Goal: Information Seeking & Learning: Compare options

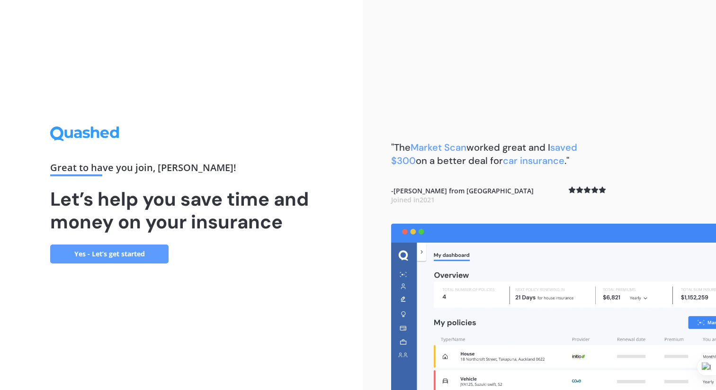
click at [139, 256] on link "Yes - Let’s get started" at bounding box center [109, 253] width 118 height 19
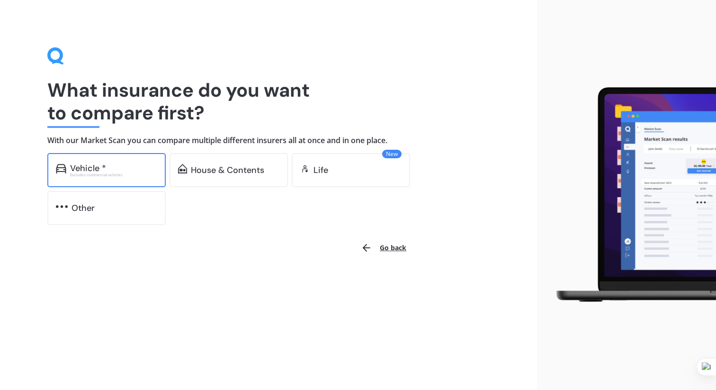
click at [110, 173] on div "Excludes commercial vehicles" at bounding box center [113, 175] width 87 height 4
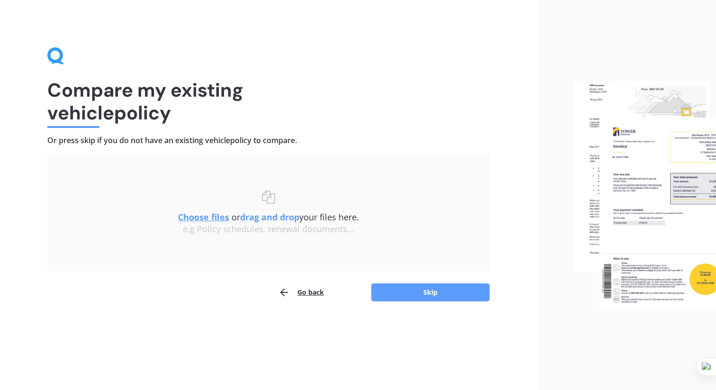
click at [204, 215] on u "Choose files" at bounding box center [203, 216] width 51 height 11
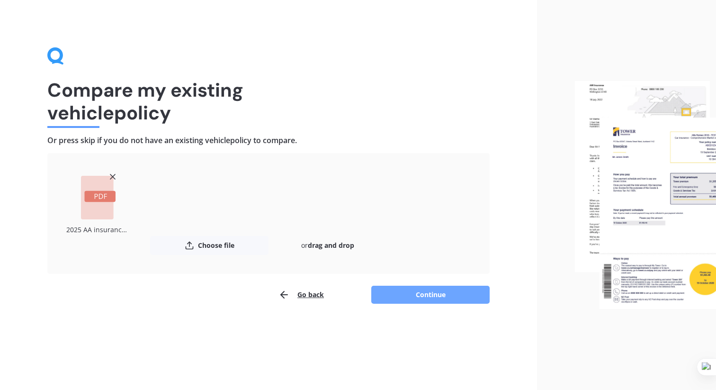
click at [432, 297] on button "Continue" at bounding box center [430, 295] width 118 height 18
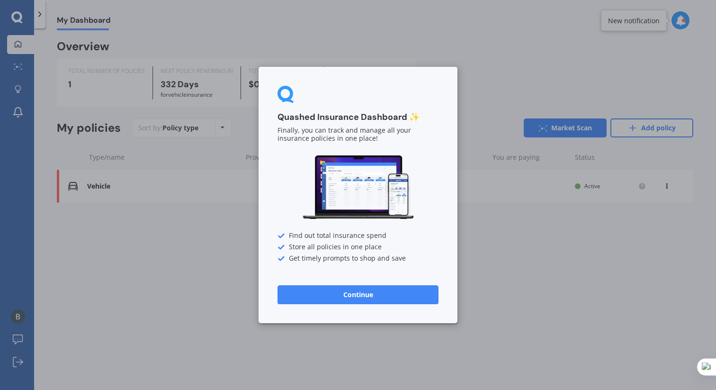
click at [382, 297] on button "Continue" at bounding box center [358, 294] width 161 height 19
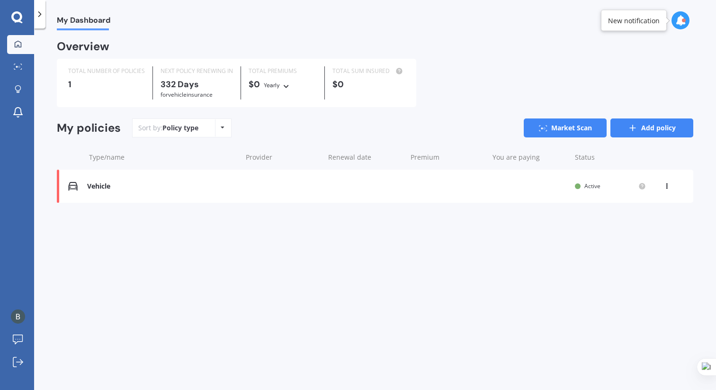
click at [637, 125] on icon at bounding box center [632, 127] width 9 height 9
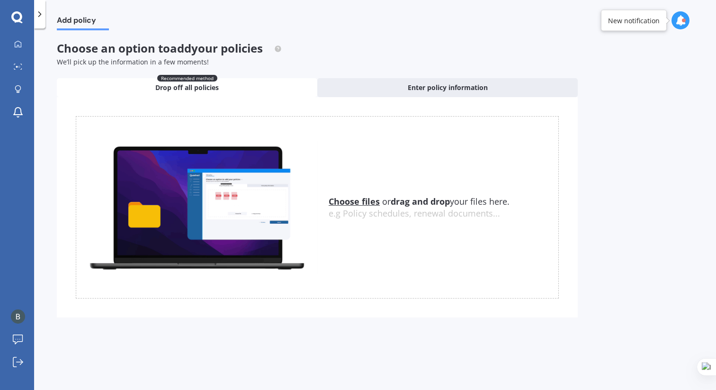
click at [195, 86] on span "Drop off all policies" at bounding box center [186, 87] width 63 height 9
click at [357, 203] on u "Choose files" at bounding box center [354, 201] width 51 height 11
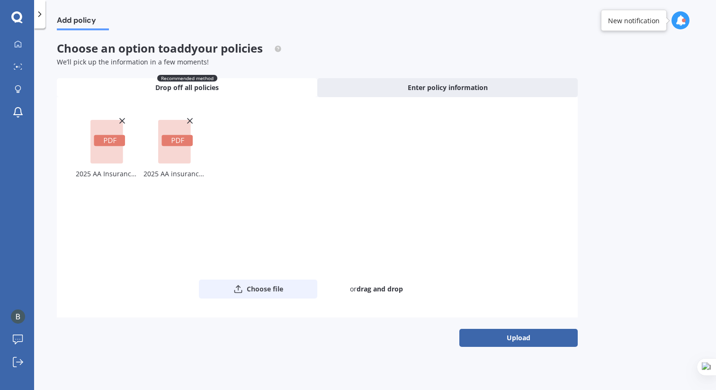
click at [254, 285] on button "Choose file" at bounding box center [258, 288] width 118 height 19
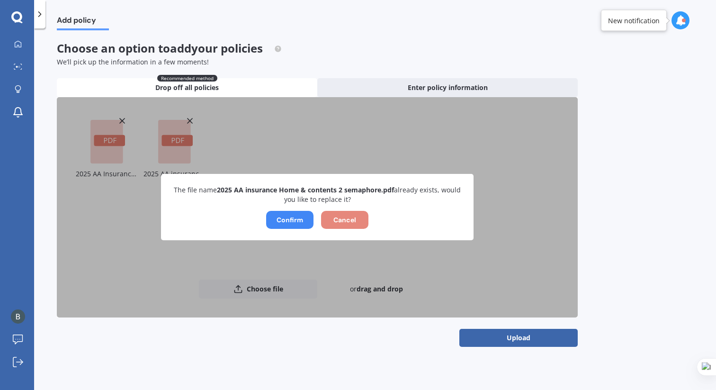
click at [350, 219] on button "Cancel" at bounding box center [344, 220] width 47 height 18
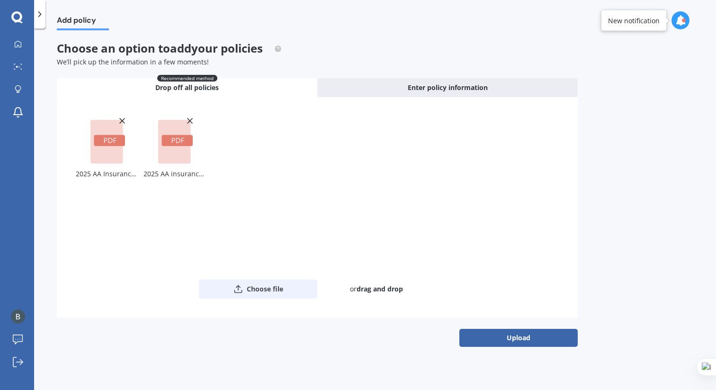
click at [269, 286] on button "Choose file" at bounding box center [258, 288] width 118 height 19
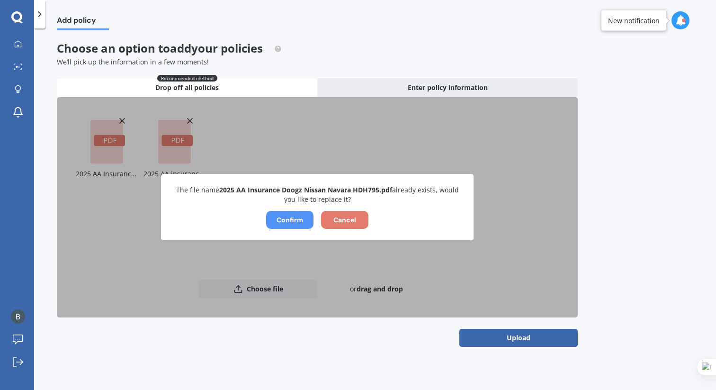
click at [295, 217] on button "Confirm" at bounding box center [289, 220] width 47 height 18
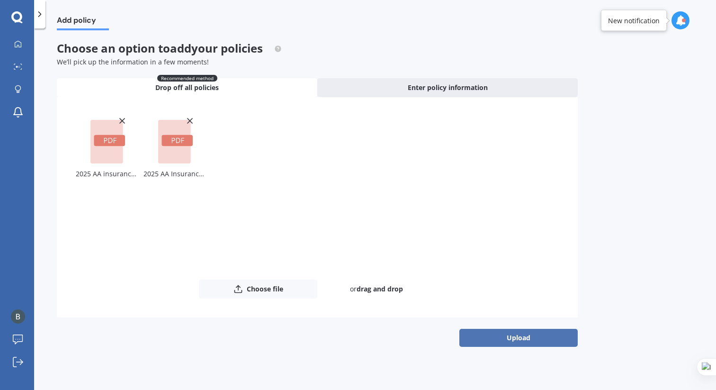
click at [532, 338] on button "Upload" at bounding box center [518, 338] width 118 height 18
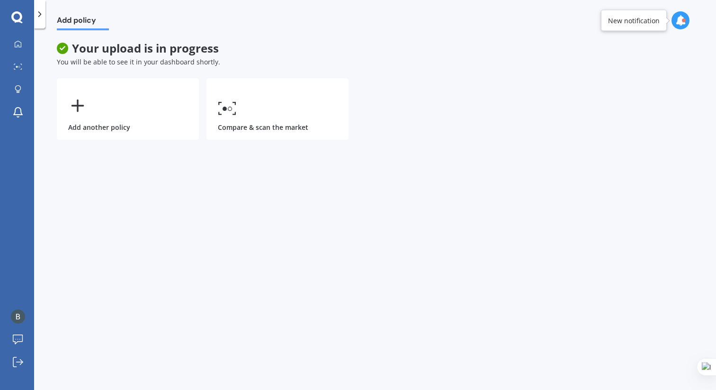
click at [38, 15] on icon at bounding box center [39, 13] width 9 height 9
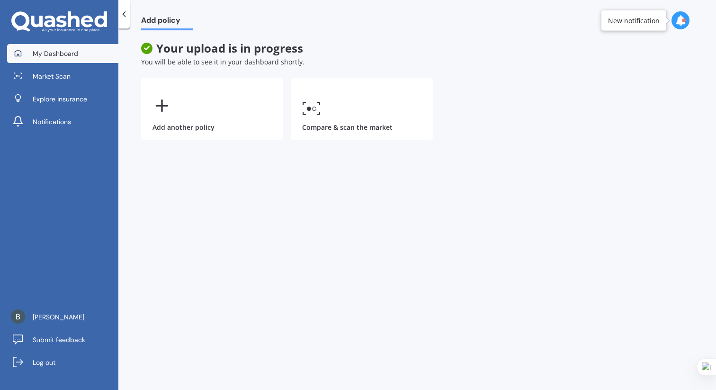
click at [65, 54] on span "My Dashboard" at bounding box center [55, 53] width 45 height 9
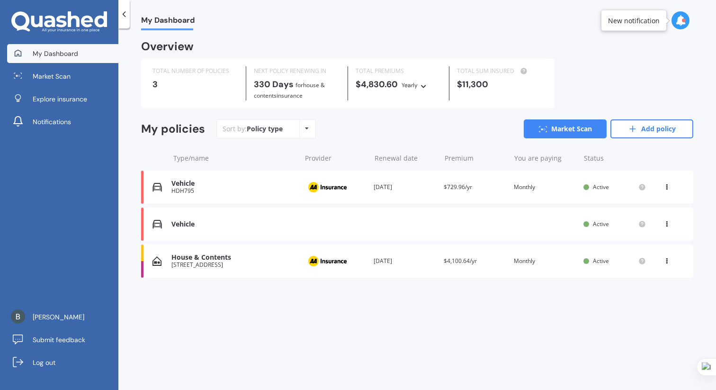
click at [669, 223] on icon at bounding box center [667, 222] width 7 height 6
click at [653, 242] on div "View policy" at bounding box center [646, 242] width 94 height 19
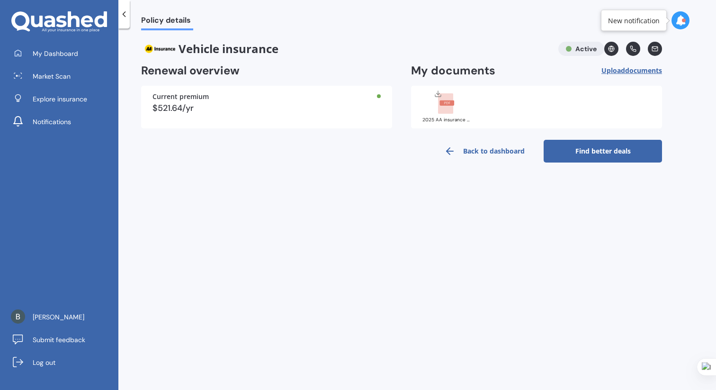
click at [125, 15] on icon at bounding box center [123, 13] width 9 height 9
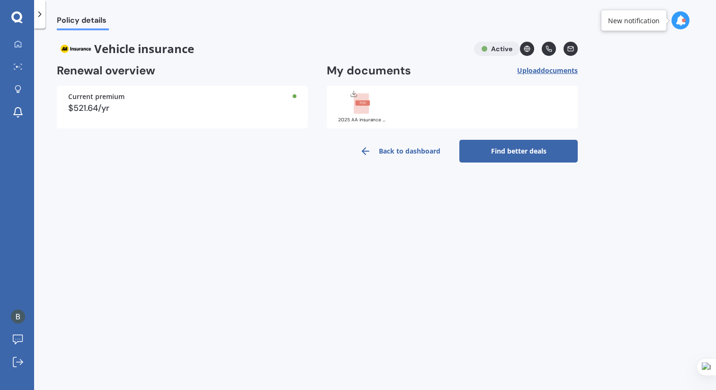
click at [178, 105] on div "$521.64/yr" at bounding box center [182, 108] width 228 height 9
click at [516, 149] on link "Find better deals" at bounding box center [518, 151] width 118 height 23
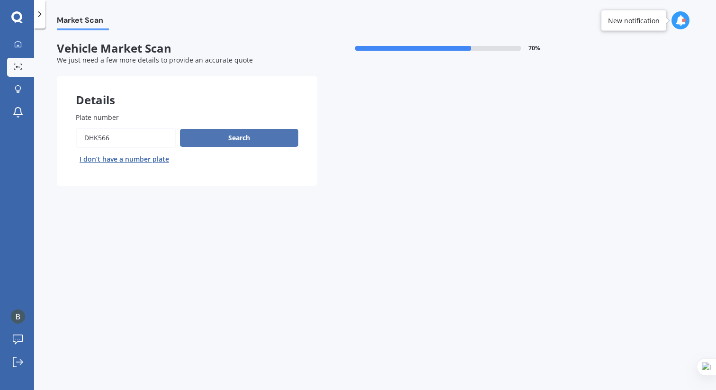
click at [241, 138] on button "Search" at bounding box center [239, 138] width 118 height 18
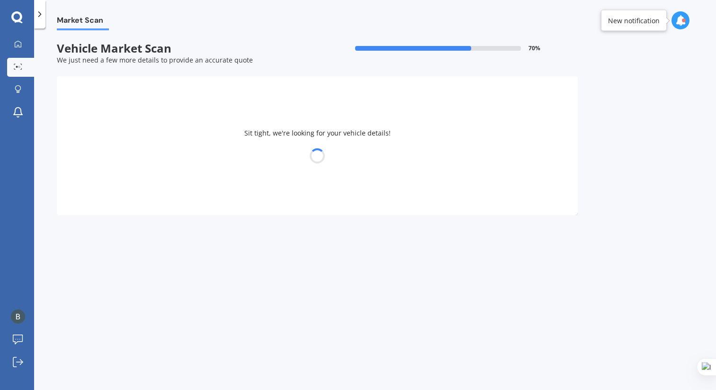
select select "SUZUKI"
select select "GRAND VITARA"
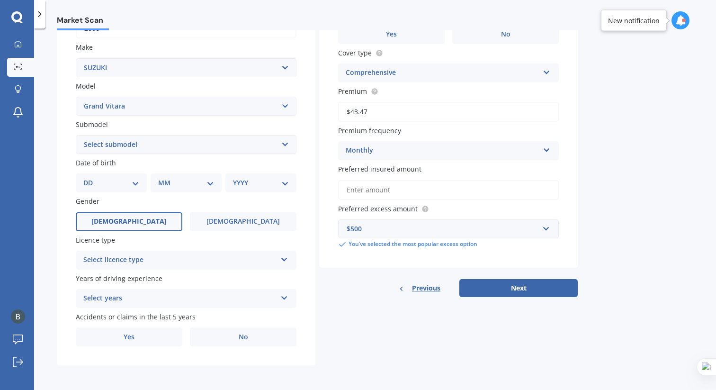
scroll to position [170, 0]
click at [155, 139] on select "Select submodel 3 door 5 door Diesel JLX SE V6 XL7" at bounding box center [186, 144] width 221 height 19
click at [286, 137] on select "Select submodel 3 door 5 door Diesel JLX SE V6 XL7" at bounding box center [186, 144] width 221 height 19
select select "V6"
click at [76, 135] on select "Select submodel 3 door 5 door Diesel JLX SE V6 XL7" at bounding box center [186, 144] width 221 height 19
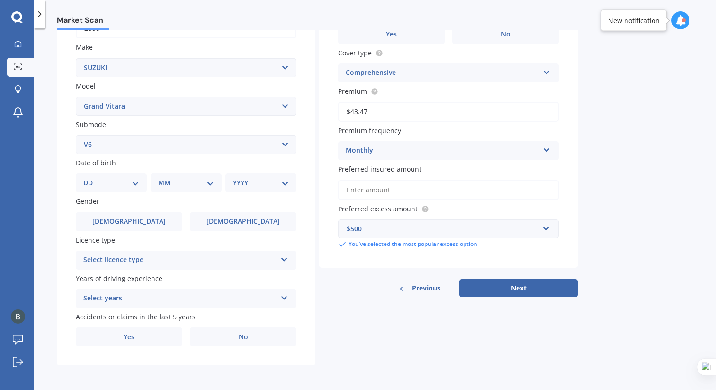
click at [136, 181] on select "DD 01 02 03 04 05 06 07 08 09 10 11 12 13 14 15 16 17 18 19 20 21 22 23 24 25 2…" at bounding box center [111, 183] width 56 height 10
select select "07"
click at [91, 178] on select "DD 01 02 03 04 05 06 07 08 09 10 11 12 13 14 15 16 17 18 19 20 21 22 23 24 25 2…" at bounding box center [111, 183] width 56 height 10
click at [191, 183] on select "MM 01 02 03 04 05 06 07 08 09 10 11 12" at bounding box center [188, 183] width 52 height 10
select select "10"
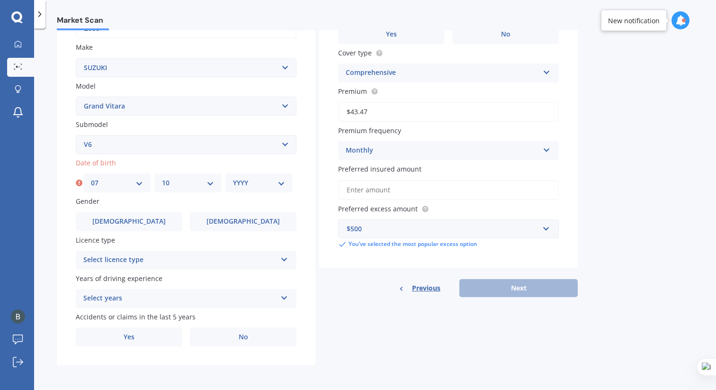
click at [162, 178] on select "MM 01 02 03 04 05 06 07 08 09 10 11 12" at bounding box center [188, 183] width 52 height 10
click at [249, 183] on select "YYYY 2025 2024 2023 2022 2021 2020 2019 2018 2017 2016 2015 2014 2013 2012 2011…" at bounding box center [259, 183] width 52 height 10
select select "1970"
click at [233, 178] on select "YYYY 2025 2024 2023 2022 2021 2020 2019 2018 2017 2016 2015 2014 2013 2012 2011…" at bounding box center [259, 183] width 52 height 10
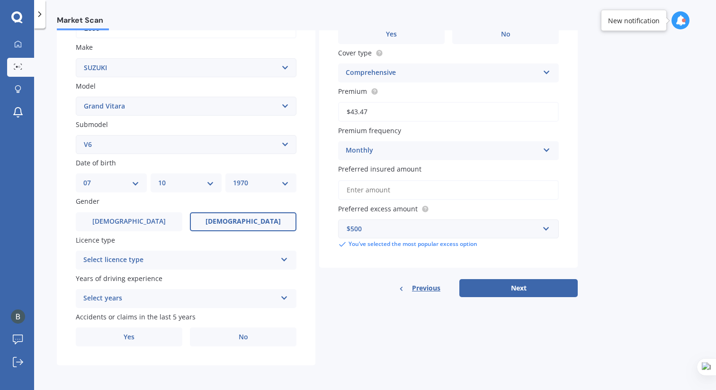
click at [242, 220] on span "Female" at bounding box center [243, 221] width 75 height 8
click at [0, 0] on input "Female" at bounding box center [0, 0] width 0 height 0
click at [278, 258] on div "Select licence type NZ Full NZ Restricted NZ Learners Australia United Kingdom …" at bounding box center [186, 260] width 221 height 19
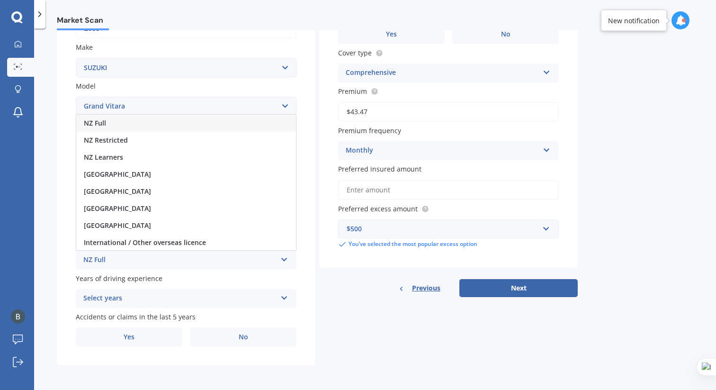
click at [152, 121] on div "NZ Full" at bounding box center [186, 123] width 220 height 17
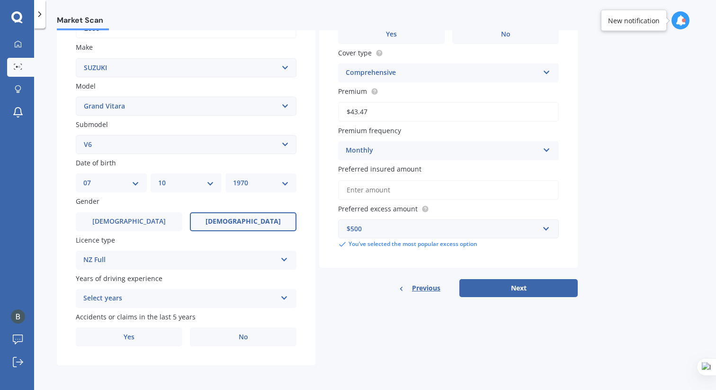
click at [198, 300] on div "Select years" at bounding box center [179, 298] width 193 height 11
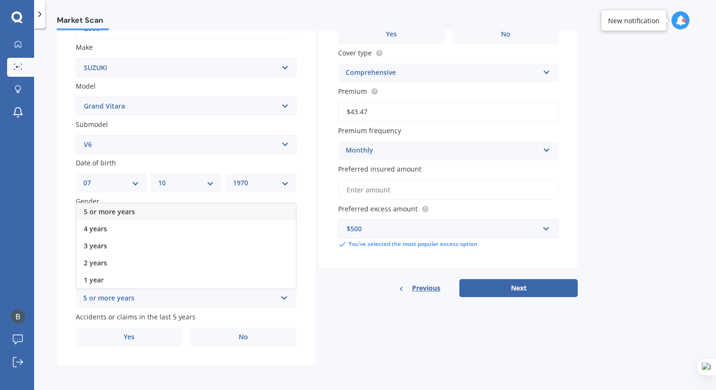
click at [202, 206] on div "5 or more years" at bounding box center [186, 211] width 220 height 17
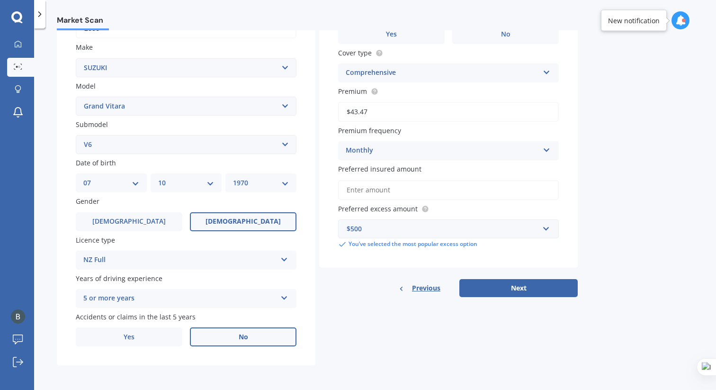
click at [229, 338] on label "No" at bounding box center [243, 336] width 107 height 19
click at [0, 0] on input "No" at bounding box center [0, 0] width 0 height 0
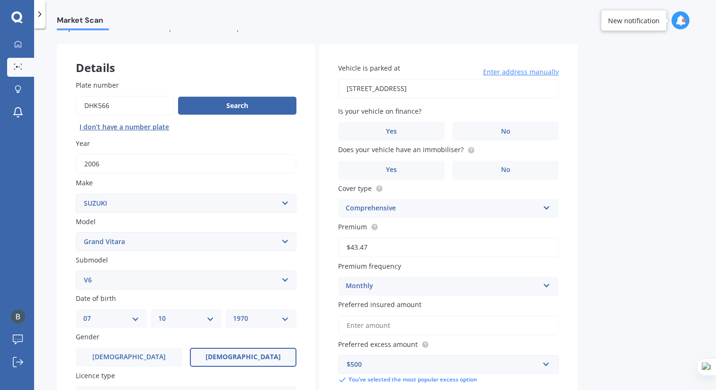
scroll to position [0, 0]
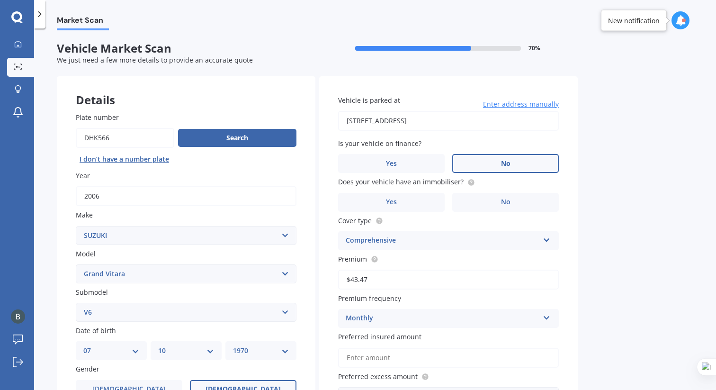
click at [523, 154] on label "No" at bounding box center [505, 163] width 107 height 19
click at [0, 0] on input "No" at bounding box center [0, 0] width 0 height 0
click at [505, 203] on span "No" at bounding box center [505, 202] width 9 height 8
click at [0, 0] on input "No" at bounding box center [0, 0] width 0 height 0
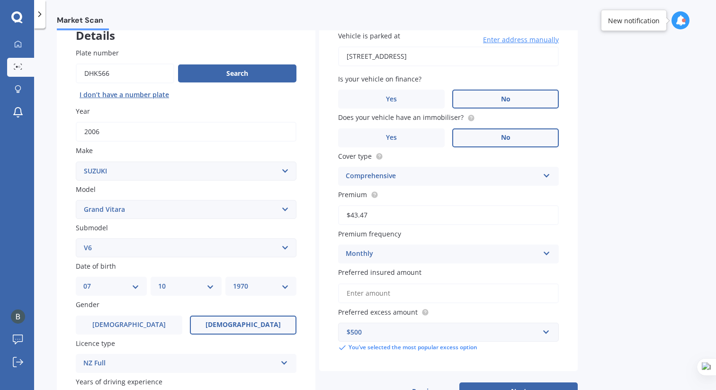
scroll to position [65, 0]
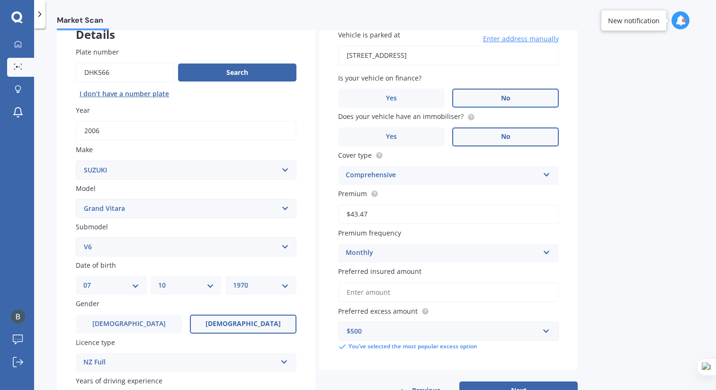
click at [524, 175] on div "Comprehensive" at bounding box center [442, 175] width 193 height 11
click at [649, 230] on div "Market Scan Vehicle Market Scan 70 % We just need a few more details to provide…" at bounding box center [375, 210] width 682 height 361
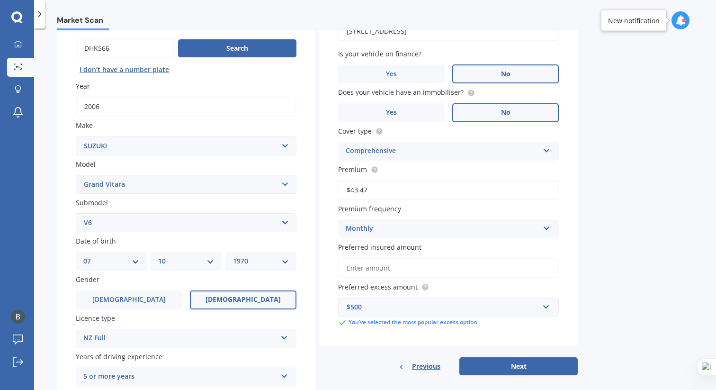
click at [521, 278] on input "Preferred insured amount" at bounding box center [448, 268] width 221 height 20
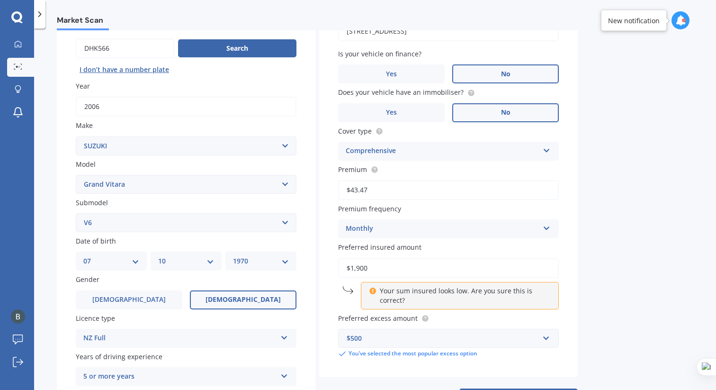
click at [649, 303] on div "Market Scan Vehicle Market Scan 70 % We just need a few more details to provide…" at bounding box center [375, 210] width 682 height 361
click at [488, 276] on input "$1,900" at bounding box center [448, 268] width 221 height 20
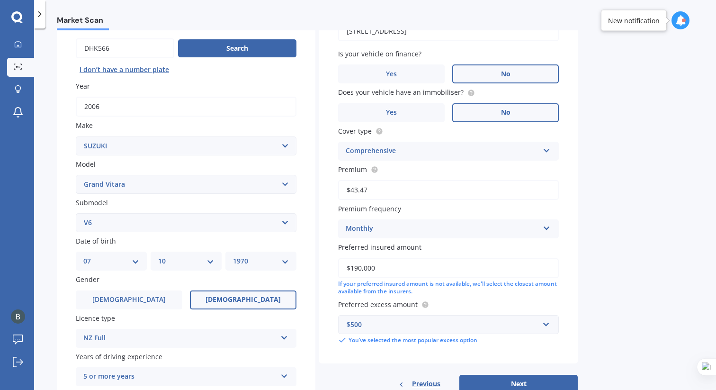
click at [633, 269] on div "Market Scan Vehicle Market Scan 70 % We just need a few more details to provide…" at bounding box center [375, 210] width 682 height 361
click at [504, 268] on input "$190,000" at bounding box center [448, 268] width 221 height 20
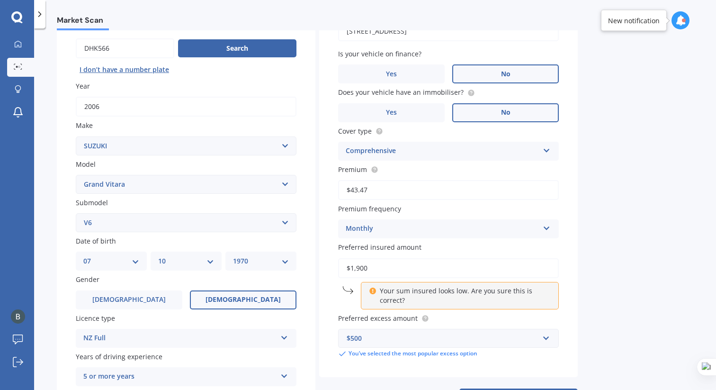
type input "$1,900"
click at [622, 288] on div "Market Scan Vehicle Market Scan 70 % We just need a few more details to provide…" at bounding box center [375, 210] width 682 height 361
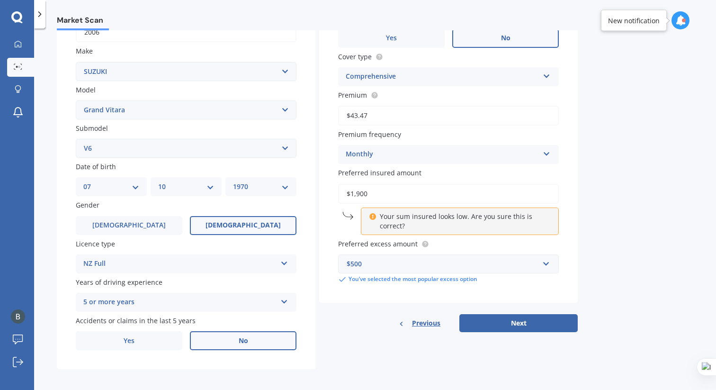
scroll to position [166, 0]
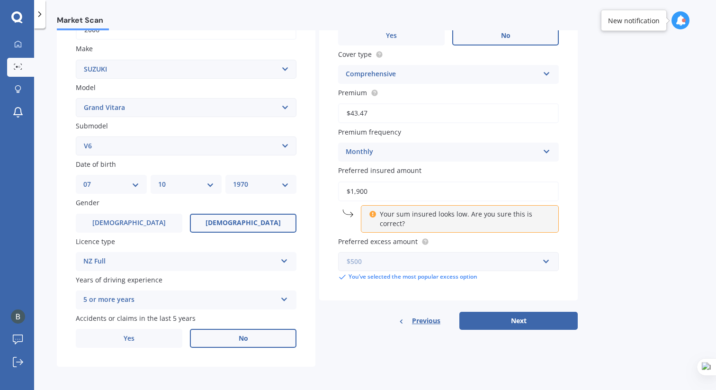
click at [546, 266] on input "text" at bounding box center [445, 261] width 212 height 18
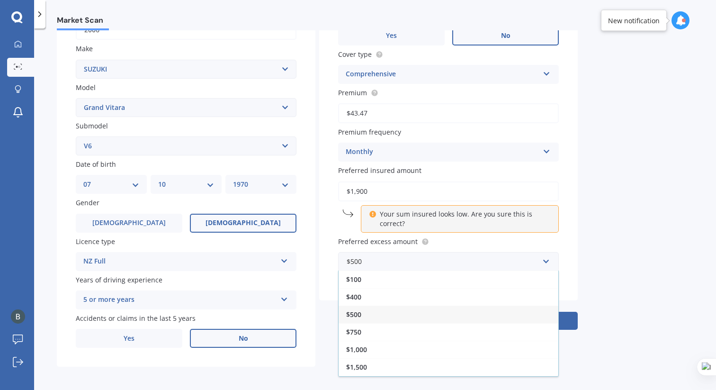
click at [614, 280] on div "Market Scan Vehicle Market Scan 70 % We just need a few more details to provide…" at bounding box center [375, 210] width 682 height 361
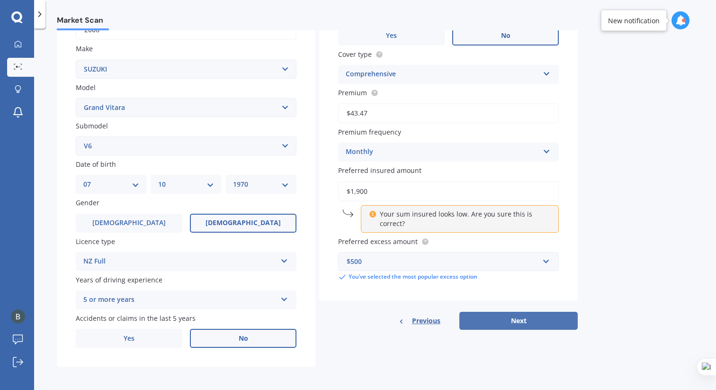
click at [525, 318] on button "Next" at bounding box center [518, 321] width 118 height 18
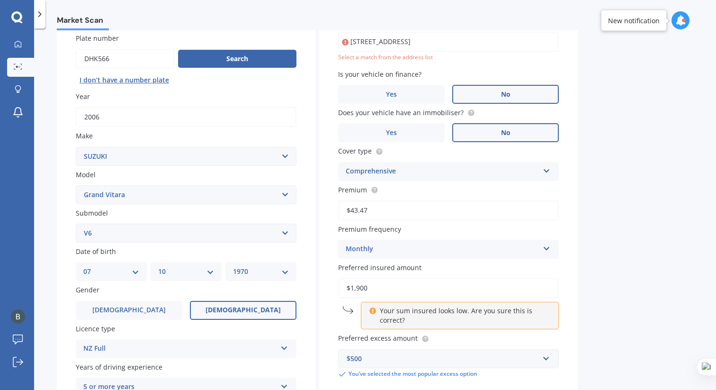
scroll to position [65, 0]
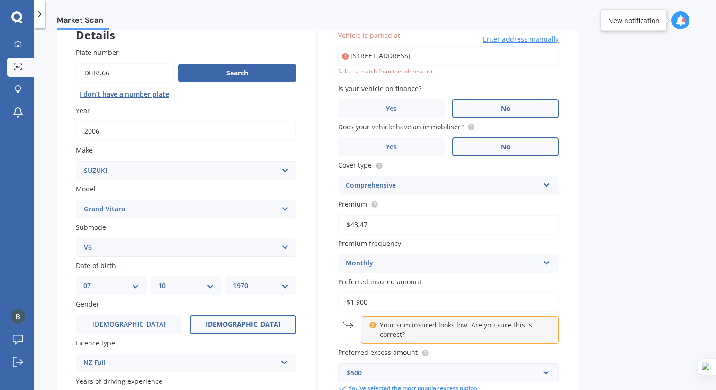
type input "2 Semaphore Close, Mount Pleasant, Christchurch 8081"
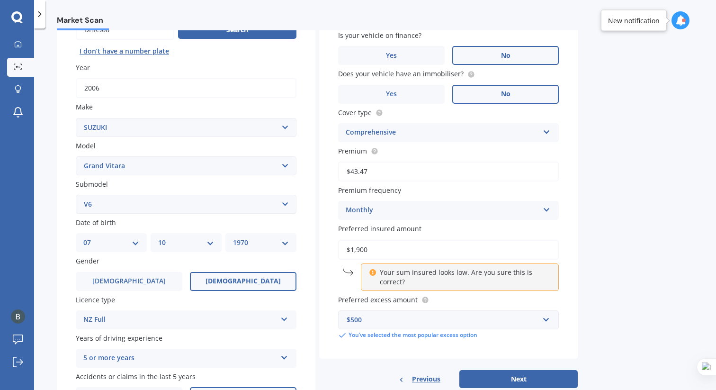
scroll to position [170, 0]
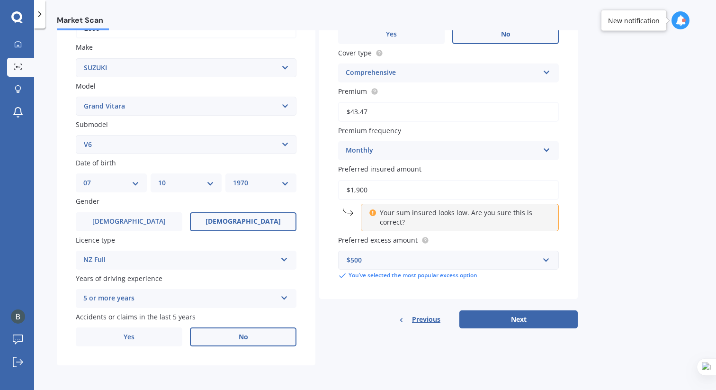
click at [472, 219] on p "Your sum insured looks low. Are you sure this is correct?" at bounding box center [463, 217] width 167 height 19
click at [513, 316] on button "Next" at bounding box center [518, 319] width 118 height 18
select select "07"
select select "10"
select select "1970"
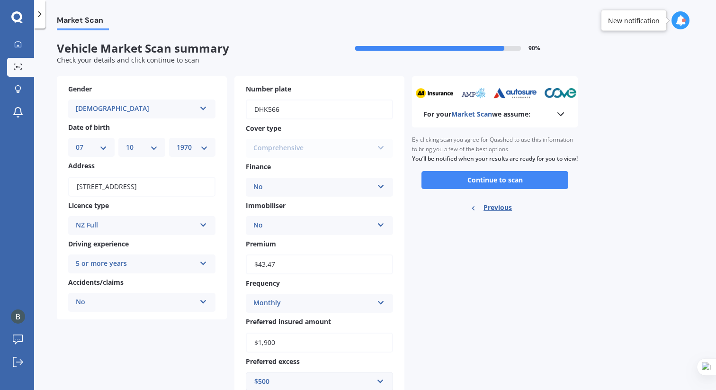
scroll to position [35, 0]
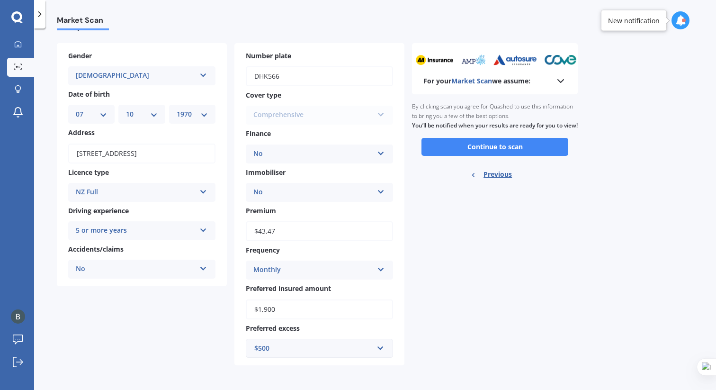
click at [558, 77] on icon at bounding box center [560, 80] width 11 height 11
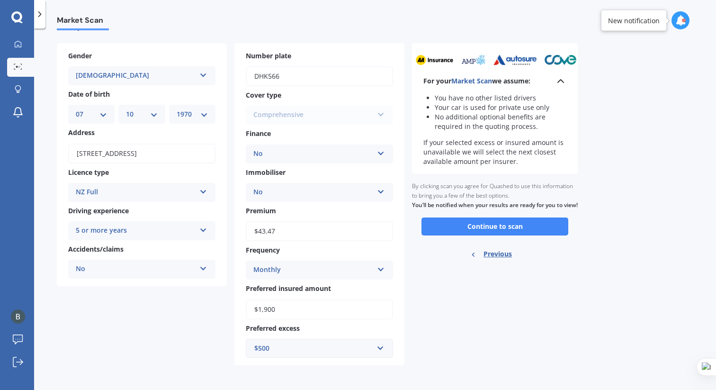
click at [577, 257] on div "Ready to go By clicking scan you agree for Quashed to use this information to b…" at bounding box center [495, 221] width 166 height 95
click at [516, 231] on button "Continue to scan" at bounding box center [495, 226] width 147 height 18
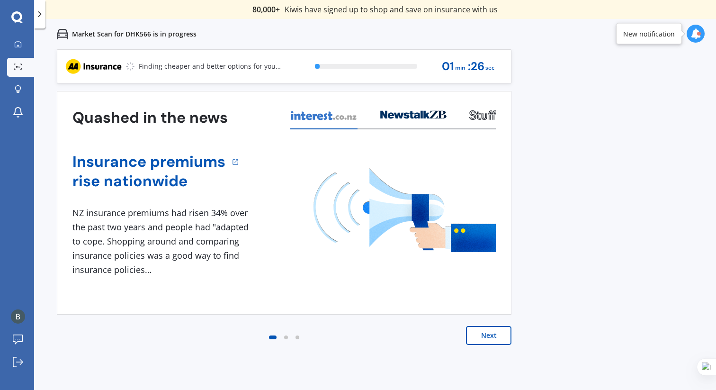
click at [494, 339] on button "Next" at bounding box center [488, 335] width 45 height 19
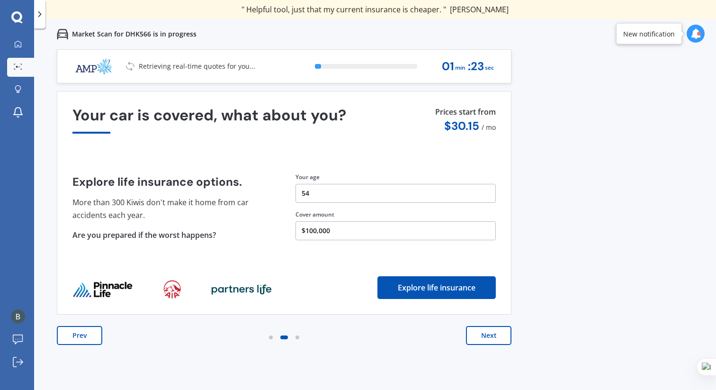
click at [74, 334] on button "Prev" at bounding box center [79, 335] width 45 height 19
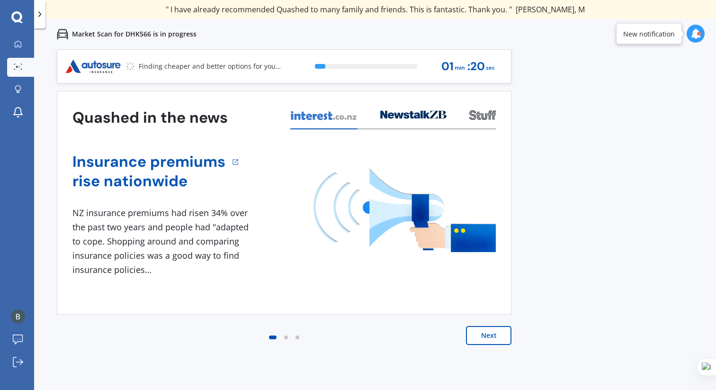
click at [489, 333] on button "Next" at bounding box center [488, 335] width 45 height 19
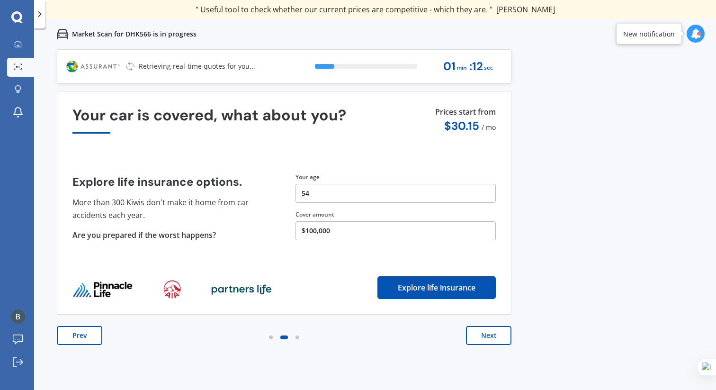
click at [490, 336] on button "Next" at bounding box center [488, 335] width 45 height 19
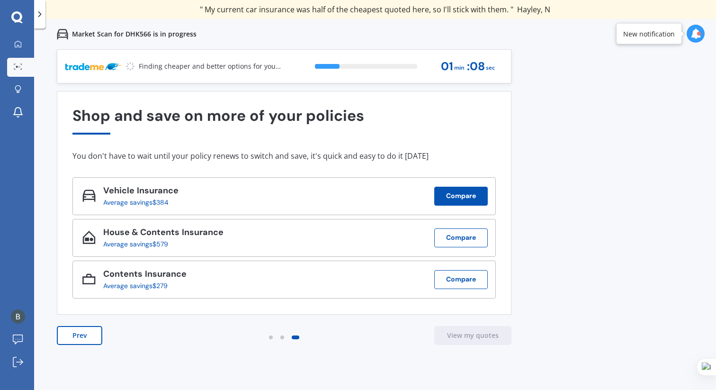
click at [474, 200] on button "Compare" at bounding box center [461, 196] width 54 height 19
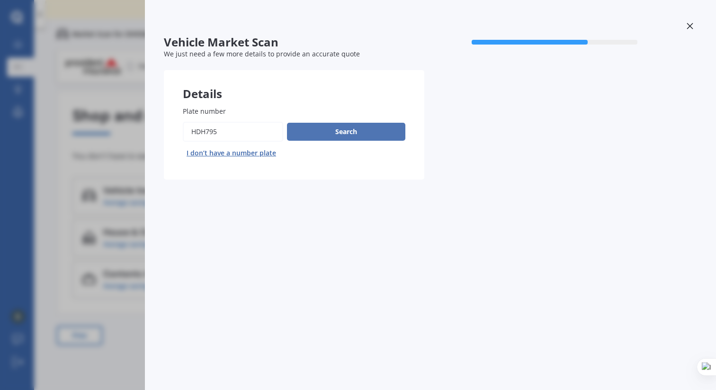
click at [346, 131] on button "Search" at bounding box center [346, 132] width 118 height 18
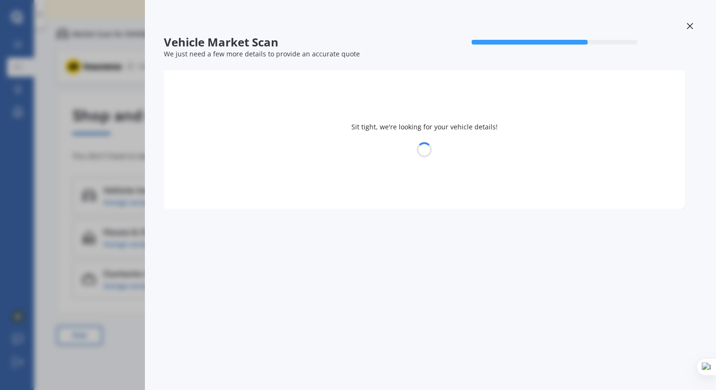
select select "NISSAN"
select select "NAVARA"
select select "07"
select select "10"
select select "1970"
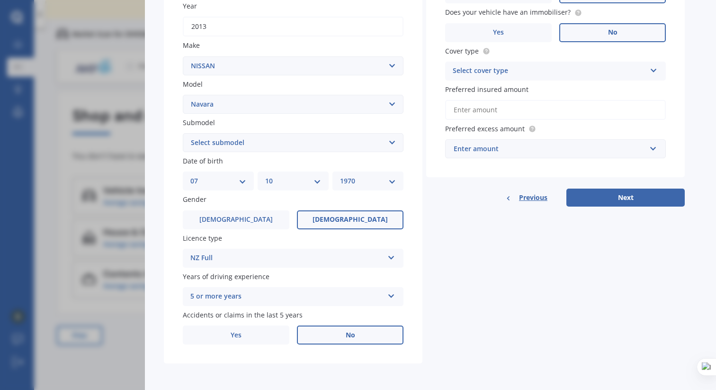
scroll to position [166, 0]
click at [242, 179] on select "DD 01 02 03 04 05 06 07 08 09 10 11 12 13 14 15 16 17 18 19 20 21 22 23 24 25 2…" at bounding box center [218, 181] width 56 height 10
select select "10"
click at [190, 176] on select "DD 01 02 03 04 05 06 07 08 09 10 11 12 13 14 15 16 17 18 19 20 21 22 23 24 25 2…" at bounding box center [218, 181] width 56 height 10
click at [323, 180] on div "MM 01 02 03 04 05 06 07 08 09 10 11 12" at bounding box center [293, 180] width 71 height 19
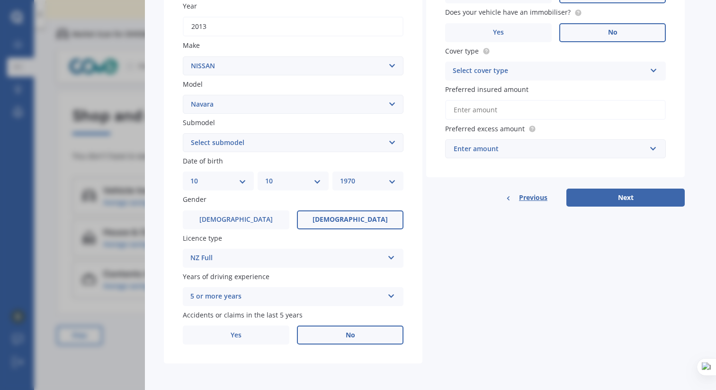
click at [319, 180] on select "MM 01 02 03 04 05 06 07 08 09 10 11 12" at bounding box center [293, 181] width 56 height 10
select select "09"
click at [265, 176] on select "MM 01 02 03 04 05 06 07 08 09 10 11 12" at bounding box center [293, 181] width 56 height 10
click at [363, 182] on select "YYYY 2025 2024 2023 2022 2021 2020 2019 2018 2017 2016 2015 2014 2013 2012 2011…" at bounding box center [368, 181] width 56 height 10
select select "1969"
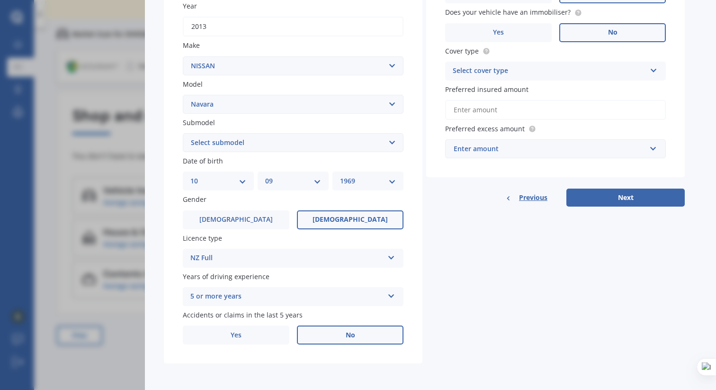
click at [340, 176] on select "YYYY 2025 2024 2023 2022 2021 2020 2019 2018 2017 2016 2015 2014 2013 2012 2011…" at bounding box center [368, 181] width 56 height 10
click at [266, 214] on label "Male" at bounding box center [236, 219] width 107 height 19
click at [0, 0] on input "Male" at bounding box center [0, 0] width 0 height 0
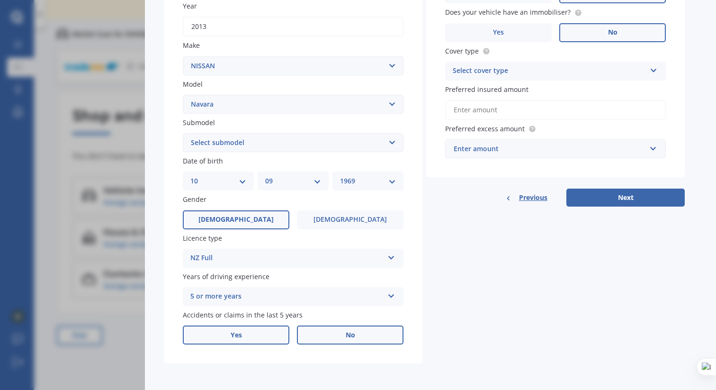
click at [246, 331] on label "Yes" at bounding box center [236, 334] width 107 height 19
click at [0, 0] on input "Yes" at bounding box center [0, 0] width 0 height 0
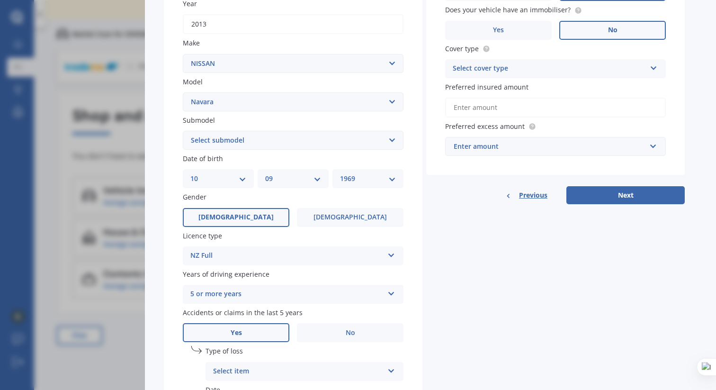
scroll to position [184, 0]
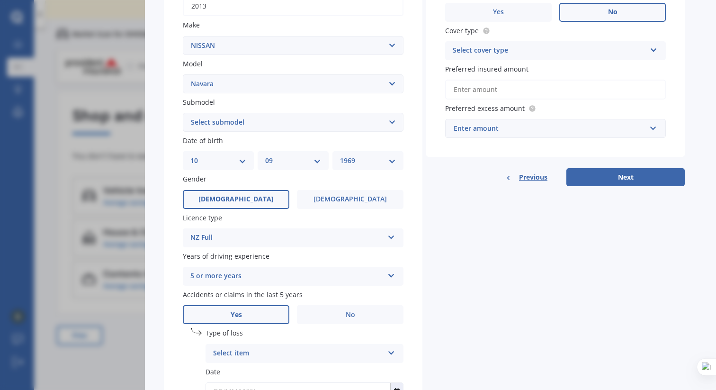
click at [393, 353] on icon at bounding box center [391, 351] width 8 height 7
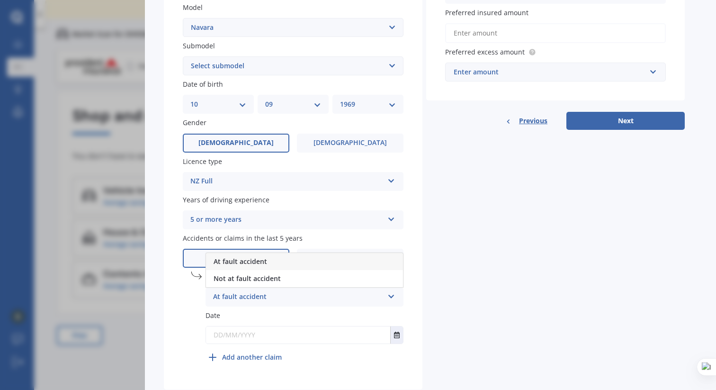
scroll to position [269, 0]
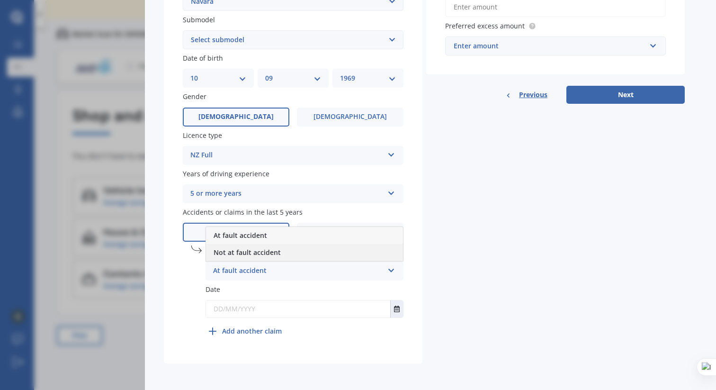
click at [287, 250] on div "Not at fault accident" at bounding box center [304, 252] width 197 height 17
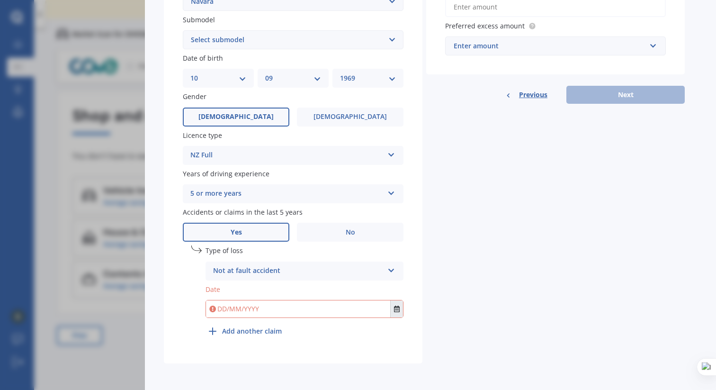
click at [396, 310] on icon "Select date" at bounding box center [397, 309] width 6 height 7
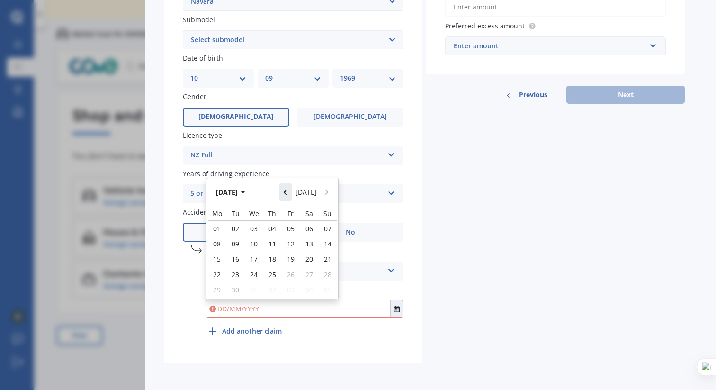
click at [290, 191] on button "Navigate back" at bounding box center [285, 191] width 12 height 17
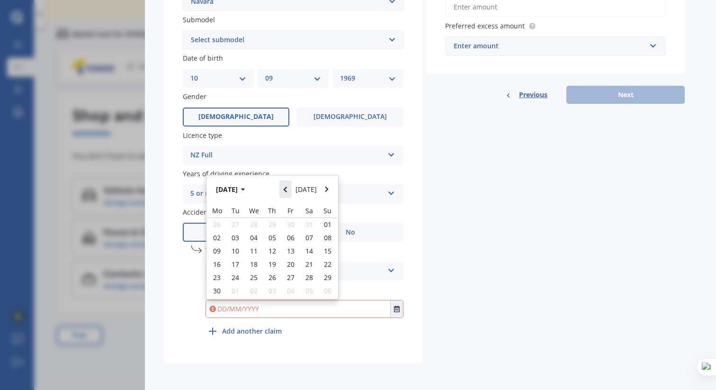
click at [290, 191] on button "Navigate back" at bounding box center [285, 188] width 12 height 17
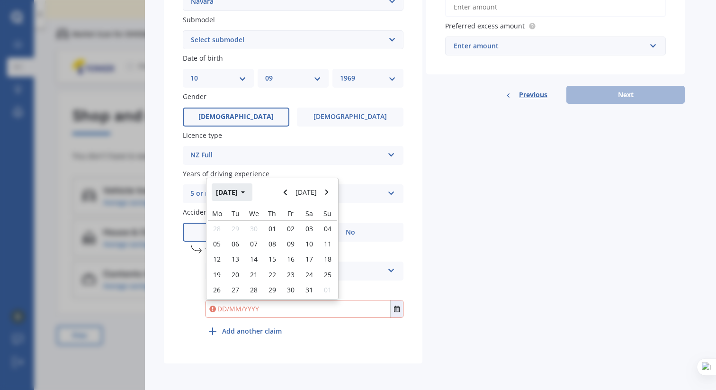
click at [246, 192] on button "May 2025" at bounding box center [232, 191] width 41 height 17
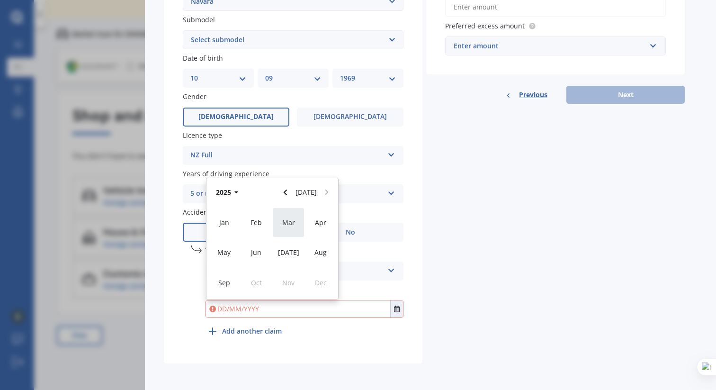
scroll to position [265, 0]
click at [292, 339] on div "undefined 1 Type of loss Not at fault accident At fault accident Not at fault a…" at bounding box center [305, 294] width 198 height 95
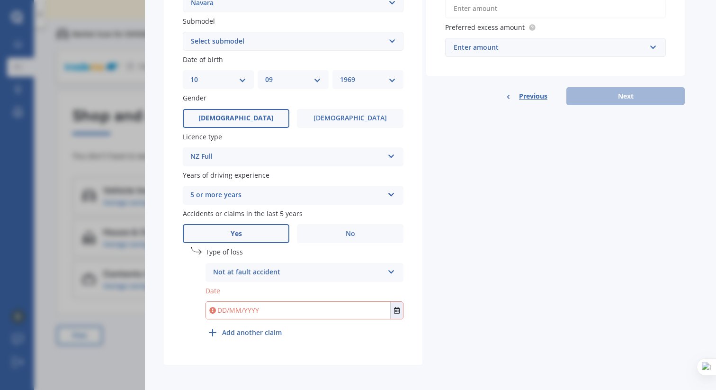
click at [291, 309] on input "text" at bounding box center [298, 310] width 184 height 17
type input "01/12/2020"
click at [398, 357] on div "Plate number Search I don’t have a number plate Year 2013 Make Select make AC A…" at bounding box center [293, 93] width 259 height 542
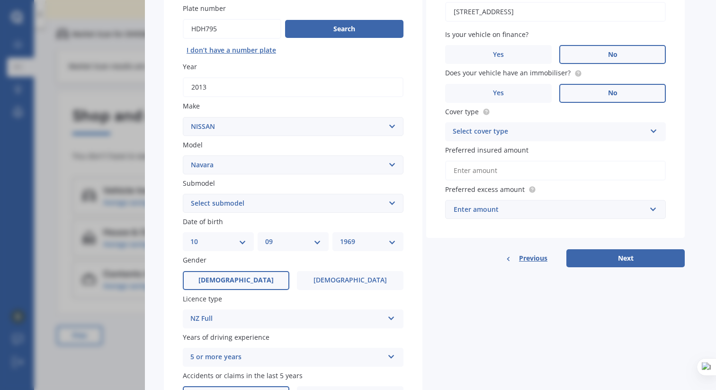
scroll to position [105, 0]
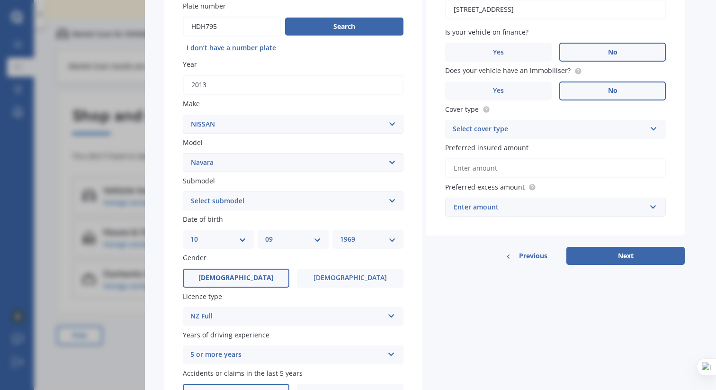
click at [622, 125] on div "Select cover type" at bounding box center [549, 129] width 193 height 11
click at [595, 146] on div "Comprehensive" at bounding box center [556, 147] width 220 height 17
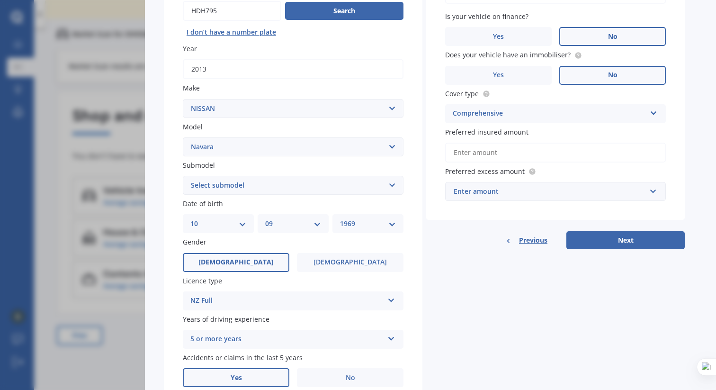
click at [606, 153] on input "Preferred insured amount" at bounding box center [555, 153] width 221 height 20
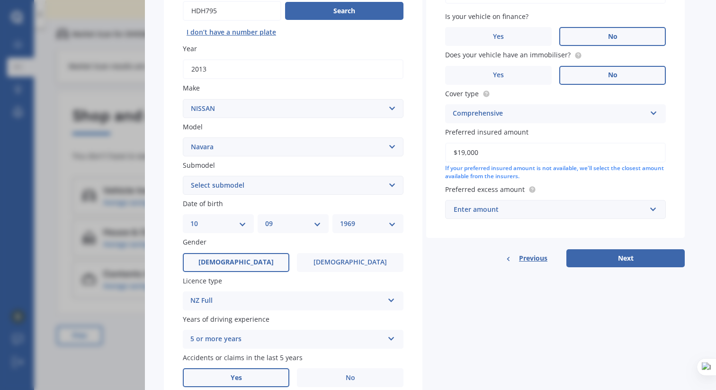
type input "$19,000"
click at [591, 297] on div "Details Plate number Search I don’t have a number plate Year 2013 Make Select m…" at bounding box center [424, 228] width 521 height 559
click at [657, 209] on input "text" at bounding box center [552, 209] width 212 height 18
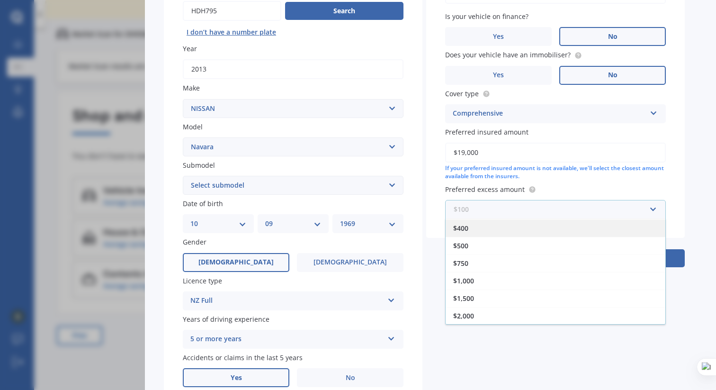
scroll to position [17, 0]
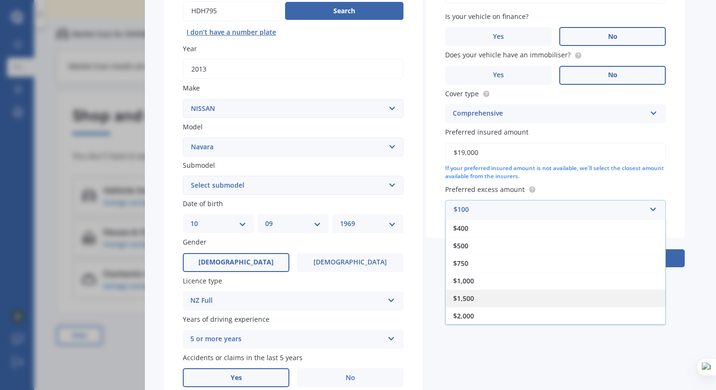
click at [580, 293] on div "$1,500" at bounding box center [556, 298] width 220 height 18
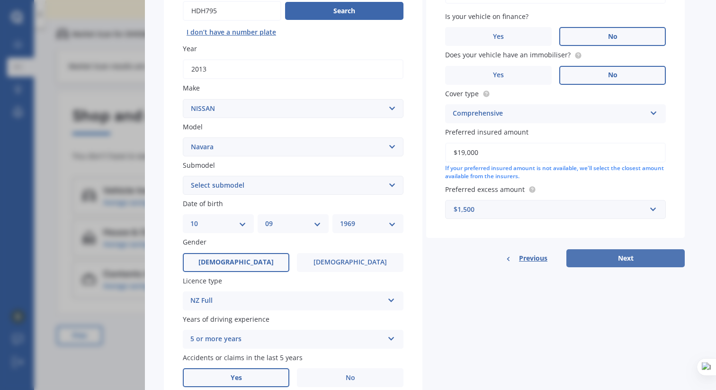
click at [627, 261] on button "Next" at bounding box center [626, 258] width 118 height 18
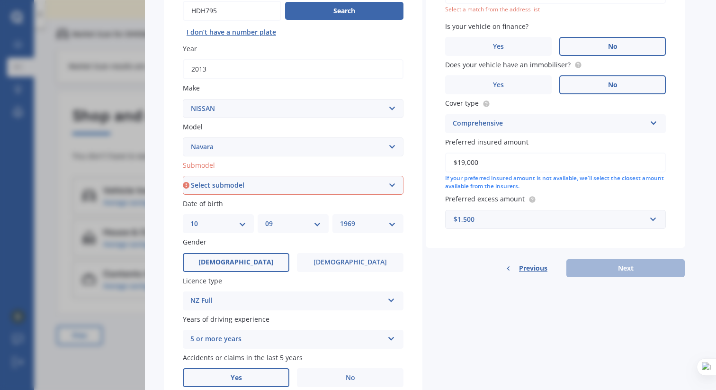
click at [385, 184] on select "Select submodel (All other models) 2.5 4WD Diesel Turbo 2.5 4WD MT Diesel Turbo…" at bounding box center [293, 185] width 221 height 19
select select "PRO-4X DOUBLE CAB"
click at [183, 177] on select "Select submodel (All other models) 2.5 4WD Diesel Turbo 2.5 4WD MT Diesel Turbo…" at bounding box center [293, 185] width 221 height 19
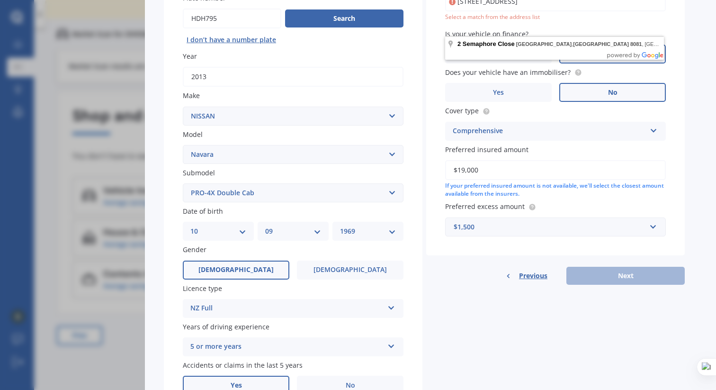
scroll to position [0, 0]
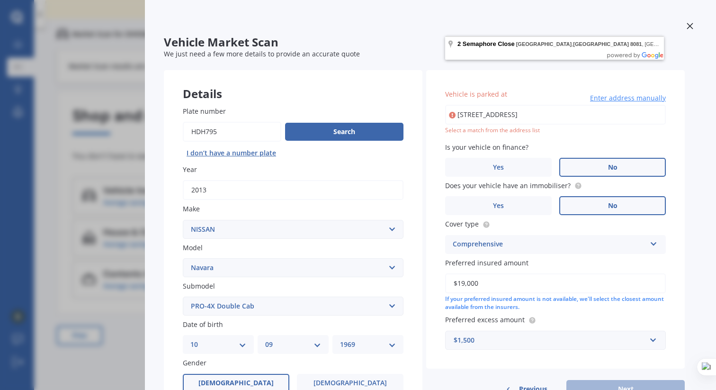
click at [643, 117] on input "2 Semaphore Close Mount Pleasant, Christchurch 8081" at bounding box center [555, 115] width 221 height 20
type input "2 Semaphore Close, Mount Pleasant, Christchurch 8081"
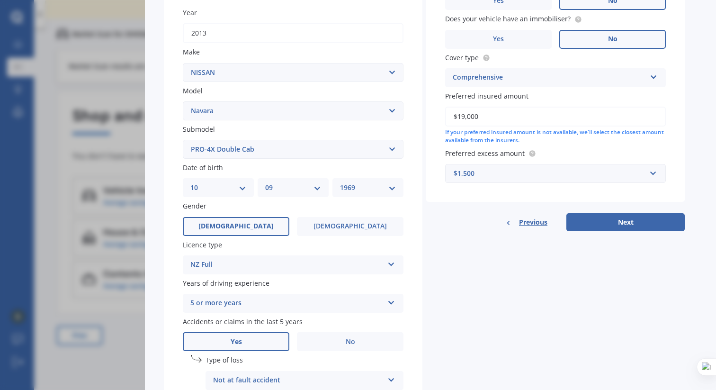
scroll to position [190, 0]
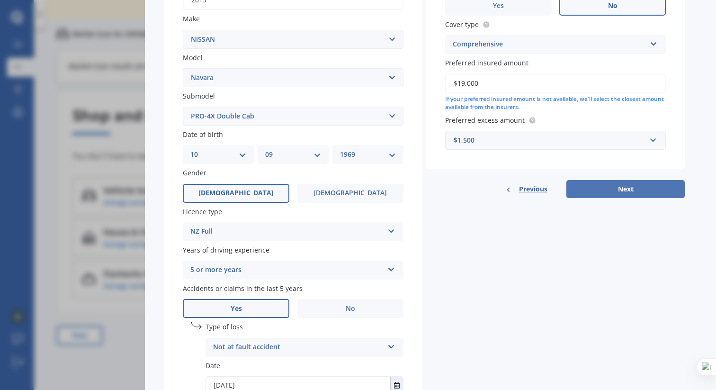
click at [624, 184] on button "Next" at bounding box center [626, 189] width 118 height 18
select select "10"
select select "09"
select select "1969"
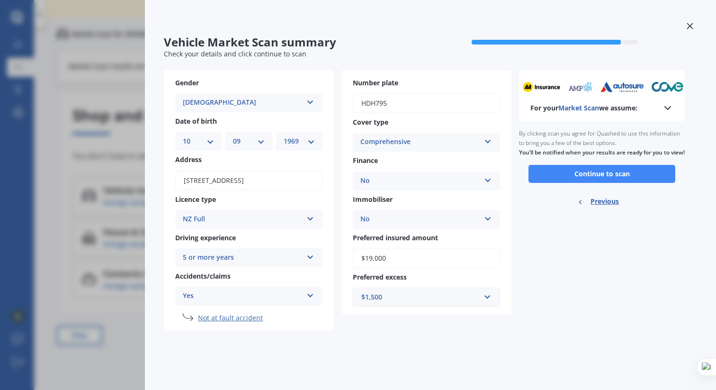
scroll to position [0, 0]
click at [621, 183] on button "Continue to scan" at bounding box center [602, 174] width 147 height 18
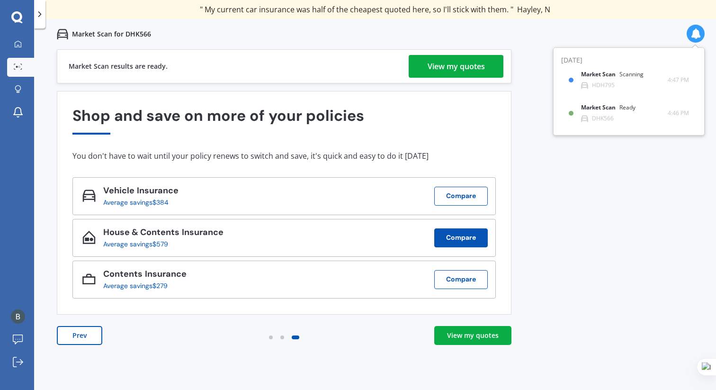
click at [467, 238] on button "Compare" at bounding box center [461, 237] width 54 height 19
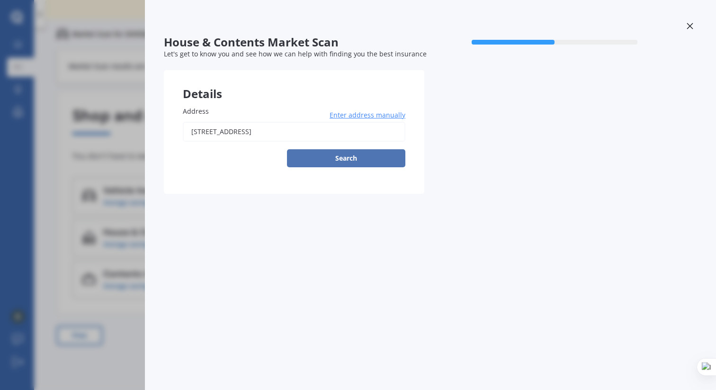
click at [346, 159] on button "Search" at bounding box center [346, 158] width 118 height 18
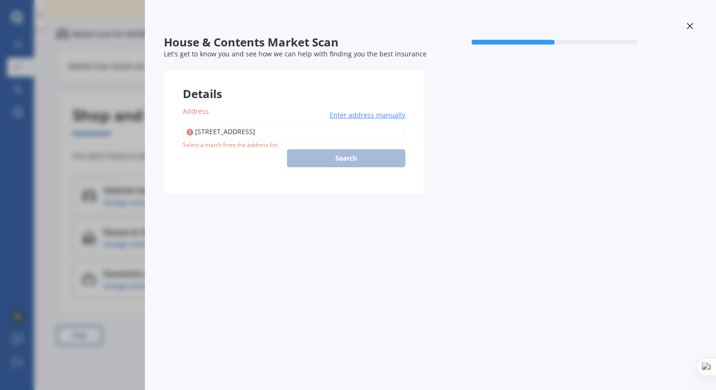
type input "2 Semaphore Close, Mount Pleasant, Christchurch 8081"
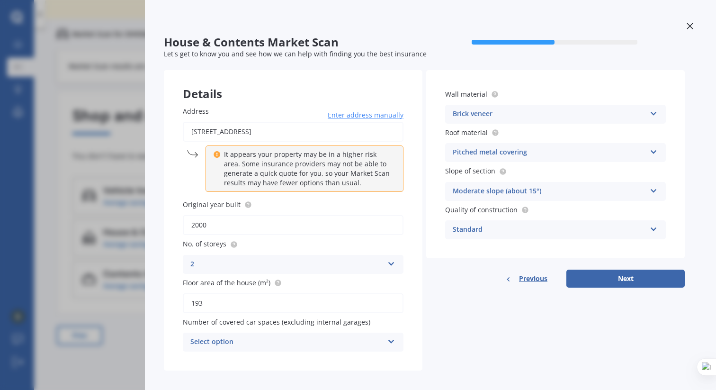
scroll to position [8, 0]
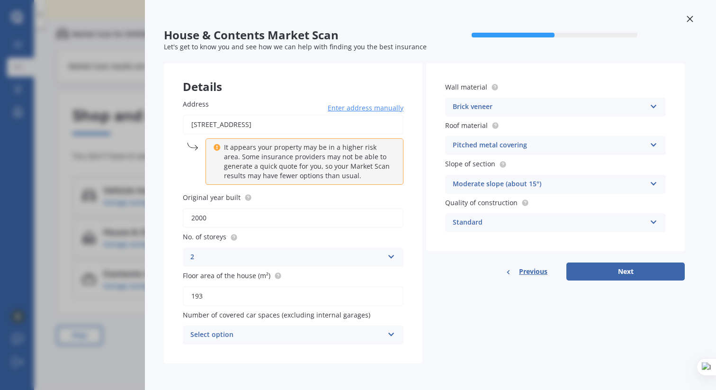
click at [392, 336] on icon at bounding box center [391, 332] width 8 height 7
click at [469, 342] on div "Details Address 2 Semaphore Close, Mount Pleasant, Christchurch 8081 Enter addr…" at bounding box center [424, 213] width 521 height 300
click at [631, 270] on button "Next" at bounding box center [626, 271] width 118 height 18
select select "07"
select select "10"
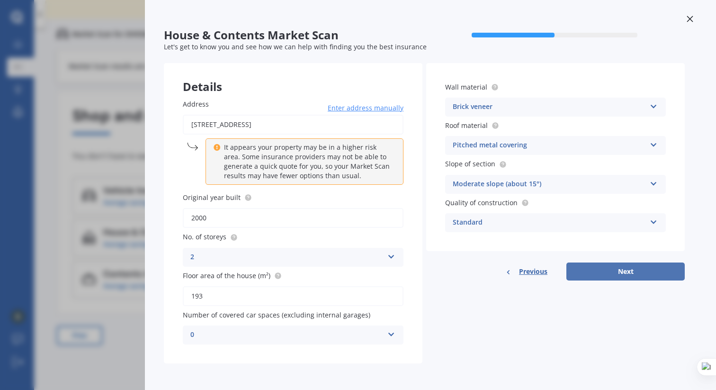
select select "1970"
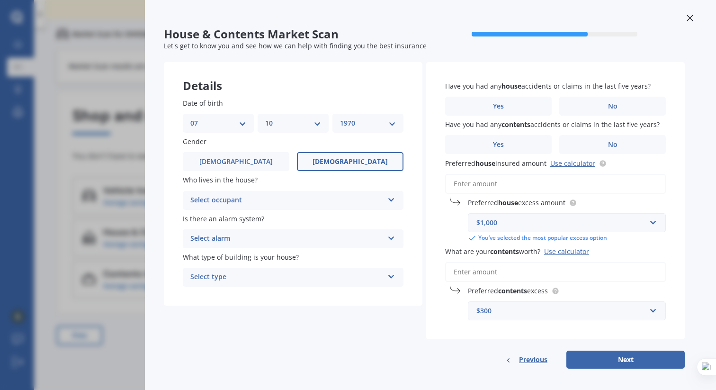
click at [397, 198] on div "Select occupant Owner Owner + Boarder" at bounding box center [293, 200] width 221 height 19
click at [359, 214] on div "Owner" at bounding box center [293, 218] width 220 height 17
click at [355, 238] on div "Select alarm" at bounding box center [286, 238] width 193 height 11
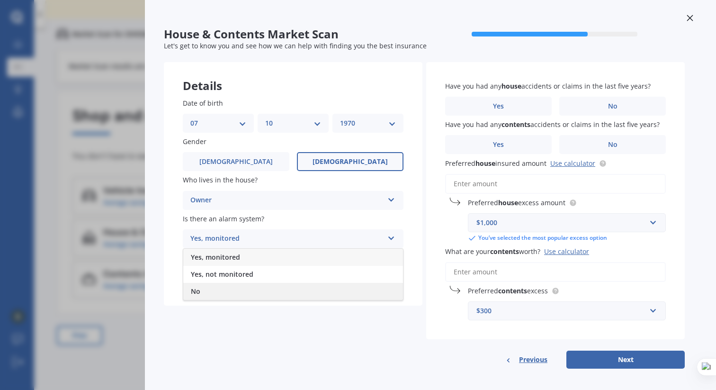
click at [306, 291] on div "No" at bounding box center [293, 291] width 220 height 17
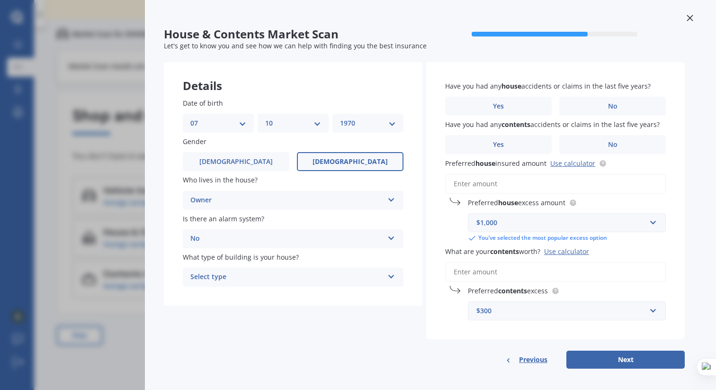
click at [348, 278] on div "Select type" at bounding box center [286, 276] width 193 height 11
click at [341, 293] on div "Freestanding" at bounding box center [293, 295] width 220 height 17
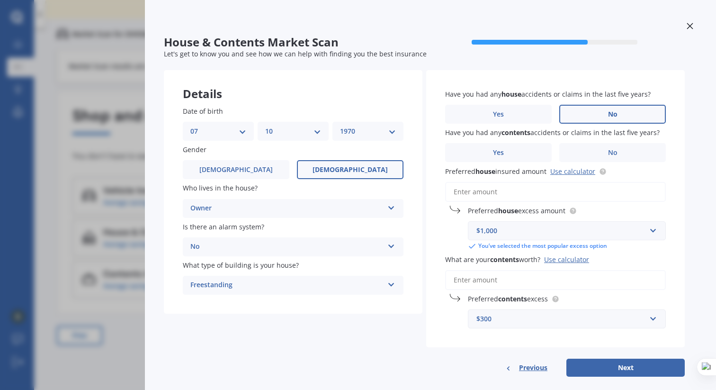
click at [622, 113] on label "No" at bounding box center [612, 114] width 107 height 19
click at [0, 0] on input "No" at bounding box center [0, 0] width 0 height 0
click at [611, 154] on span "No" at bounding box center [612, 153] width 9 height 8
click at [0, 0] on input "No" at bounding box center [0, 0] width 0 height 0
click at [549, 195] on input "Preferred house insured amount Use calculator" at bounding box center [555, 192] width 221 height 20
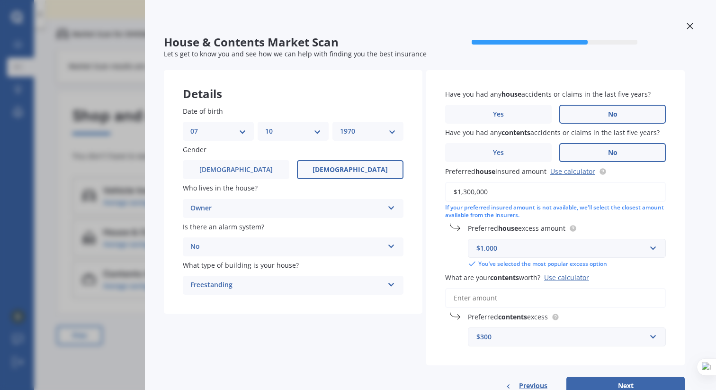
type input "$1,300,000"
click at [652, 250] on input "text" at bounding box center [563, 248] width 189 height 18
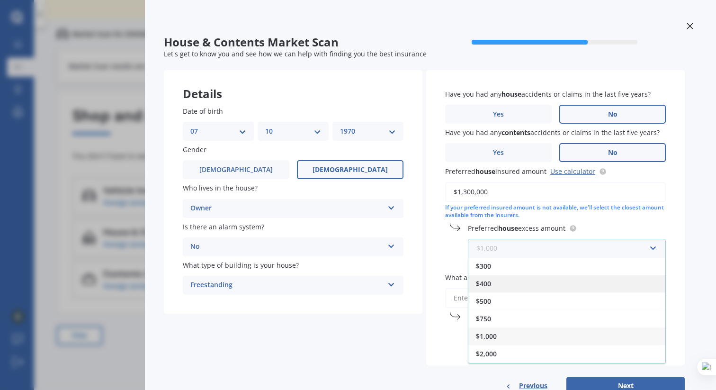
scroll to position [17, 0]
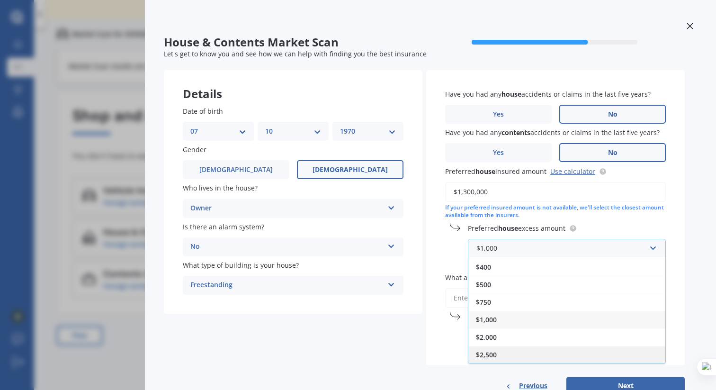
click at [597, 351] on div "$2,500" at bounding box center [566, 355] width 197 height 18
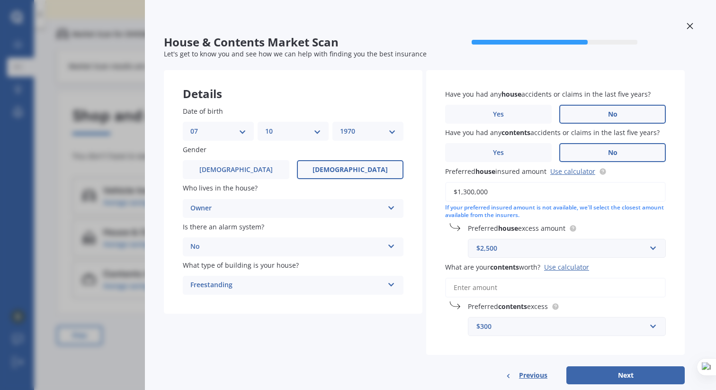
click at [600, 285] on input "What are your contents worth? Use calculator" at bounding box center [555, 288] width 221 height 20
click at [585, 267] on div "Use calculator" at bounding box center [566, 266] width 45 height 9
click at [585, 278] on input "What are your contents worth? Use calculator" at bounding box center [555, 288] width 221 height 20
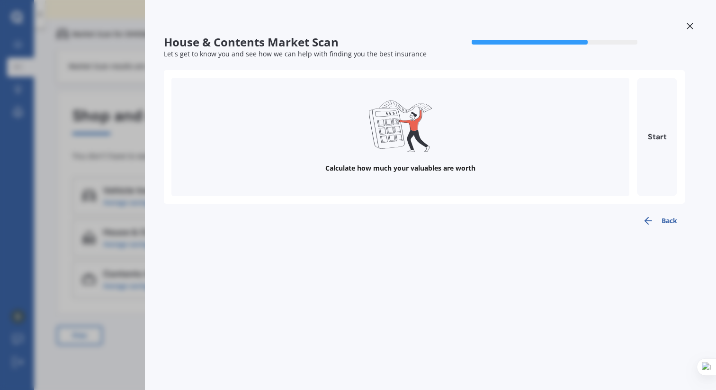
click at [647, 218] on polyline "button" at bounding box center [646, 220] width 3 height 7
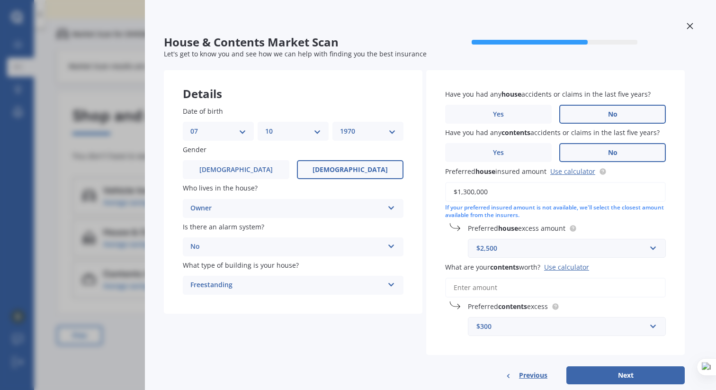
scroll to position [22, 0]
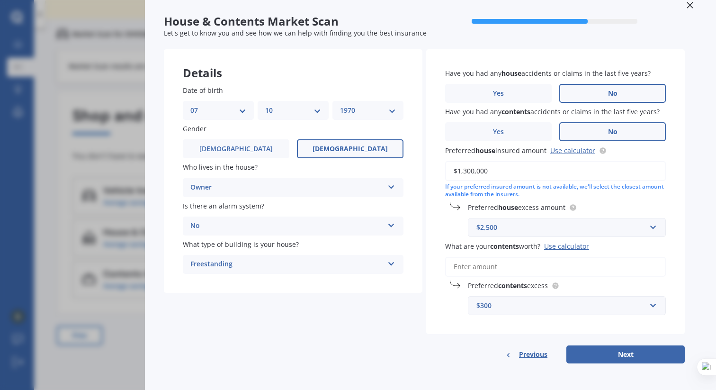
click at [568, 266] on input "What are your contents worth? Use calculator" at bounding box center [555, 267] width 221 height 20
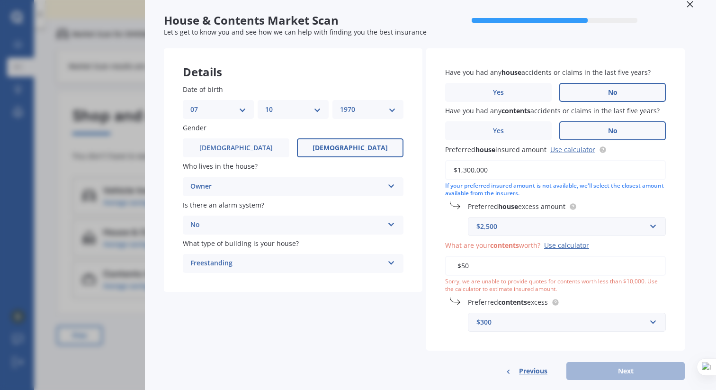
type input "$5"
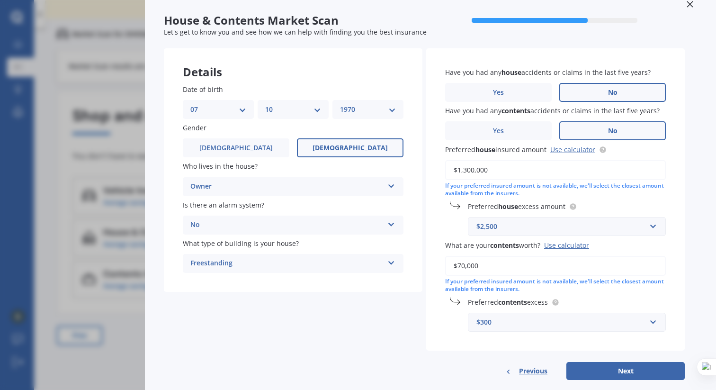
scroll to position [40, 0]
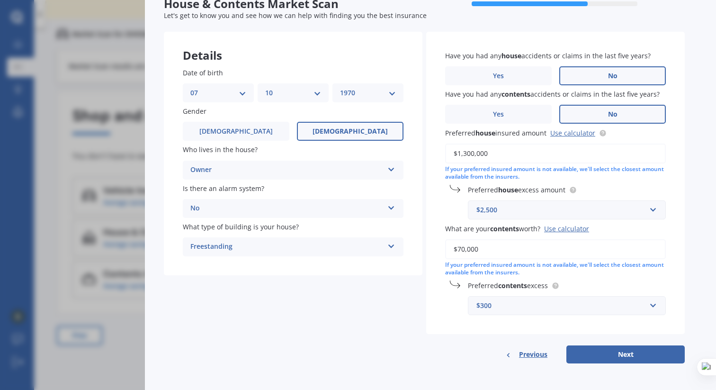
type input "$70,000"
click at [631, 310] on div "$300" at bounding box center [562, 305] width 170 height 10
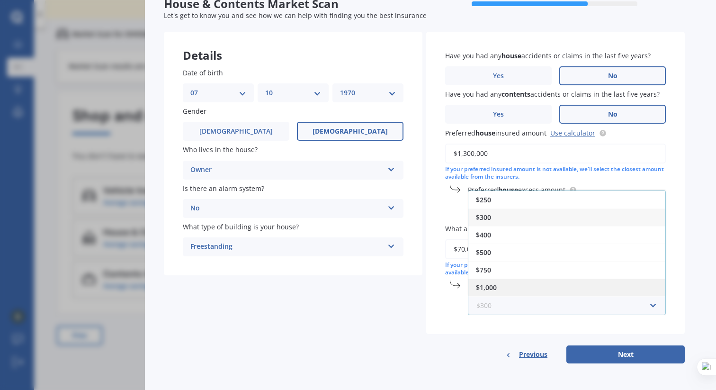
scroll to position [17, 0]
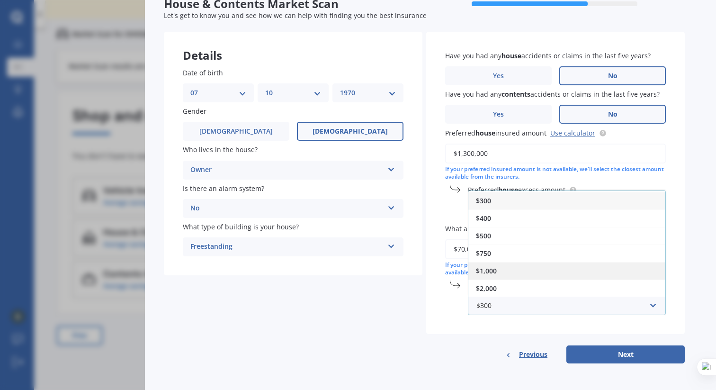
click at [631, 271] on div "$1,000" at bounding box center [566, 271] width 197 height 18
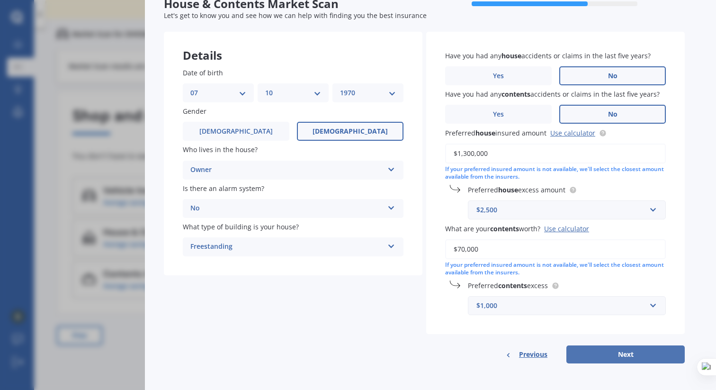
click at [636, 354] on button "Next" at bounding box center [626, 354] width 118 height 18
select select "07"
select select "10"
select select "1970"
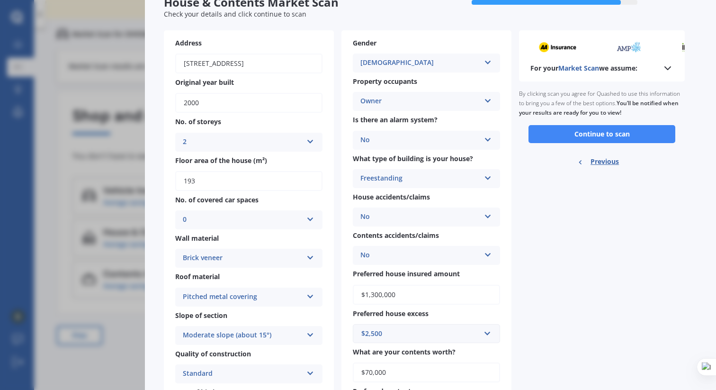
click at [614, 128] on button "Continue to scan" at bounding box center [602, 134] width 147 height 18
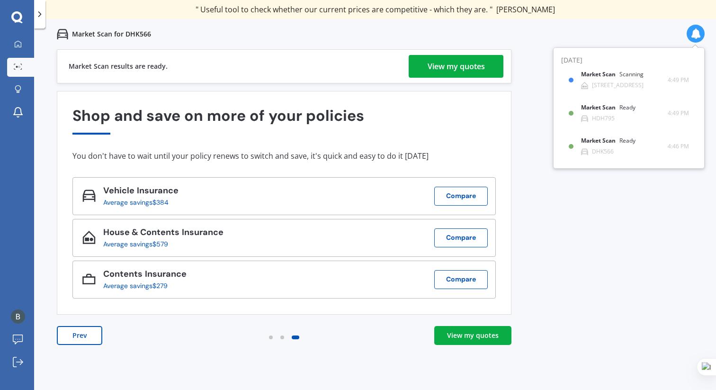
click at [476, 339] on div "View my quotes" at bounding box center [473, 335] width 52 height 9
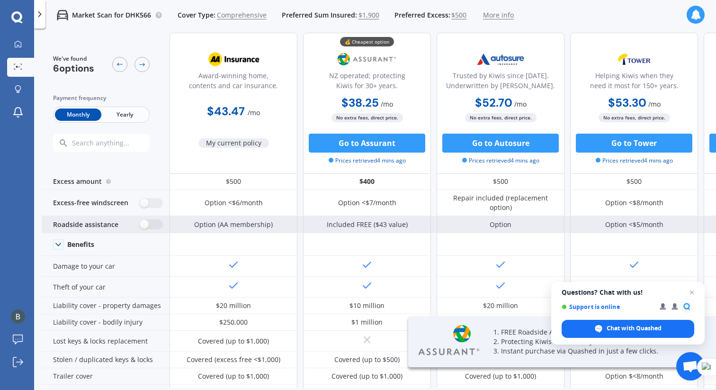
scroll to position [1, 0]
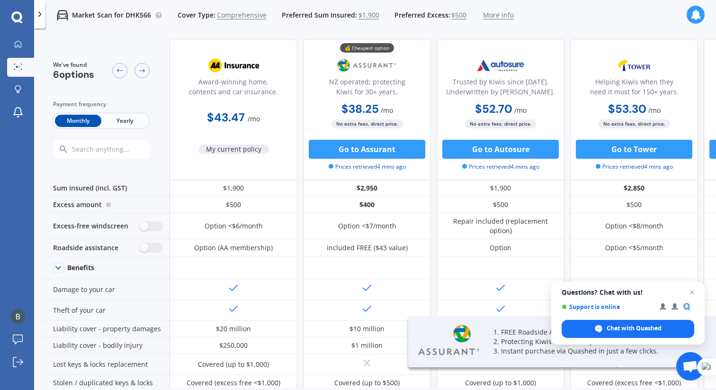
click at [131, 119] on span "Yearly" at bounding box center [124, 121] width 46 height 12
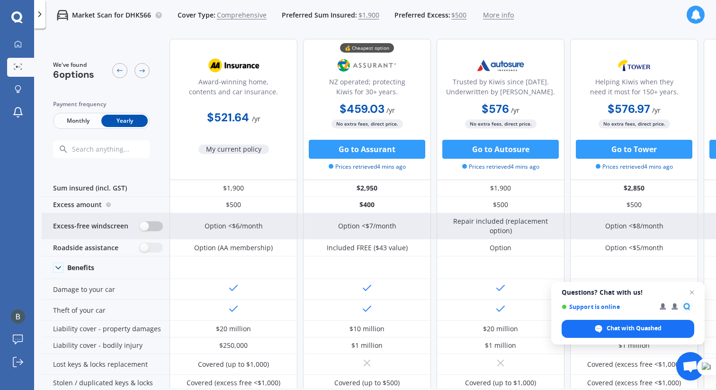
click at [154, 226] on label at bounding box center [151, 226] width 23 height 10
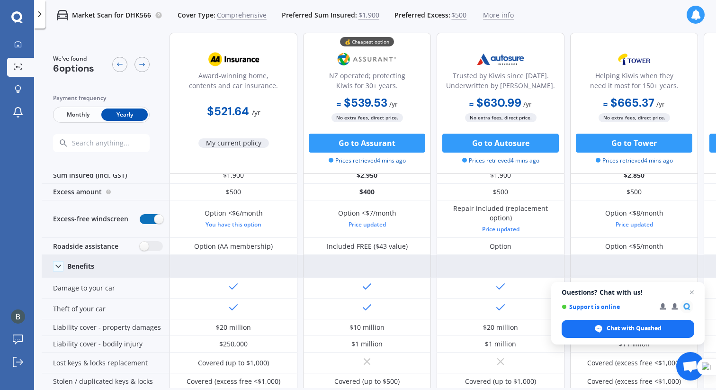
scroll to position [0, 0]
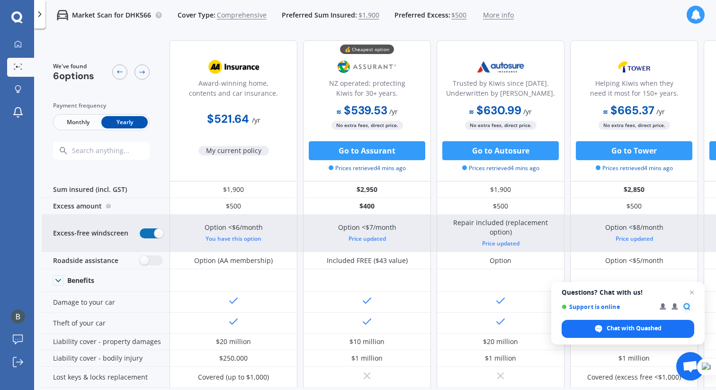
click at [148, 234] on label at bounding box center [151, 233] width 23 height 10
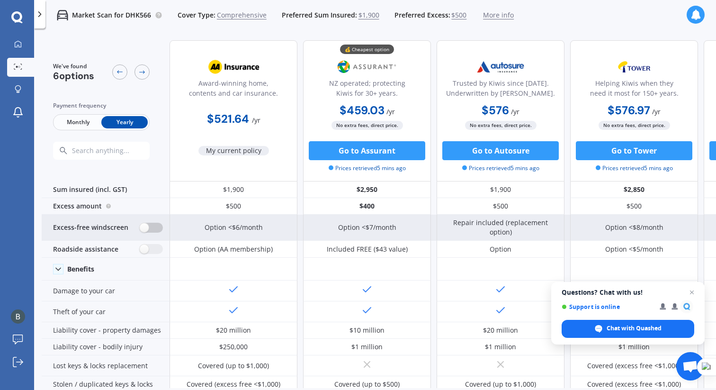
click at [155, 226] on label at bounding box center [151, 228] width 23 height 10
radio input "true"
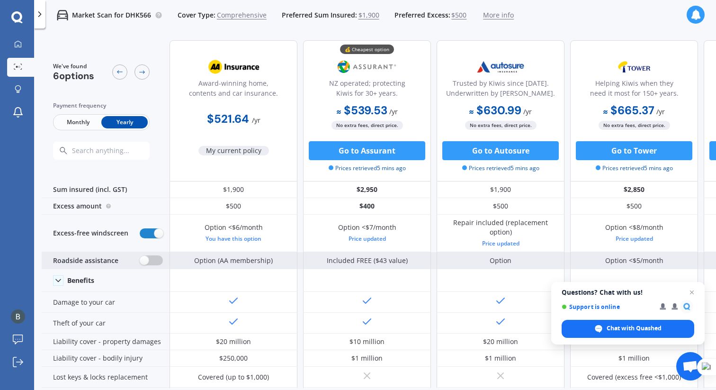
click at [153, 259] on label at bounding box center [151, 260] width 23 height 10
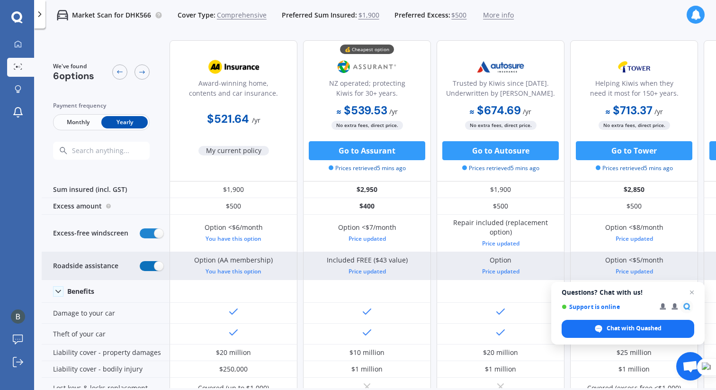
click at [145, 264] on label at bounding box center [151, 266] width 23 height 10
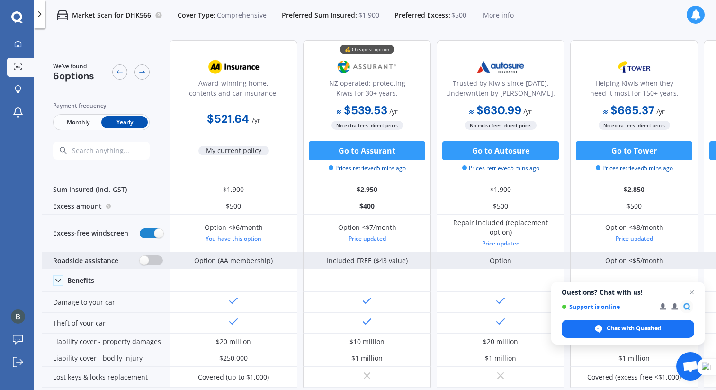
click at [157, 262] on label at bounding box center [151, 260] width 23 height 10
radio input "true"
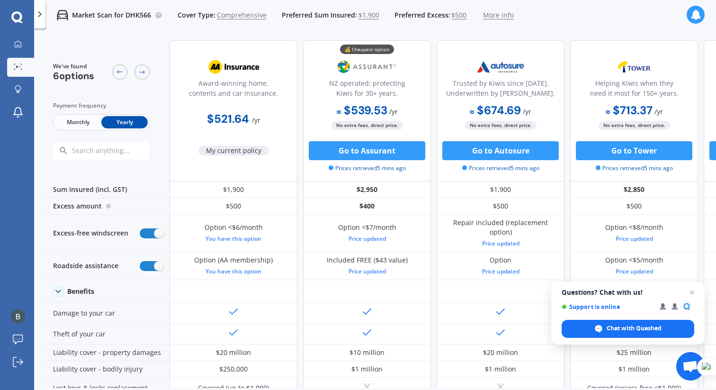
click at [460, 15] on span "$500" at bounding box center [458, 14] width 15 height 9
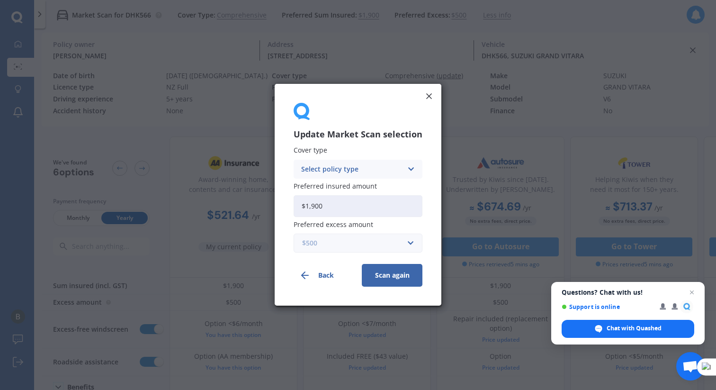
click at [413, 245] on input "text" at bounding box center [355, 243] width 120 height 18
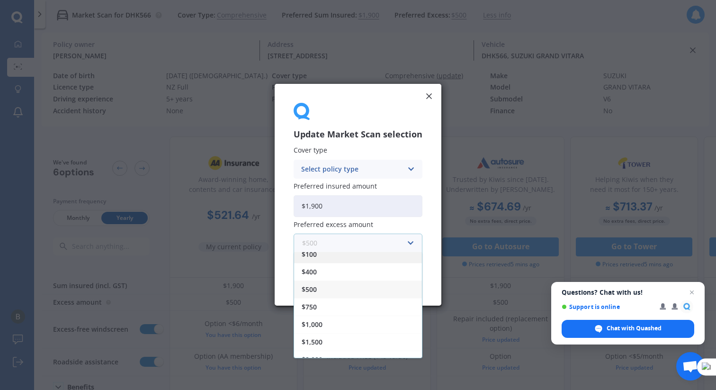
scroll to position [17, 0]
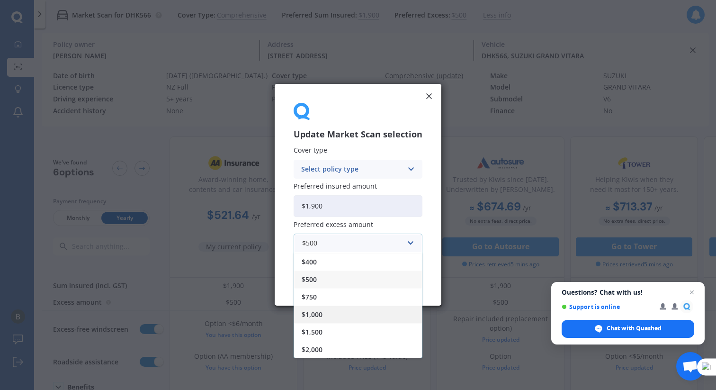
click at [360, 314] on div "$1,000" at bounding box center [358, 315] width 128 height 18
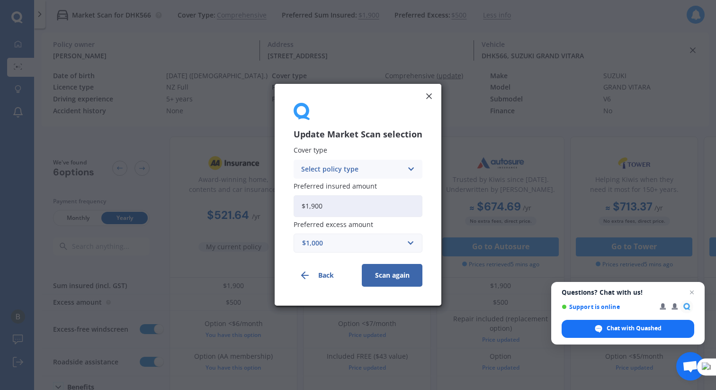
click at [399, 278] on button "Scan again" at bounding box center [392, 275] width 61 height 23
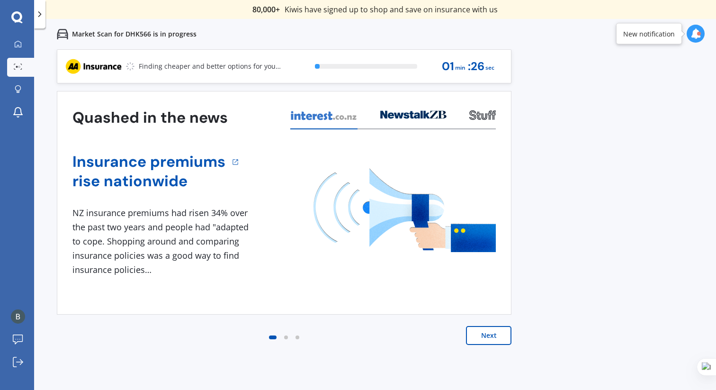
click at [466, 332] on button "Next" at bounding box center [488, 335] width 45 height 19
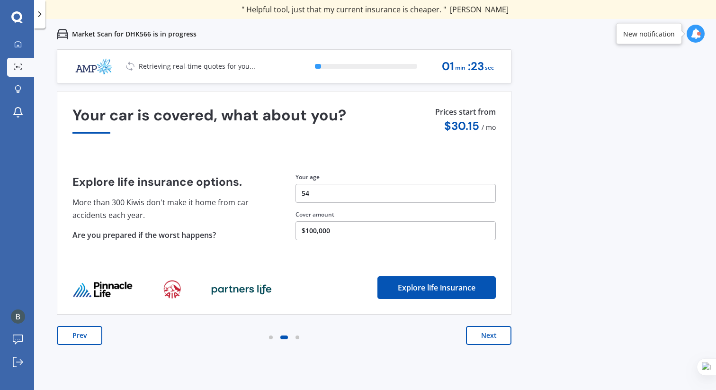
click at [489, 336] on button "Next" at bounding box center [488, 335] width 45 height 19
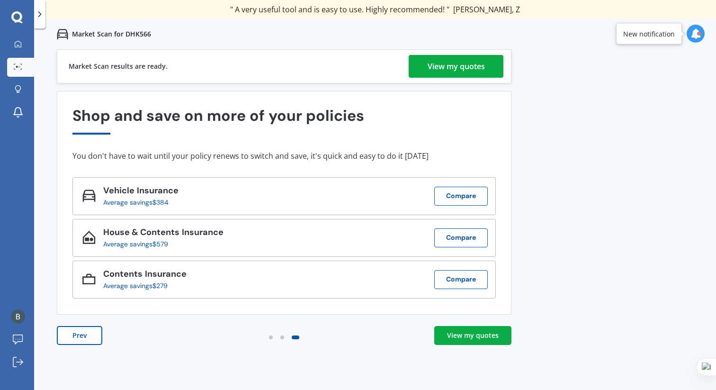
click at [477, 65] on div "View my quotes" at bounding box center [456, 66] width 57 height 23
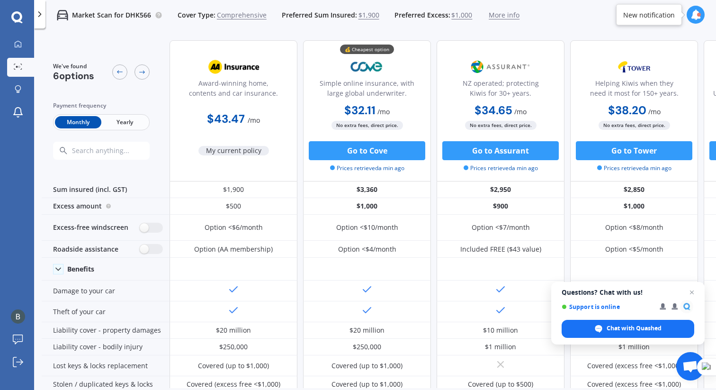
click at [42, 15] on icon at bounding box center [39, 13] width 9 height 9
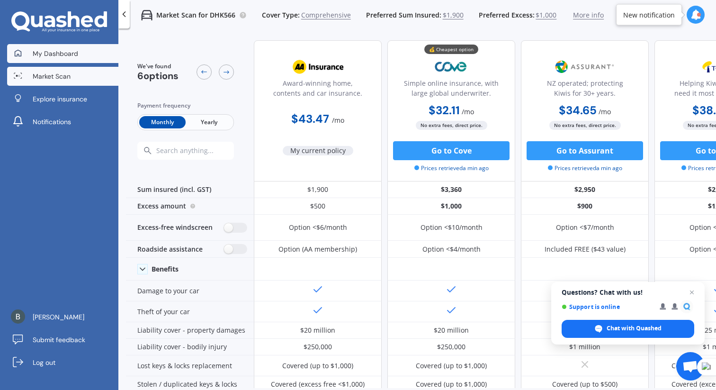
click at [58, 51] on span "My Dashboard" at bounding box center [55, 53] width 45 height 9
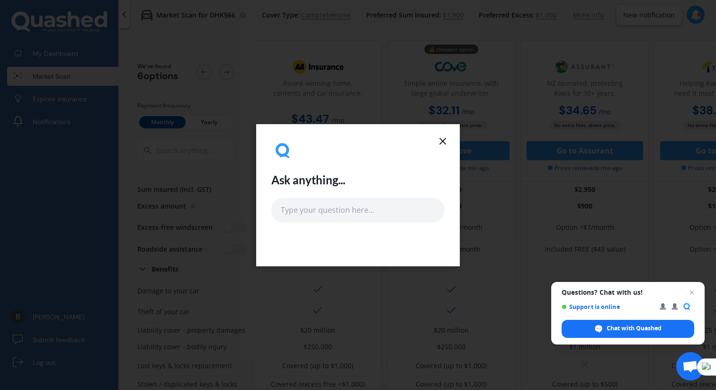
click at [445, 144] on line at bounding box center [443, 141] width 6 height 6
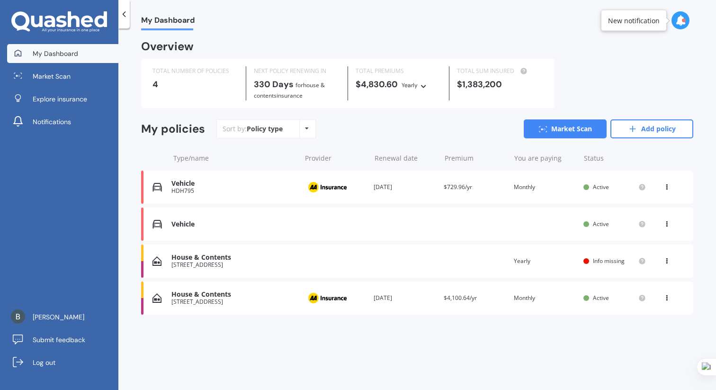
click at [188, 182] on div "Vehicle" at bounding box center [233, 184] width 125 height 8
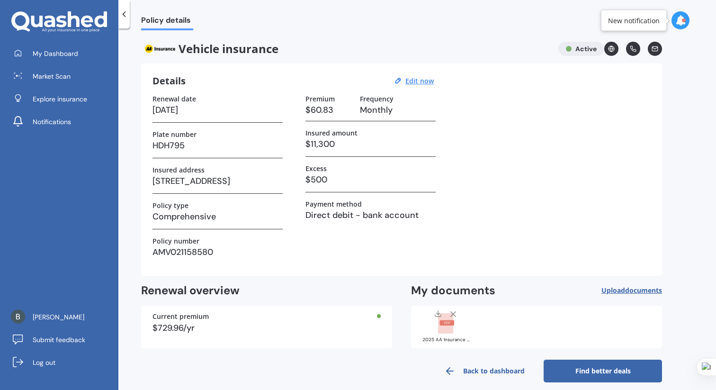
scroll to position [9, 0]
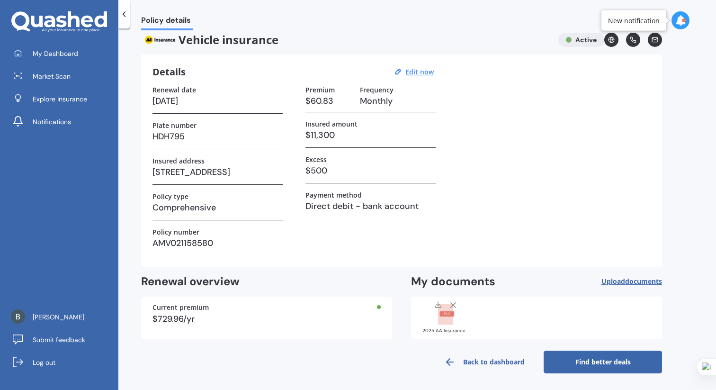
click at [575, 363] on link "Find better deals" at bounding box center [603, 362] width 118 height 23
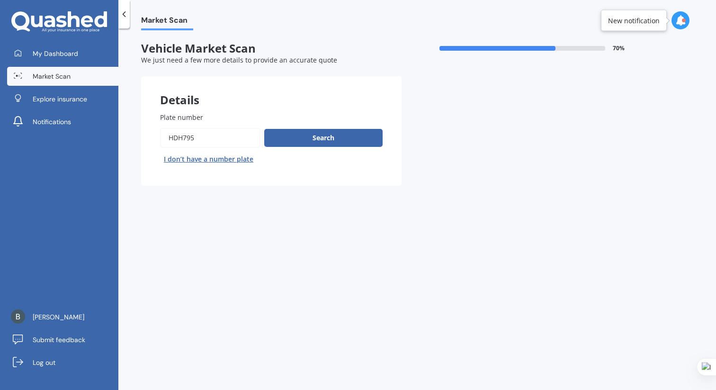
click at [312, 125] on div "Plate number Search I don’t have a number plate" at bounding box center [271, 139] width 223 height 54
click at [314, 134] on button "Search" at bounding box center [323, 138] width 118 height 18
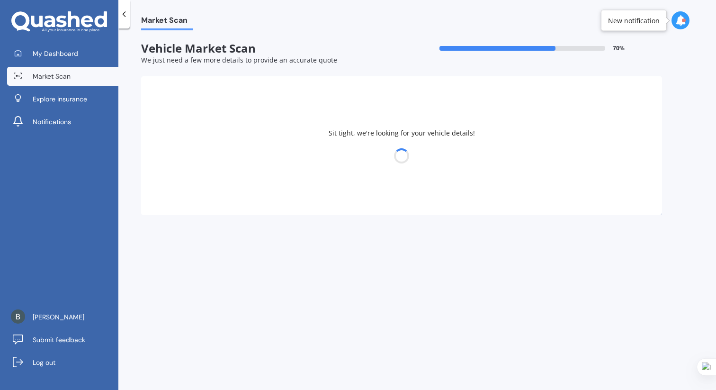
select select "NISSAN"
select select "NAVARA"
select select "07"
select select "10"
select select "1970"
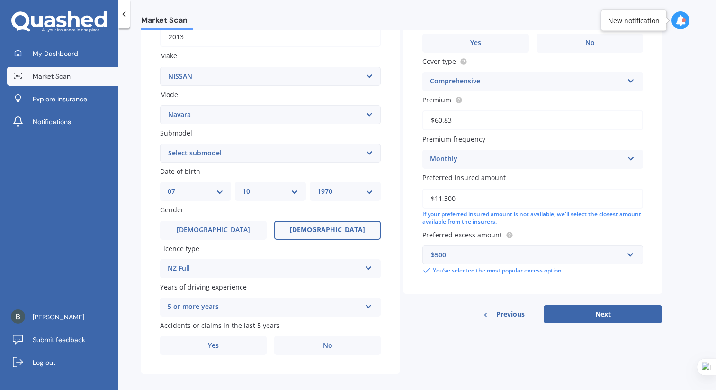
scroll to position [170, 0]
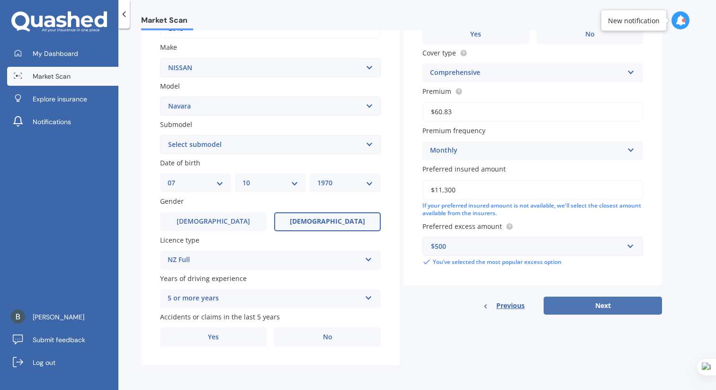
click at [590, 312] on button "Next" at bounding box center [603, 306] width 118 height 18
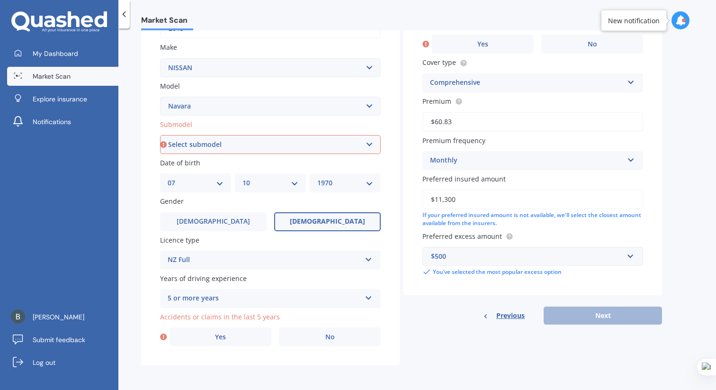
click at [294, 142] on select "Select submodel (All other models) 2.5 4WD Diesel Turbo 2.5 4WD MT Diesel Turbo…" at bounding box center [270, 144] width 221 height 19
click at [160, 135] on select "Select submodel (All other models) 2.5 4WD Diesel Turbo 2.5 4WD MT Diesel Turbo…" at bounding box center [270, 144] width 221 height 19
click at [301, 142] on select "Select submodel (All other models) 2.5 4WD Diesel Turbo 2.5 4WD MT Diesel Turbo…" at bounding box center [270, 144] width 221 height 19
click at [160, 135] on select "Select submodel (All other models) 2.5 4WD Diesel Turbo 2.5 4WD MT Diesel Turbo…" at bounding box center [270, 144] width 221 height 19
click at [339, 144] on select "Select submodel (All other models) 2.5 4WD Diesel Turbo 2.5 4WD MT Diesel Turbo…" at bounding box center [270, 144] width 221 height 19
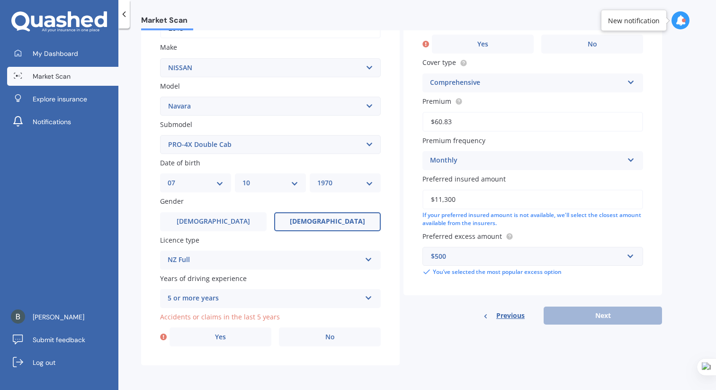
click at [160, 135] on select "Select submodel (All other models) 2.5 4WD Diesel Turbo 2.5 4WD MT Diesel Turbo…" at bounding box center [270, 144] width 221 height 19
click at [324, 140] on select "Select submodel (All other models) 2.5 4WD Diesel Turbo 2.5 4WD MT Diesel Turbo…" at bounding box center [270, 144] width 221 height 19
select select "KING CAB DIESEL TURBO"
click at [160, 135] on select "Select submodel (All other models) 2.5 4WD Diesel Turbo 2.5 4WD MT Diesel Turbo…" at bounding box center [270, 144] width 221 height 19
click at [236, 218] on label "Male" at bounding box center [213, 221] width 107 height 19
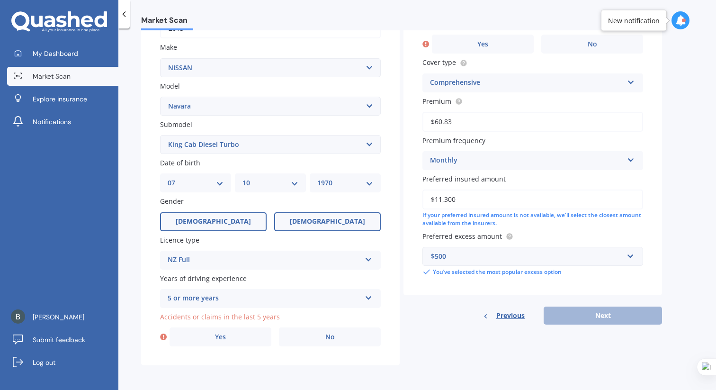
click at [0, 0] on input "Male" at bounding box center [0, 0] width 0 height 0
click at [587, 316] on div "Previous Next" at bounding box center [533, 315] width 259 height 18
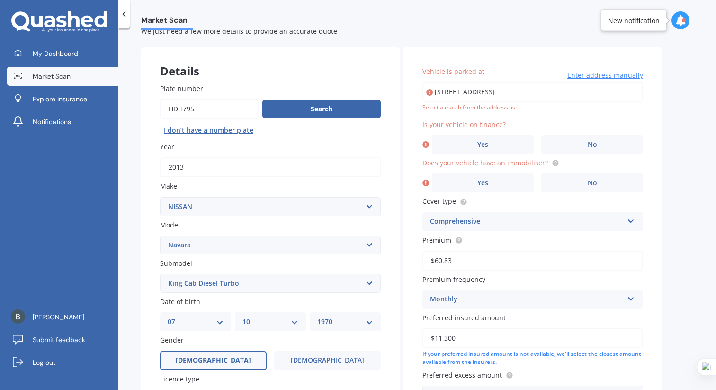
scroll to position [18, 0]
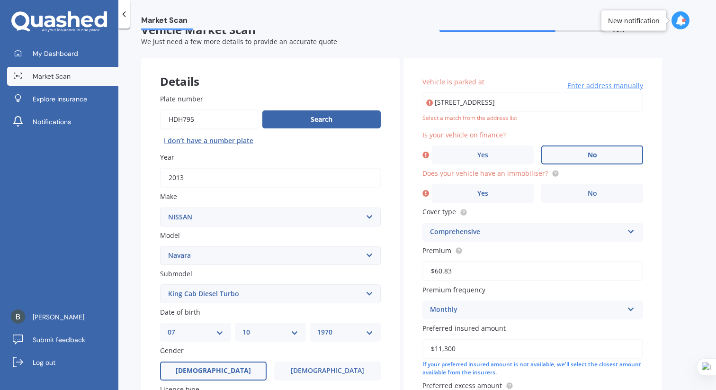
click at [595, 156] on span "No" at bounding box center [592, 155] width 9 height 8
click at [0, 0] on input "No" at bounding box center [0, 0] width 0 height 0
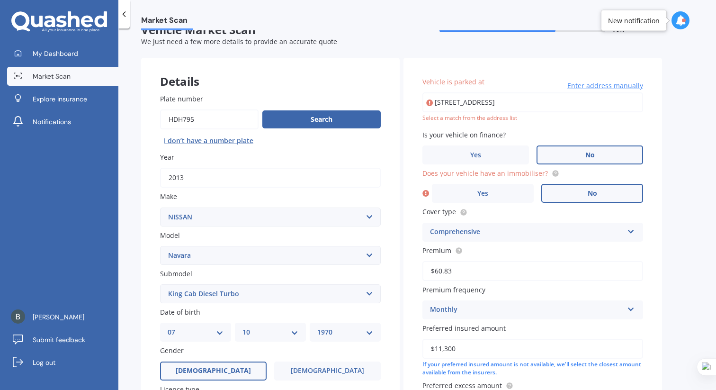
click at [598, 193] on label "No" at bounding box center [592, 193] width 102 height 19
click at [0, 0] on input "No" at bounding box center [0, 0] width 0 height 0
click at [594, 108] on input "2 Semaphore Close Mount Pleasant, Christchurch 8081" at bounding box center [533, 102] width 221 height 20
type input "2 Semaphore Close, Mount Pleasant, Christchurch 8081"
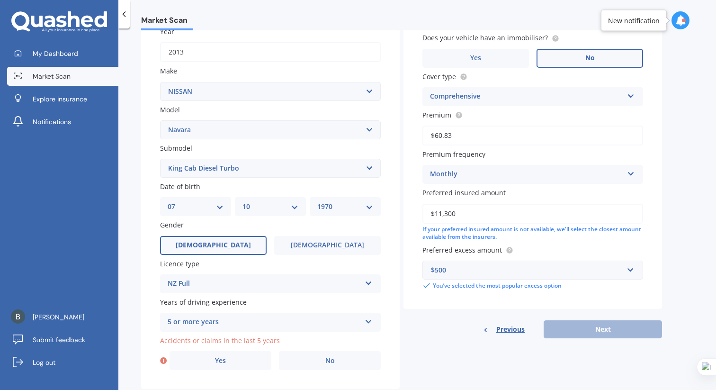
scroll to position [170, 0]
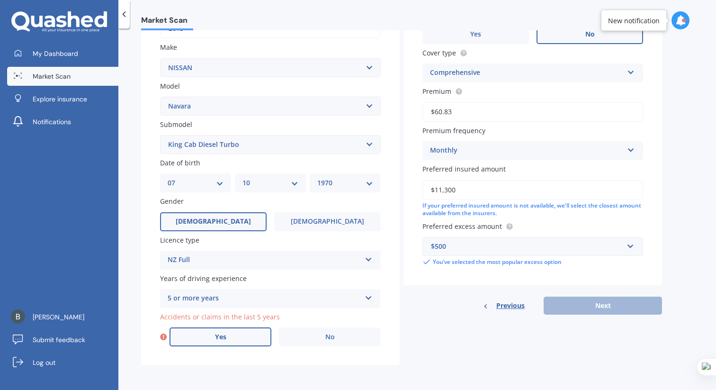
click at [257, 333] on label "Yes" at bounding box center [221, 336] width 102 height 19
click at [0, 0] on input "Yes" at bounding box center [0, 0] width 0 height 0
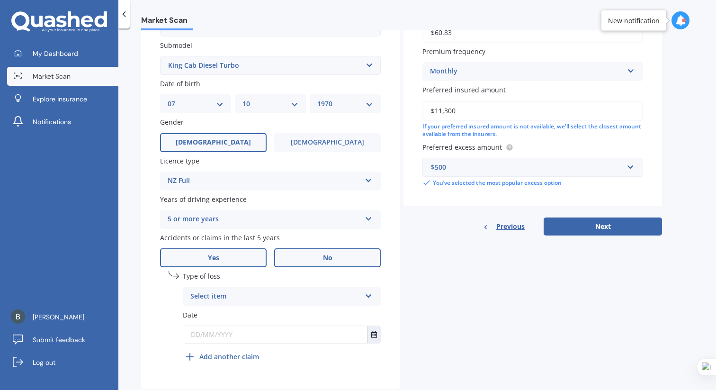
scroll to position [249, 0]
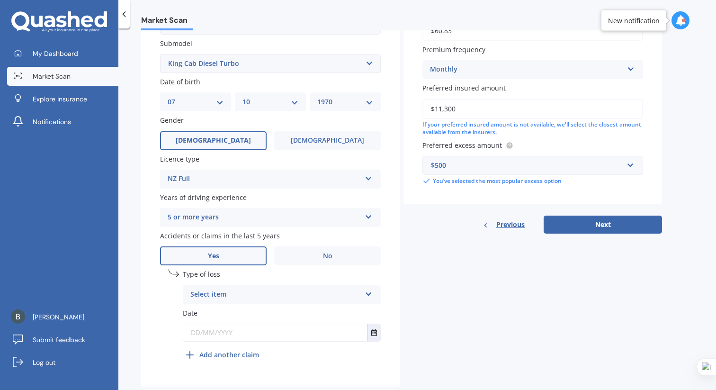
click at [346, 291] on div "Select item" at bounding box center [275, 294] width 171 height 11
click at [333, 314] on div "At fault accident" at bounding box center [281, 313] width 197 height 17
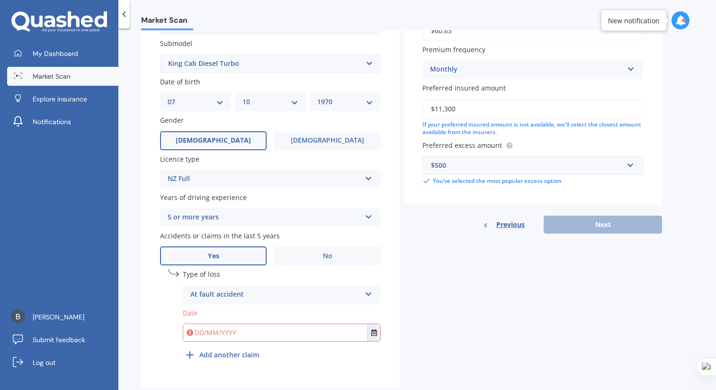
scroll to position [273, 0]
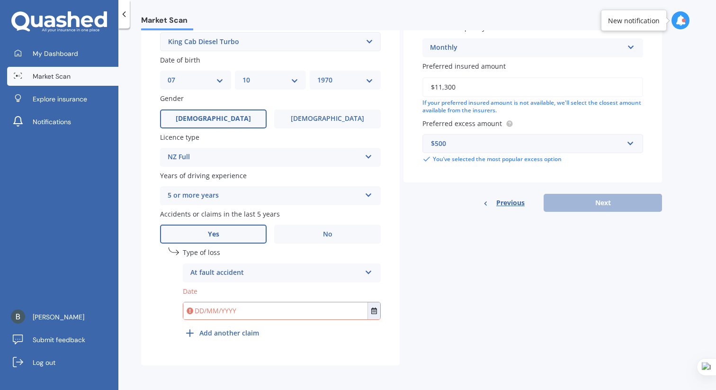
click at [368, 271] on icon at bounding box center [369, 270] width 8 height 7
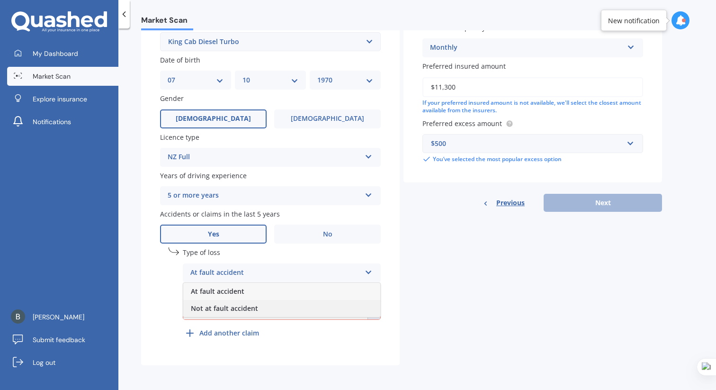
click at [347, 302] on div "Not at fault accident" at bounding box center [281, 308] width 197 height 17
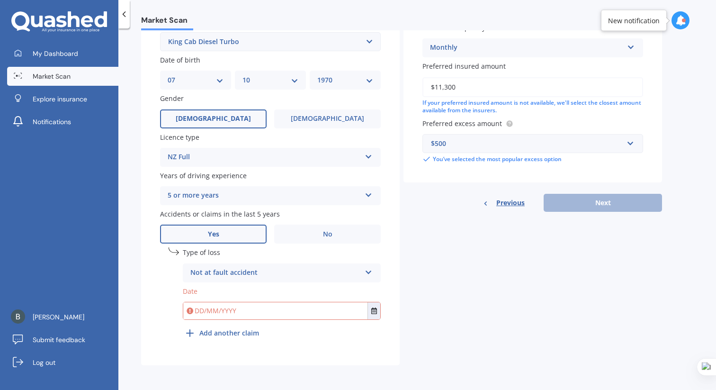
click at [369, 272] on icon at bounding box center [369, 270] width 8 height 7
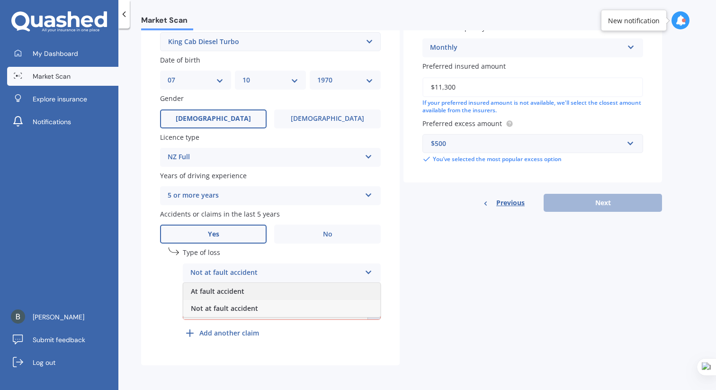
click at [346, 288] on div "At fault accident" at bounding box center [281, 291] width 197 height 17
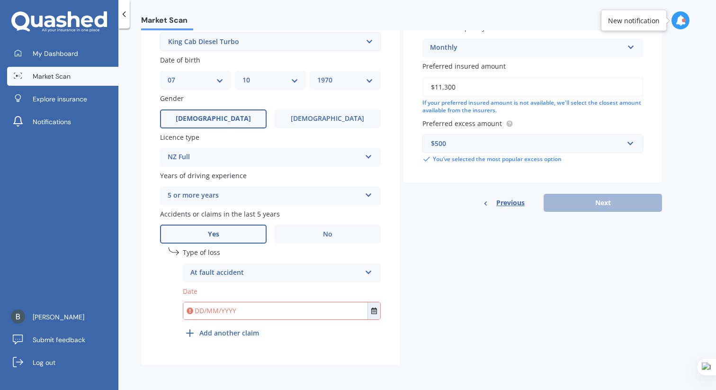
click at [332, 312] on input "text" at bounding box center [275, 310] width 184 height 17
type input "01/12/2021"
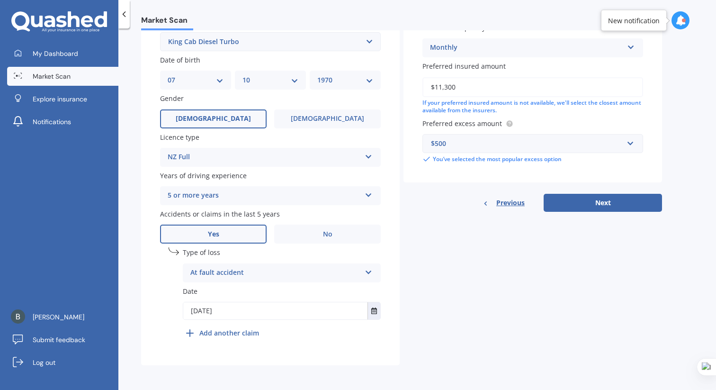
click at [241, 334] on b "Add another claim" at bounding box center [229, 333] width 60 height 10
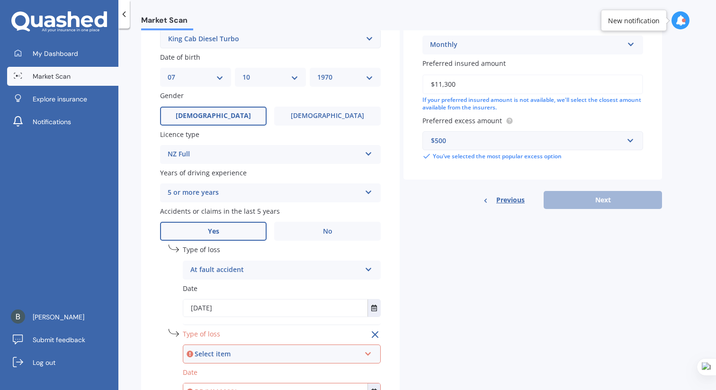
click at [267, 346] on div "Type of loss Select item At fault accident Not at fault accident" at bounding box center [282, 346] width 198 height 35
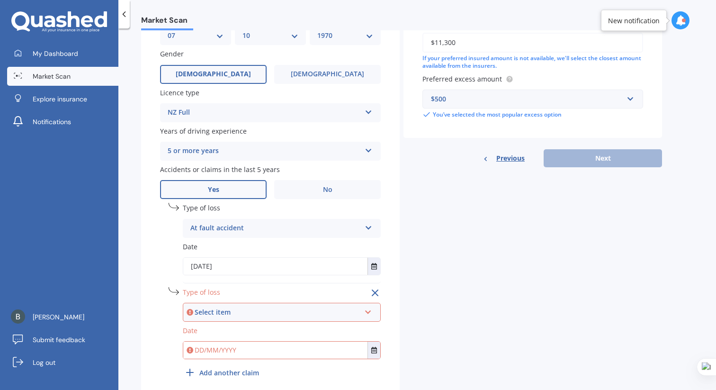
scroll to position [328, 0]
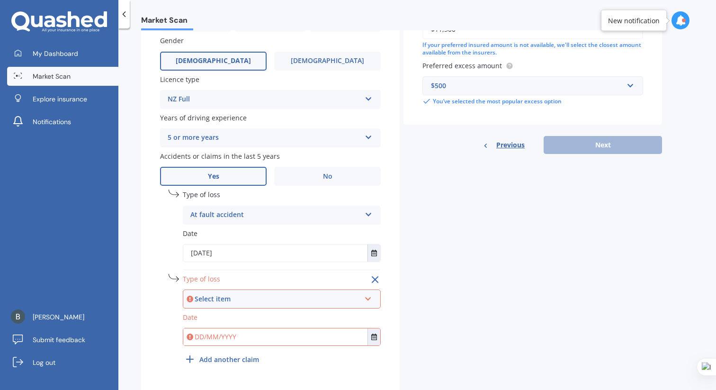
click at [281, 301] on div "Select item" at bounding box center [278, 299] width 166 height 10
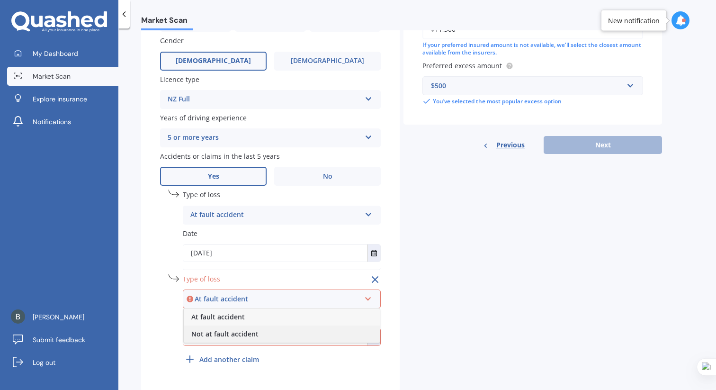
click at [264, 337] on div "Not at fault accident" at bounding box center [282, 333] width 196 height 17
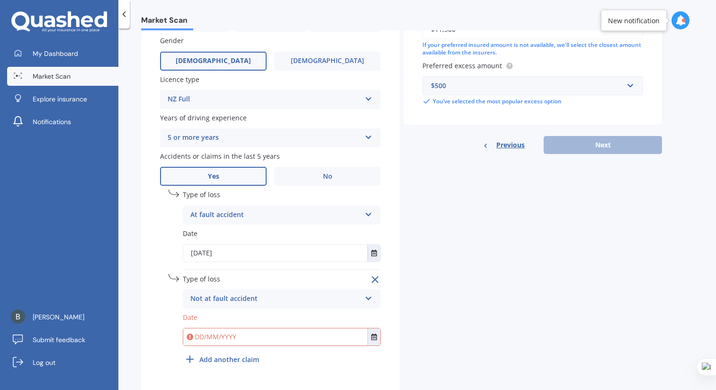
scroll to position [358, 0]
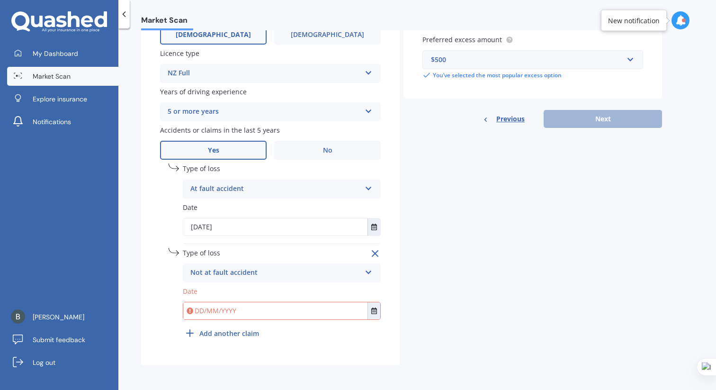
click at [275, 317] on input "text" at bounding box center [275, 310] width 184 height 17
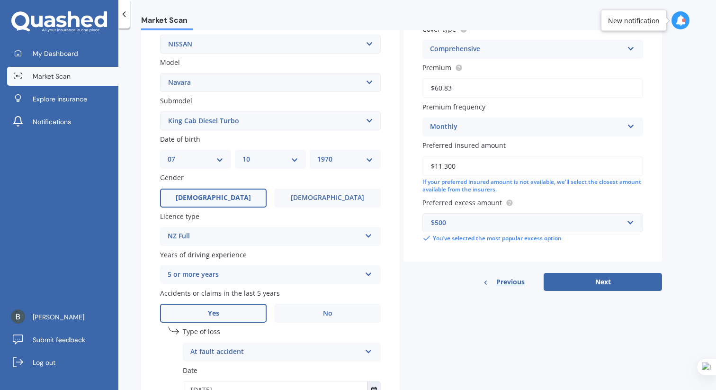
scroll to position [196, 0]
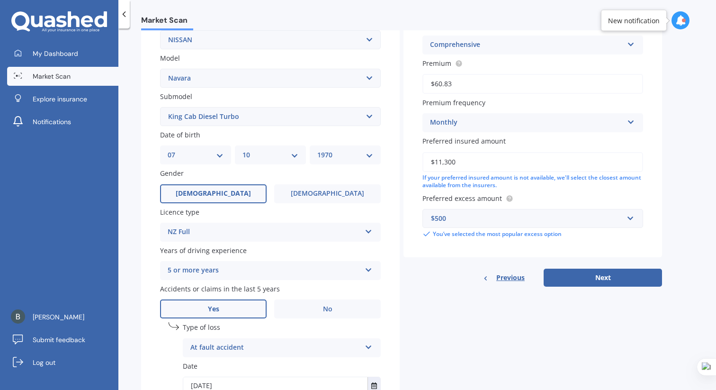
type input "01/12/2024"
click at [603, 269] on div "Vehicle is parked at 2 Semaphore Close, Mount Pleasant, Christchurch 8081 Enter…" at bounding box center [533, 84] width 259 height 406
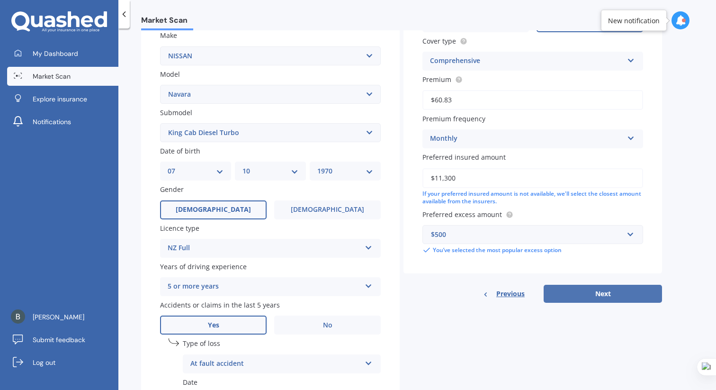
scroll to position [171, 0]
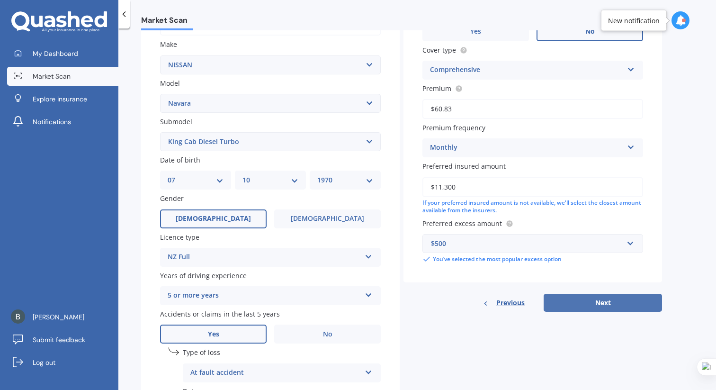
click at [607, 310] on button "Next" at bounding box center [603, 303] width 118 height 18
select select "07"
select select "10"
select select "1970"
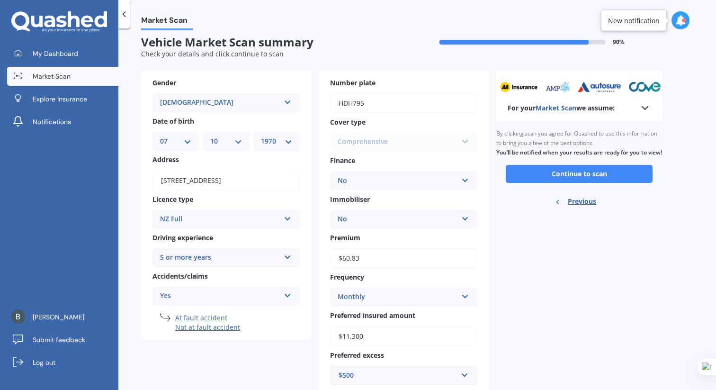
scroll to position [0, 0]
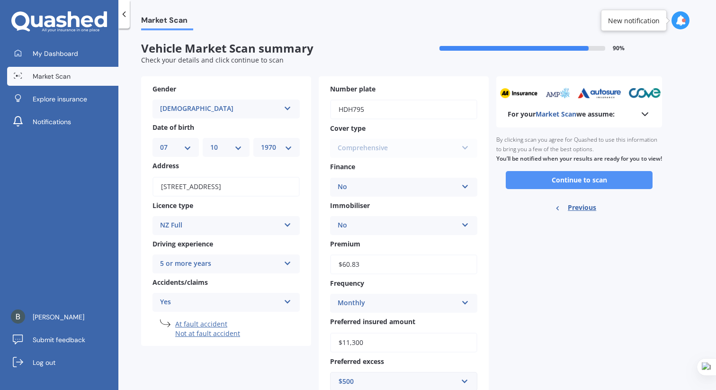
click at [583, 189] on button "Continue to scan" at bounding box center [579, 180] width 147 height 18
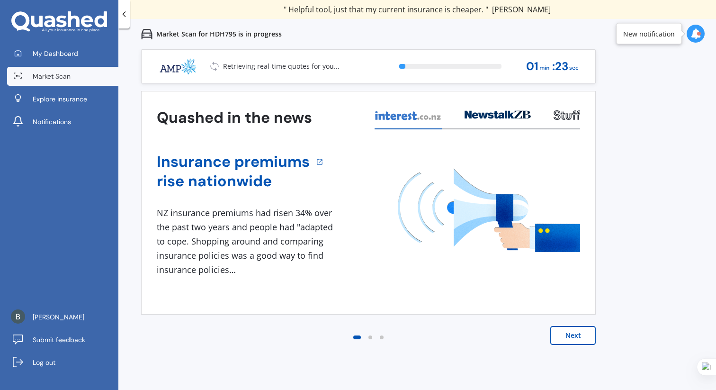
click at [564, 340] on button "Next" at bounding box center [572, 335] width 45 height 19
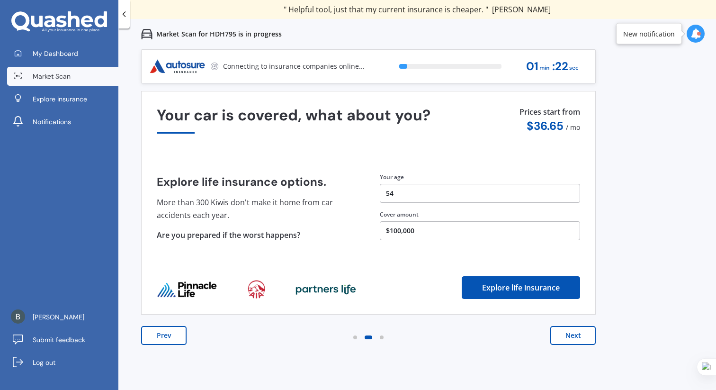
click at [564, 340] on button "Next" at bounding box center [572, 335] width 45 height 19
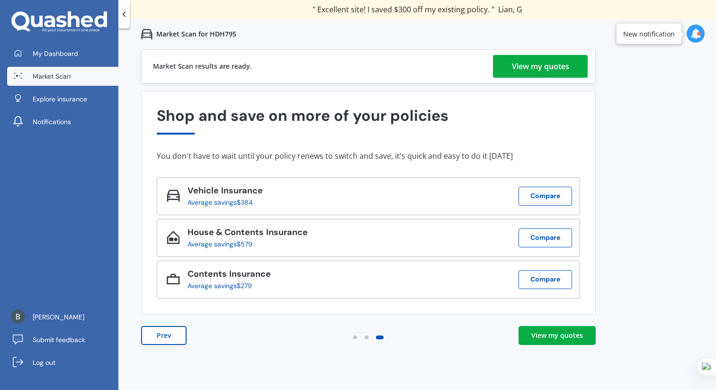
click at [549, 333] on div "View my quotes" at bounding box center [557, 335] width 52 height 9
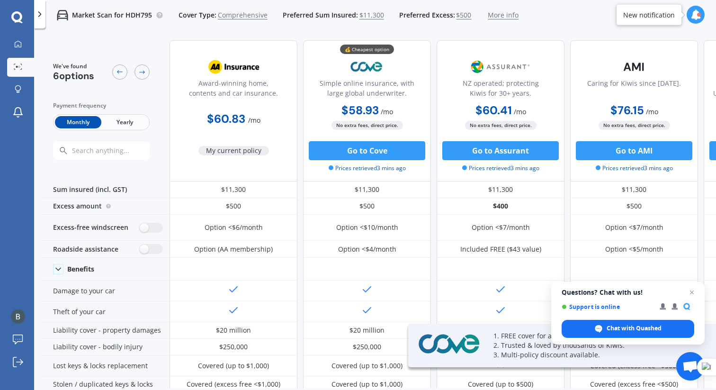
click at [125, 122] on span "Yearly" at bounding box center [124, 122] width 46 height 12
click at [86, 119] on span "Monthly" at bounding box center [78, 122] width 46 height 12
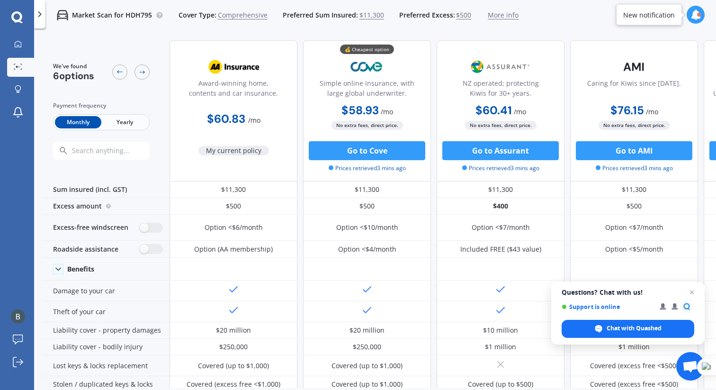
click at [122, 124] on span "Yearly" at bounding box center [124, 122] width 46 height 12
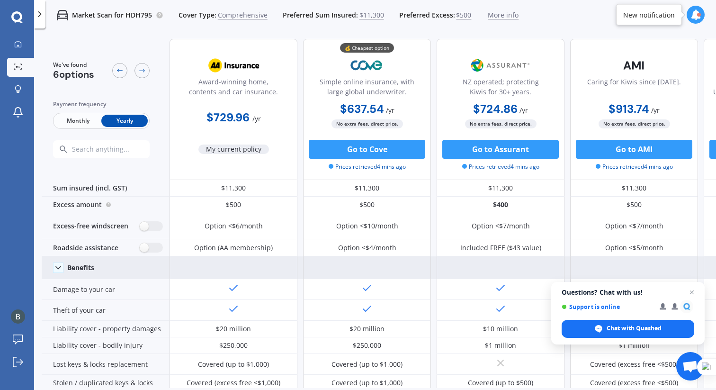
scroll to position [1, 0]
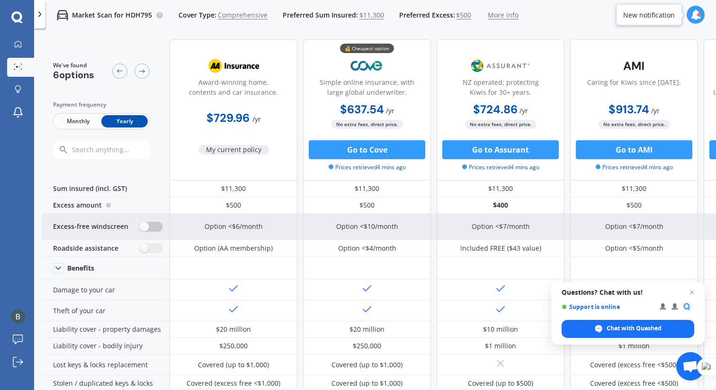
click at [153, 227] on label at bounding box center [151, 227] width 23 height 10
radio input "true"
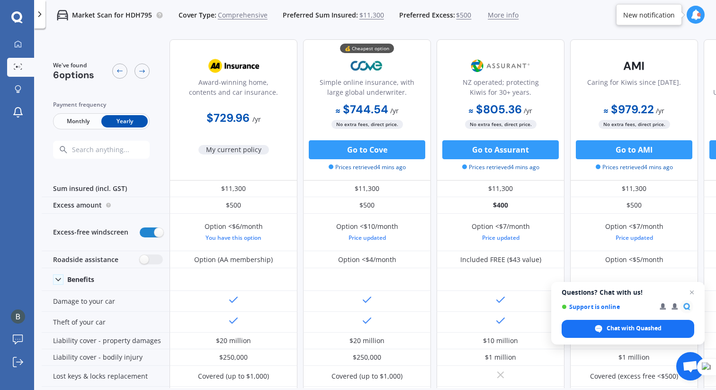
click at [73, 118] on span "Monthly" at bounding box center [78, 121] width 46 height 12
click at [107, 117] on span "Yearly" at bounding box center [124, 121] width 46 height 12
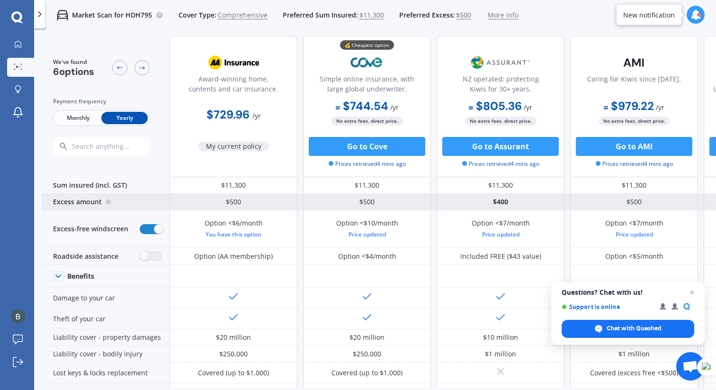
scroll to position [0, 0]
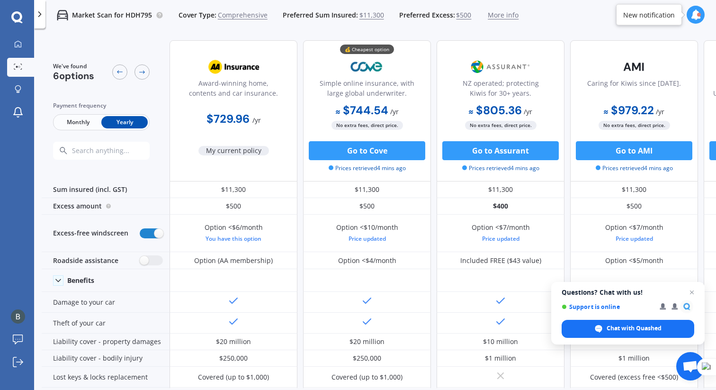
click at [464, 15] on span "$500" at bounding box center [463, 14] width 15 height 9
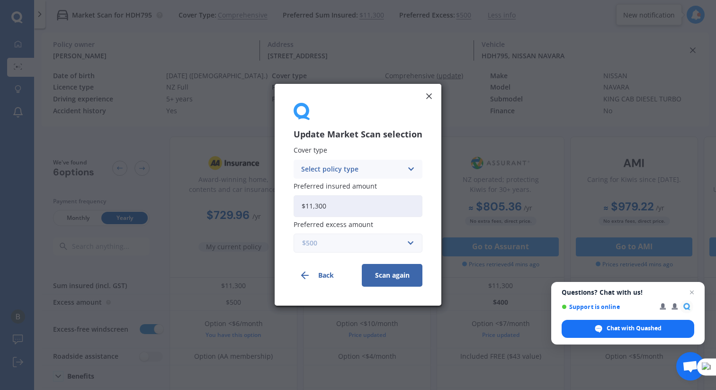
click at [411, 243] on input "text" at bounding box center [355, 243] width 120 height 18
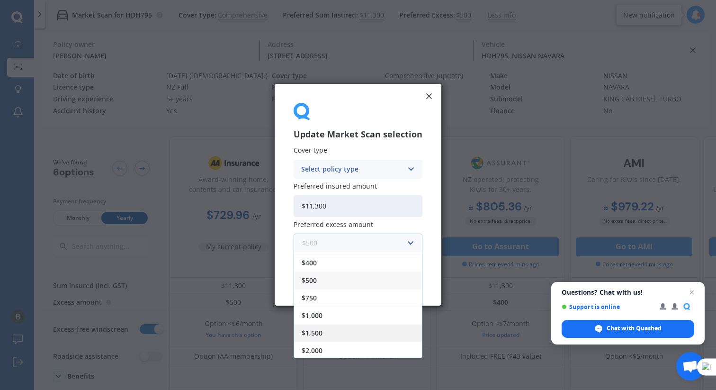
scroll to position [17, 0]
click at [369, 329] on div "$1,500" at bounding box center [358, 333] width 128 height 18
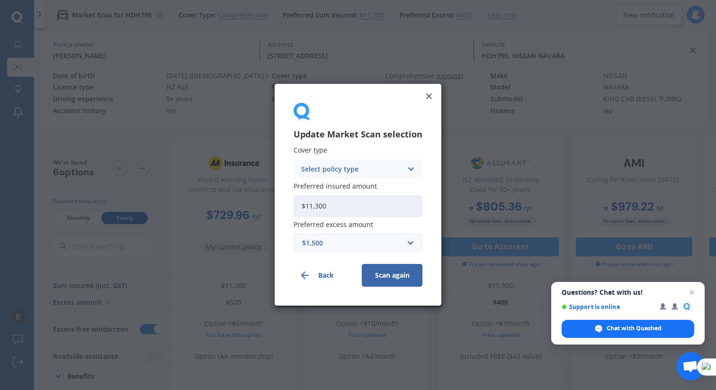
click at [399, 274] on button "Scan again" at bounding box center [392, 275] width 61 height 23
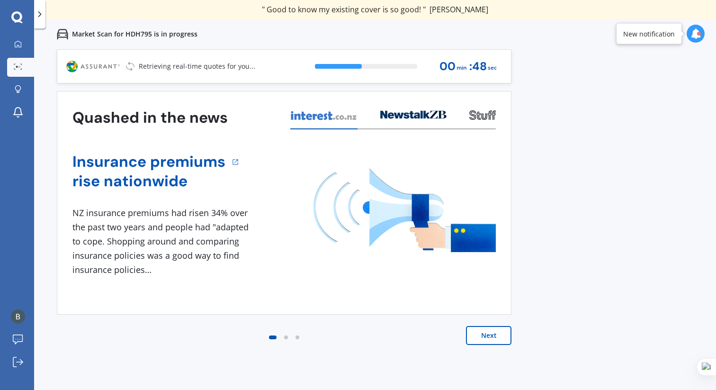
click at [480, 331] on button "Next" at bounding box center [488, 335] width 45 height 19
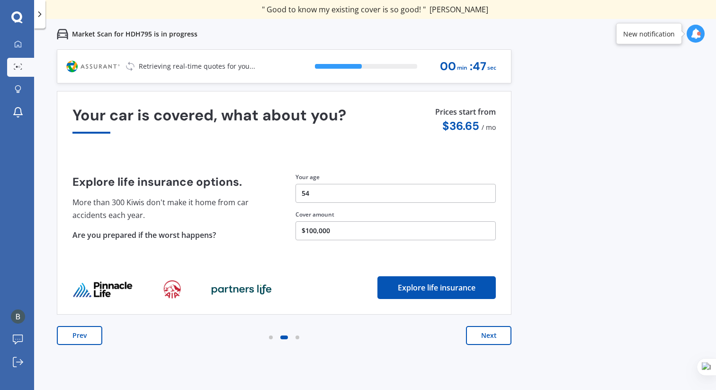
click at [481, 331] on button "Next" at bounding box center [488, 335] width 45 height 19
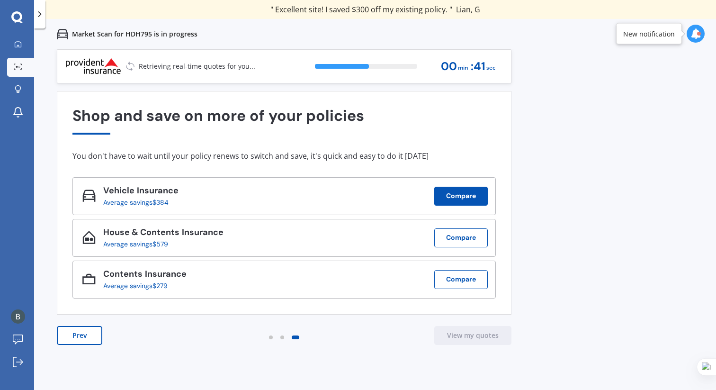
click at [464, 192] on button "Compare" at bounding box center [461, 196] width 54 height 19
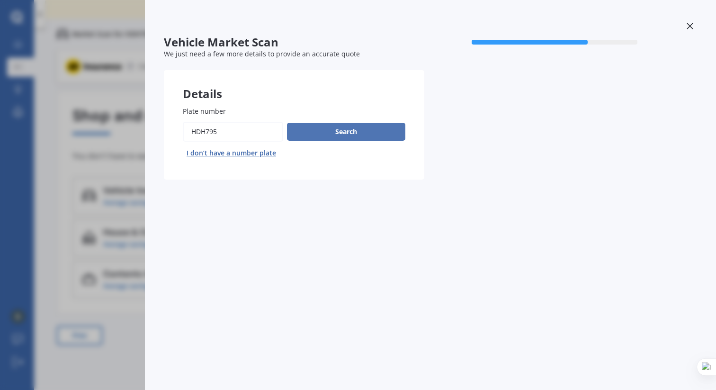
click at [378, 139] on button "Search" at bounding box center [346, 132] width 118 height 18
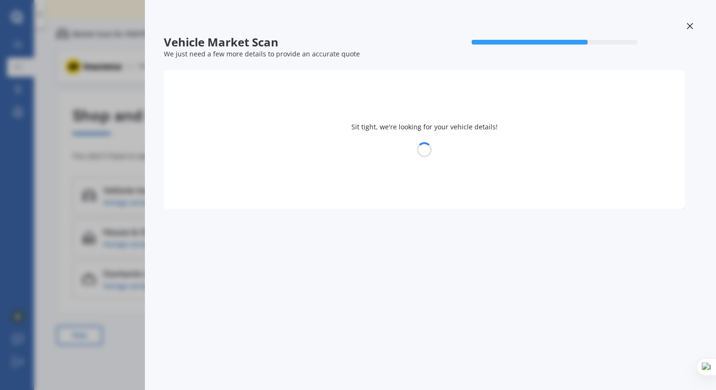
select select "NISSAN"
select select "NAVARA"
select select "07"
select select "10"
select select "1970"
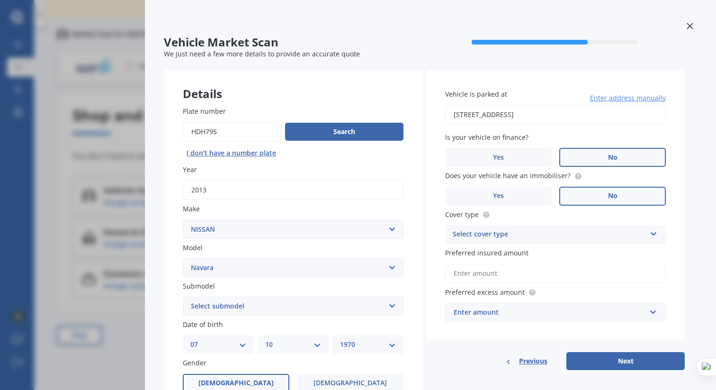
click at [635, 315] on div "Enter amount" at bounding box center [550, 312] width 192 height 10
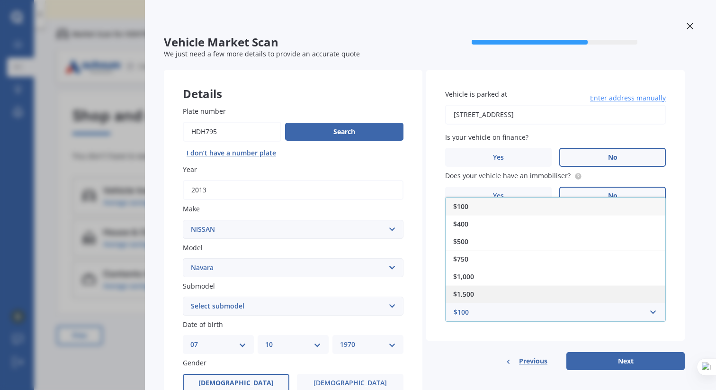
click at [569, 295] on div "$1,500" at bounding box center [556, 294] width 220 height 18
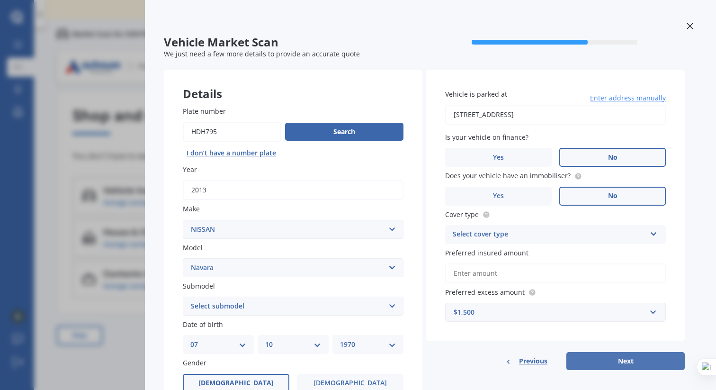
click at [633, 359] on button "Next" at bounding box center [626, 361] width 118 height 18
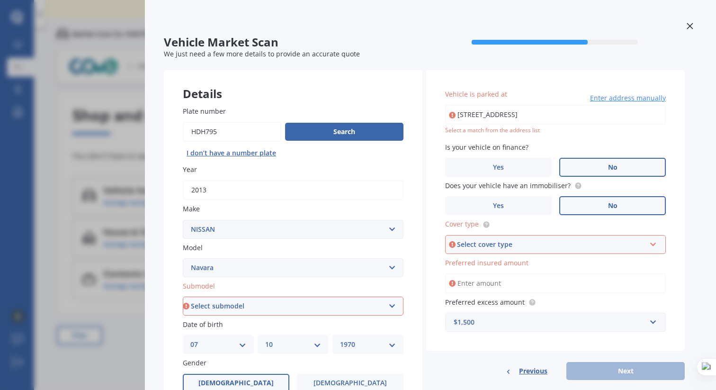
click at [333, 303] on select "Select submodel (All other models) 2.5 4WD Diesel Turbo 2.5 4WD MT Diesel Turbo…" at bounding box center [293, 306] width 221 height 19
select select "PRO-4X DOUBLE CAB"
click at [183, 297] on select "Select submodel (All other models) 2.5 4WD Diesel Turbo 2.5 4WD MT Diesel Turbo…" at bounding box center [293, 306] width 221 height 19
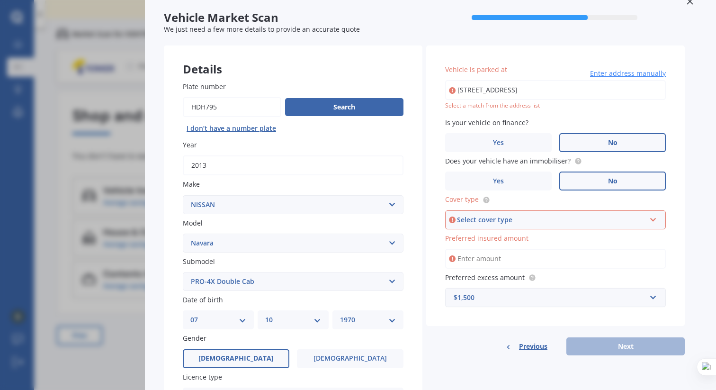
scroll to position [44, 0]
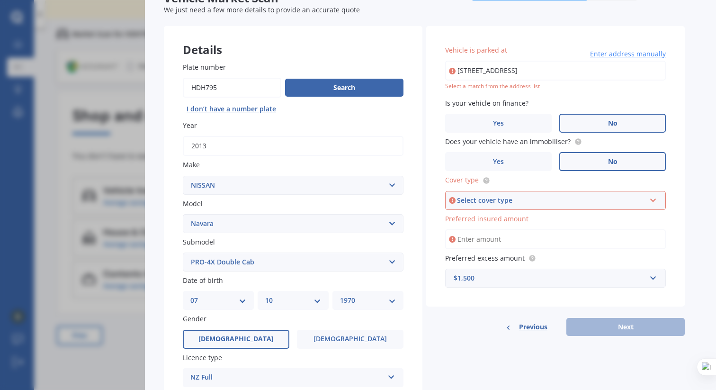
click at [245, 299] on select "DD 01 02 03 04 05 06 07 08 09 10 11 12 13 14 15 16 17 18 19 20 21 22 23 24 25 2…" at bounding box center [218, 300] width 56 height 10
select select "10"
click at [190, 296] on select "DD 01 02 03 04 05 06 07 08 09 10 11 12 13 14 15 16 17 18 19 20 21 22 23 24 25 2…" at bounding box center [218, 300] width 56 height 10
click at [294, 303] on select "MM 01 02 03 04 05 06 07 08 09 10 11 12" at bounding box center [293, 300] width 56 height 10
select select "09"
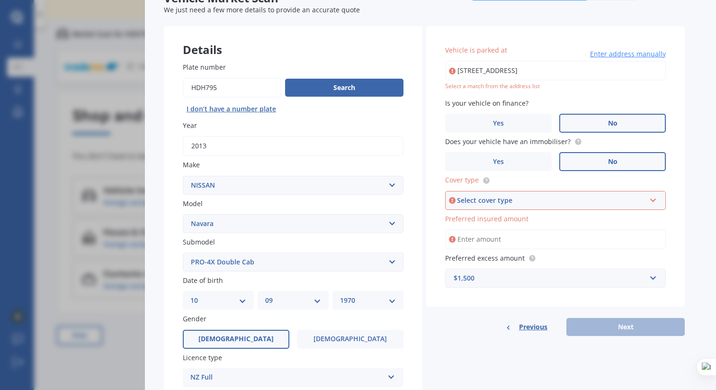
click at [265, 296] on select "MM 01 02 03 04 05 06 07 08 09 10 11 12" at bounding box center [293, 300] width 56 height 10
click at [354, 299] on select "YYYY 2025 2024 2023 2022 2021 2020 2019 2018 2017 2016 2015 2014 2013 2012 2011…" at bounding box center [368, 300] width 56 height 10
select select "1969"
click at [340, 296] on select "YYYY 2025 2024 2023 2022 2021 2020 2019 2018 2017 2016 2015 2014 2013 2012 2011…" at bounding box center [368, 300] width 56 height 10
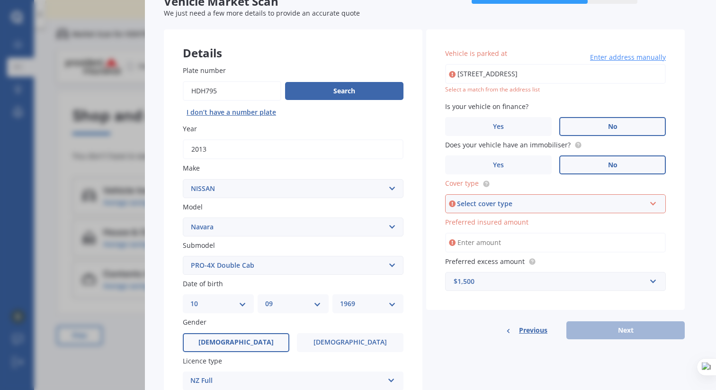
scroll to position [39, 0]
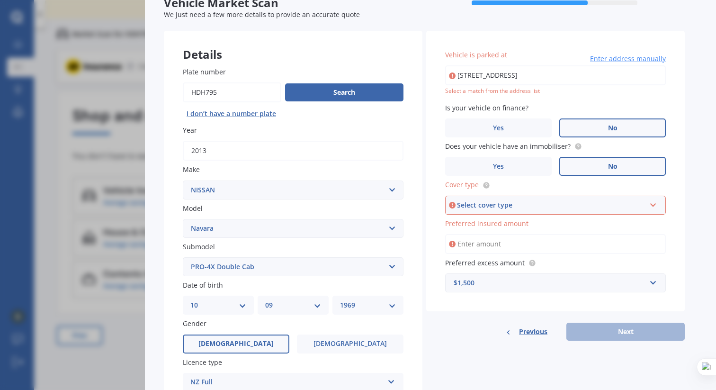
click at [522, 205] on div "Select cover type" at bounding box center [551, 205] width 189 height 10
click at [513, 221] on div "Comprehensive" at bounding box center [555, 223] width 219 height 17
click at [525, 247] on input "Preferred insured amount" at bounding box center [555, 244] width 221 height 20
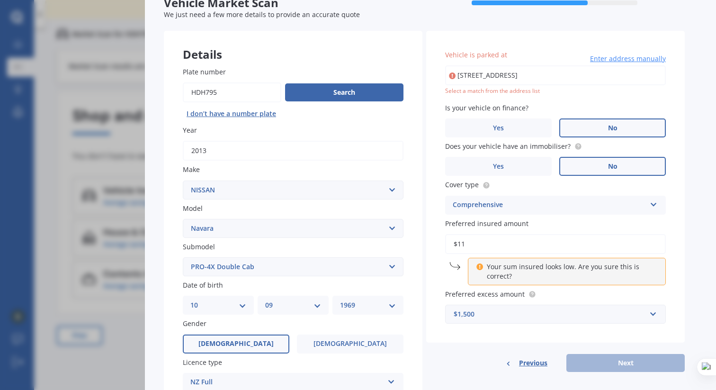
click at [532, 250] on input "$11" at bounding box center [555, 244] width 221 height 20
type input "$1"
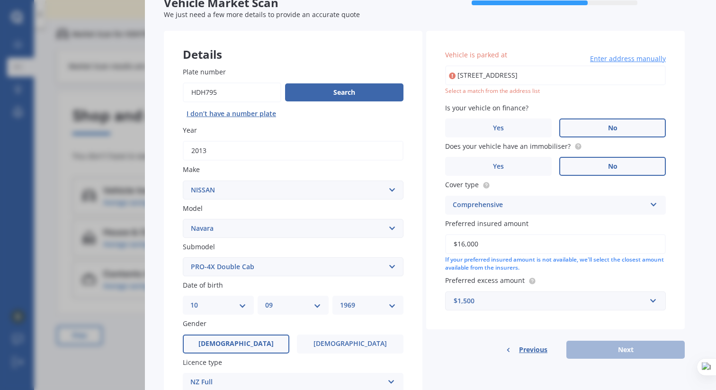
type input "$16,000"
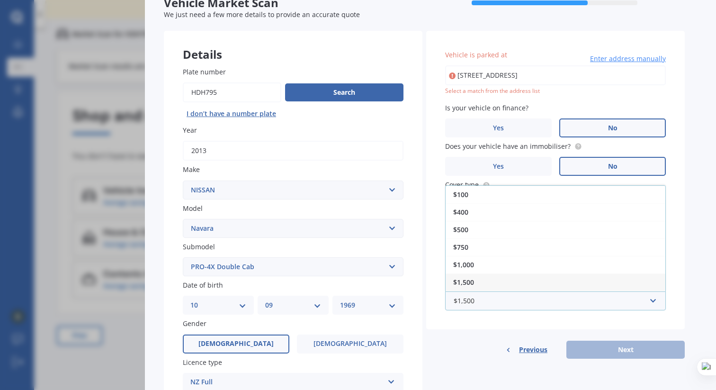
click at [567, 288] on div "$1,500" at bounding box center [556, 282] width 220 height 18
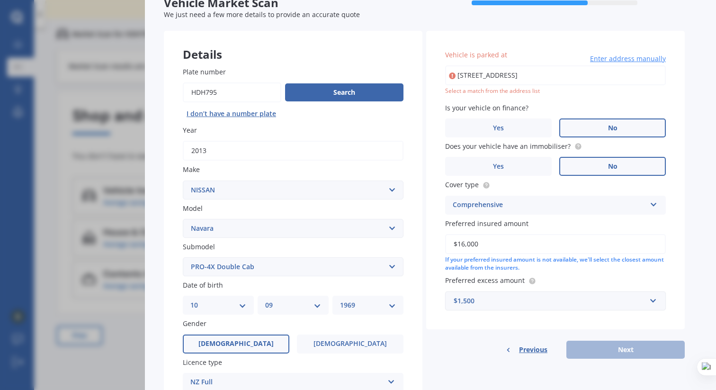
click at [624, 302] on div "$1,500" at bounding box center [550, 301] width 192 height 10
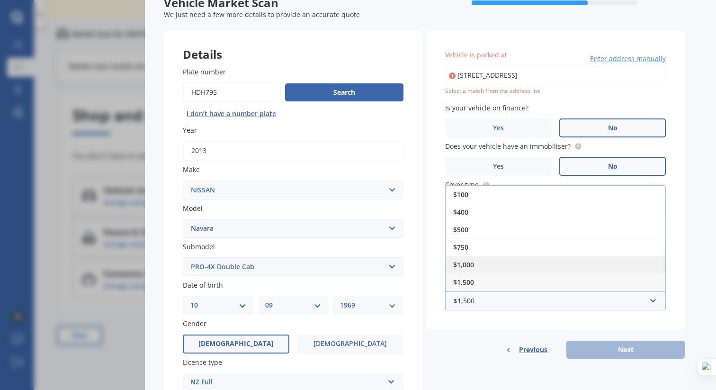
click at [611, 270] on div "$1,000" at bounding box center [556, 265] width 220 height 18
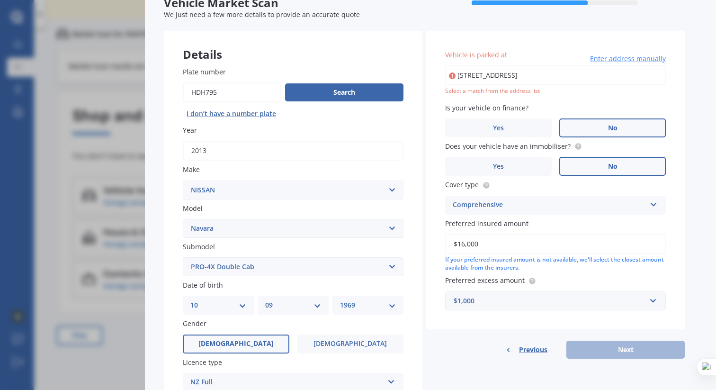
scroll to position [21, 0]
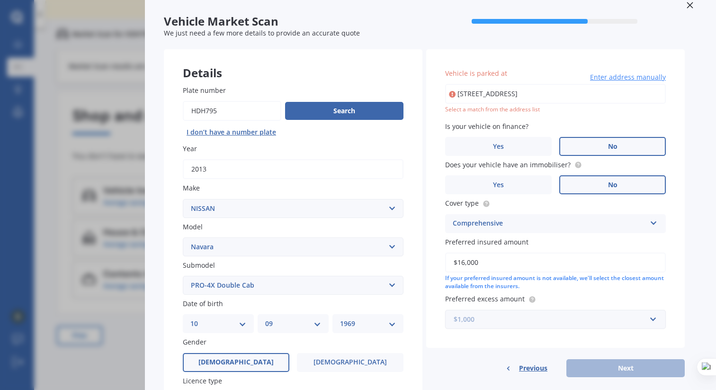
click at [606, 326] on input "text" at bounding box center [552, 319] width 212 height 18
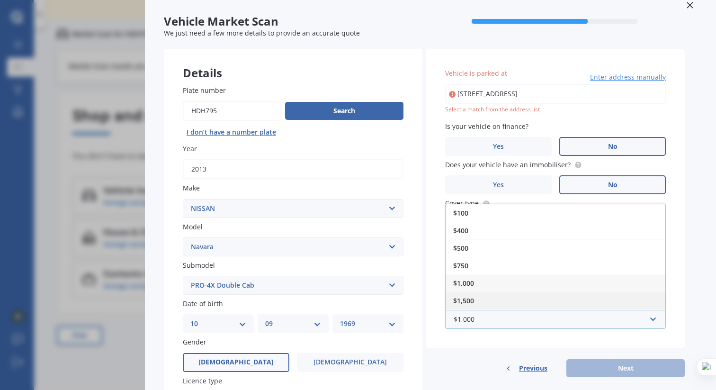
click at [585, 306] on div "$1,500" at bounding box center [556, 301] width 220 height 18
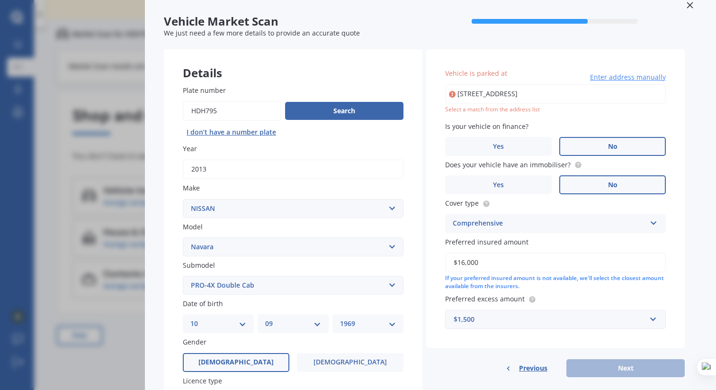
scroll to position [0, 0]
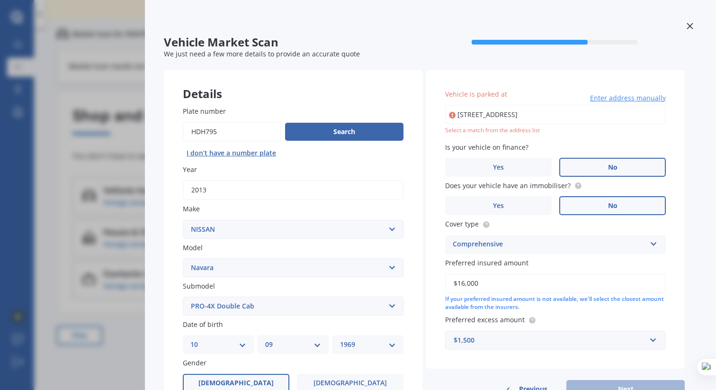
click at [597, 113] on input "2 Semaphore Close, Mount Pleasant, Christchurch 8081" at bounding box center [555, 115] width 221 height 20
click at [583, 136] on div "Vehicle is parked at 2 Semaphore Close, Mount Pleasant, Christchurch 8081, New …" at bounding box center [555, 219] width 259 height 298
type input "2 Semaphore Close, Mount Pleasant, Christchurch 8081"
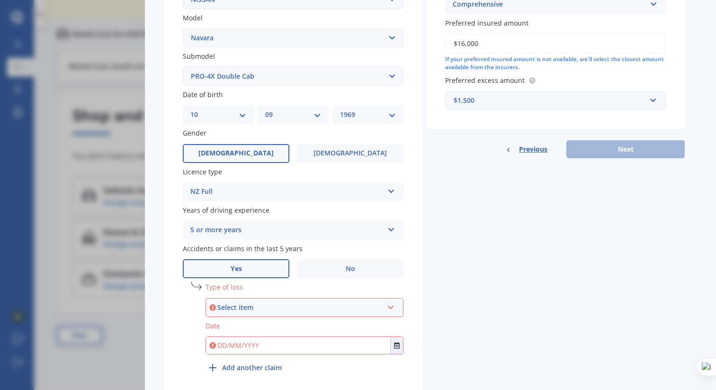
scroll to position [231, 0]
click at [340, 306] on div "Select item" at bounding box center [300, 306] width 166 height 10
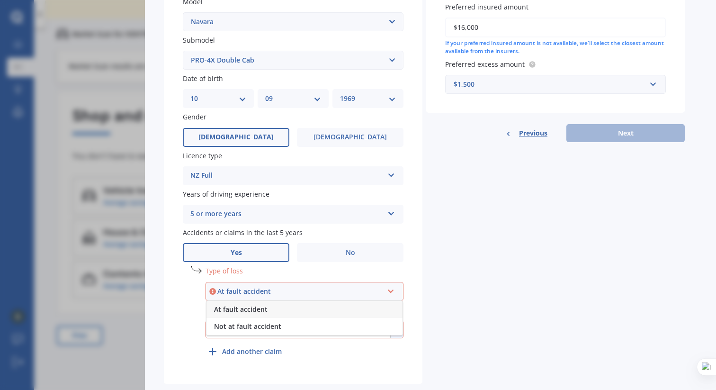
scroll to position [254, 0]
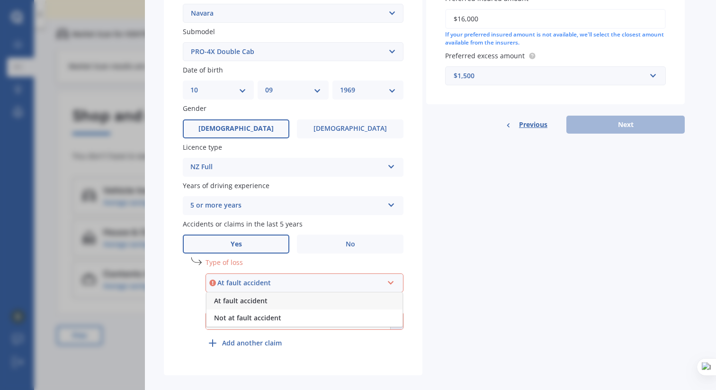
click at [300, 301] on div "At fault accident" at bounding box center [305, 300] width 196 height 17
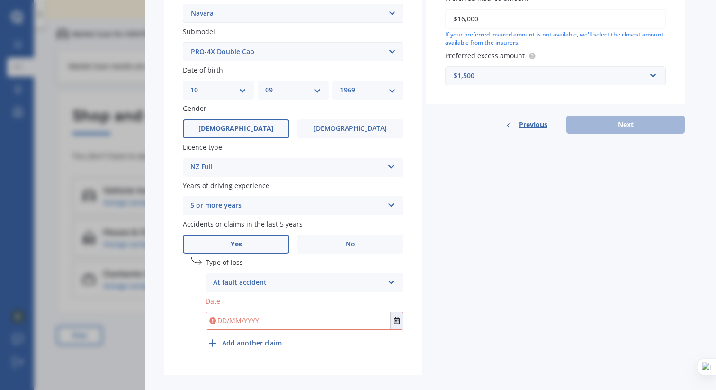
scroll to position [269, 0]
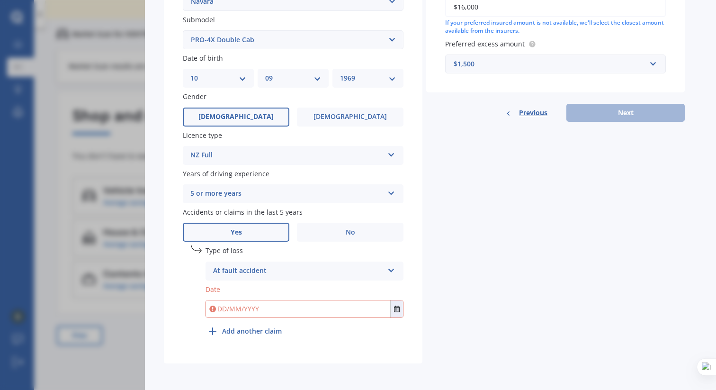
click at [315, 312] on input "text" at bounding box center [298, 308] width 184 height 17
type input "01/12/2024"
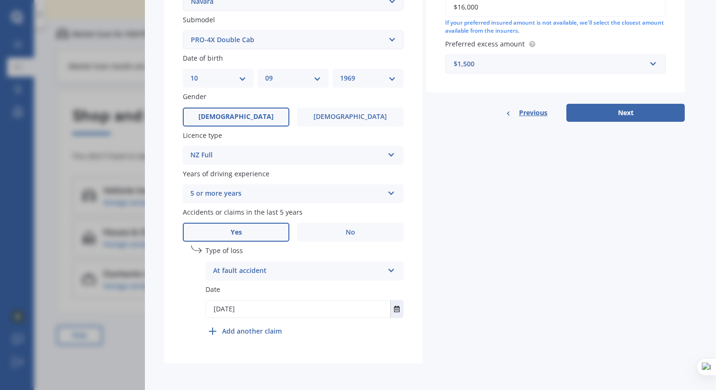
click at [269, 332] on b "Add another claim" at bounding box center [252, 331] width 60 height 10
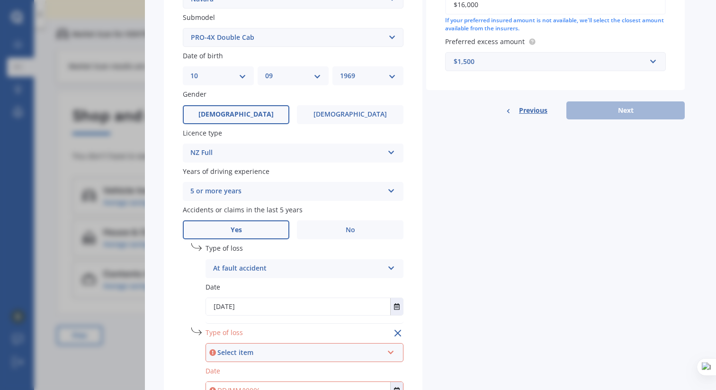
click at [269, 352] on div "Select item" at bounding box center [300, 352] width 166 height 10
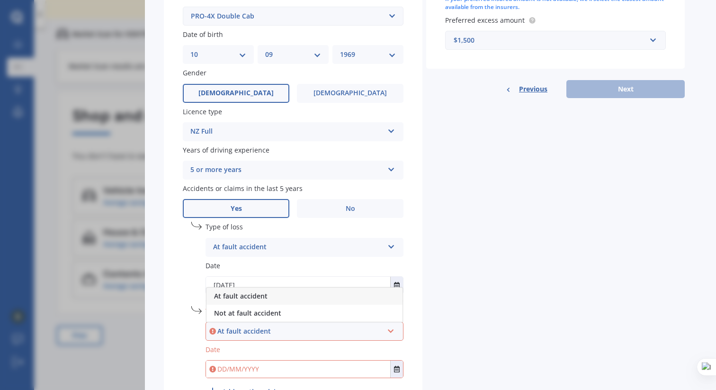
scroll to position [291, 0]
click at [275, 316] on span "Not at fault accident" at bounding box center [247, 311] width 67 height 9
click at [262, 368] on input "text" at bounding box center [298, 368] width 184 height 17
type input "01/12/2021"
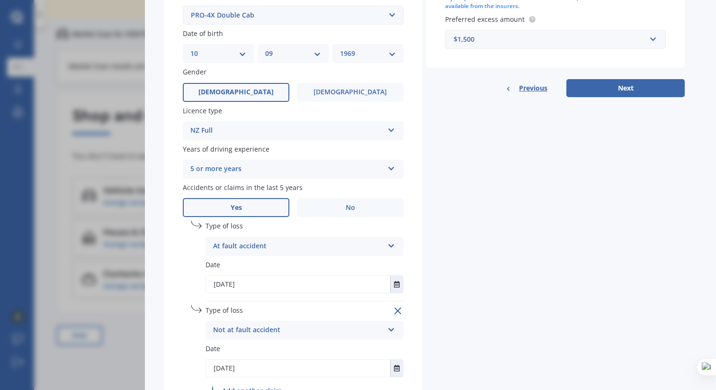
click at [414, 334] on div "Plate number Search I don’t have a number plate Year 2013 Make Select make AC A…" at bounding box center [293, 109] width 259 height 627
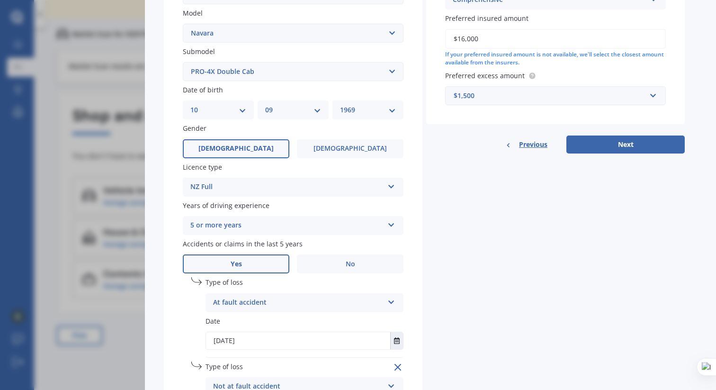
scroll to position [211, 0]
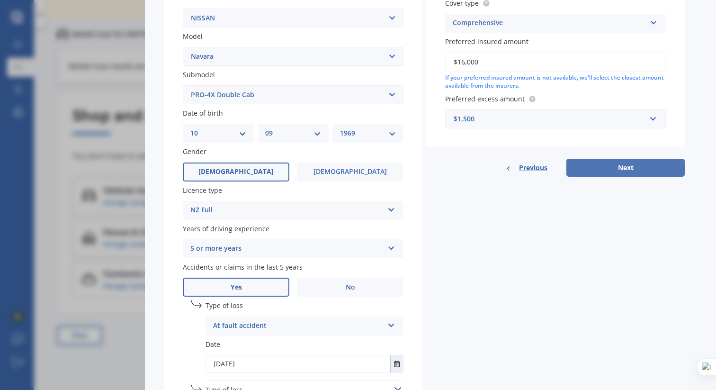
click at [616, 170] on button "Next" at bounding box center [626, 168] width 118 height 18
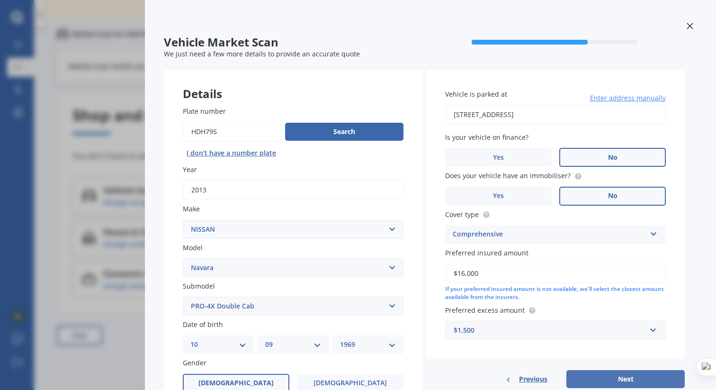
select select "10"
select select "09"
select select "1969"
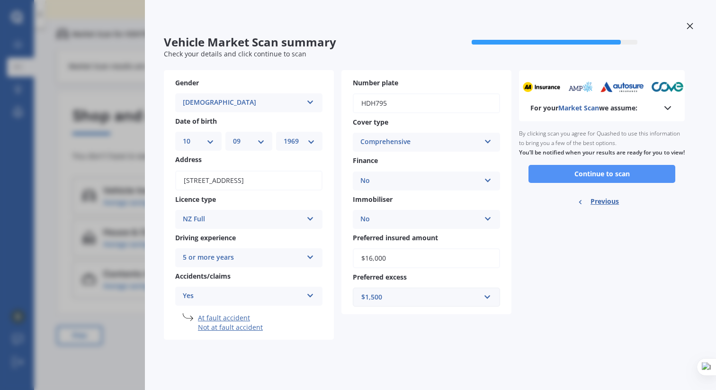
click at [614, 183] on button "Continue to scan" at bounding box center [602, 174] width 147 height 18
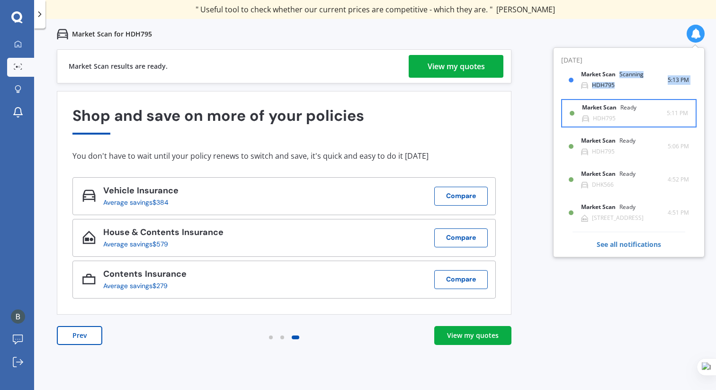
drag, startPoint x: 619, startPoint y: 84, endPoint x: 615, endPoint y: 101, distance: 17.5
click at [615, 101] on div "Today Market Scan Scanning HDH795 5:13 PM 5:13 PM Market Scan Ready HDH795 5:11…" at bounding box center [628, 140] width 135 height 171
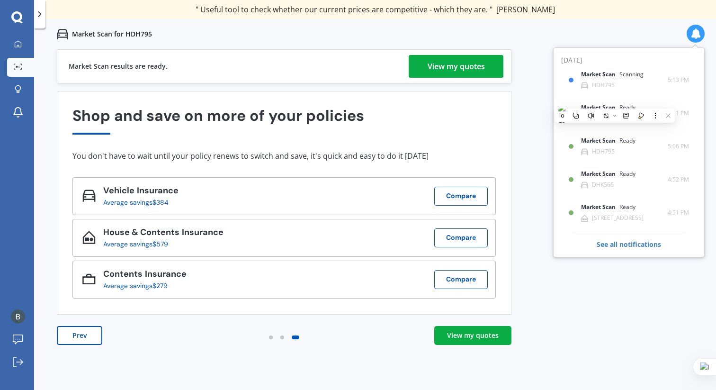
click at [637, 32] on div "Market Scan for HDH795" at bounding box center [375, 34] width 682 height 30
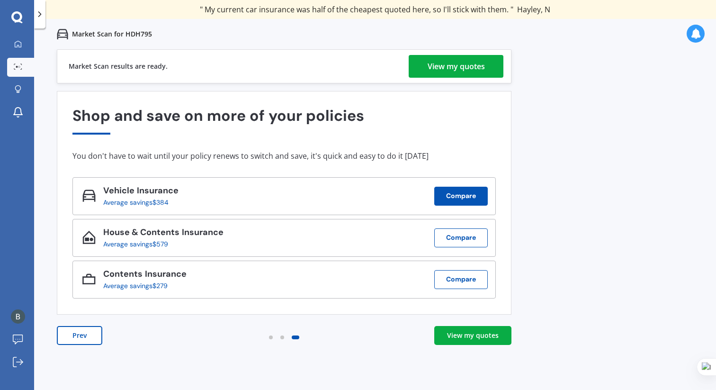
click at [481, 200] on button "Compare" at bounding box center [461, 196] width 54 height 19
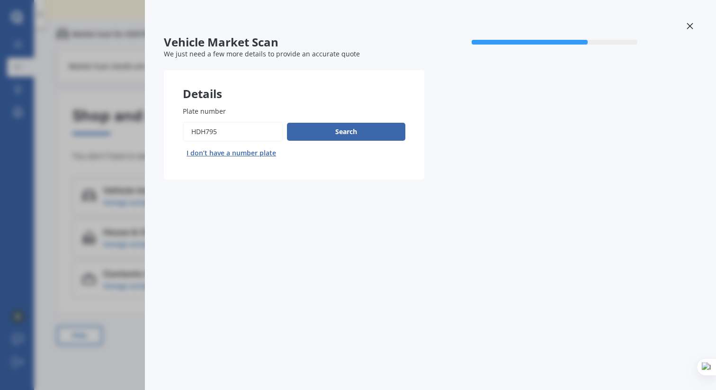
click at [691, 22] on div at bounding box center [690, 27] width 14 height 17
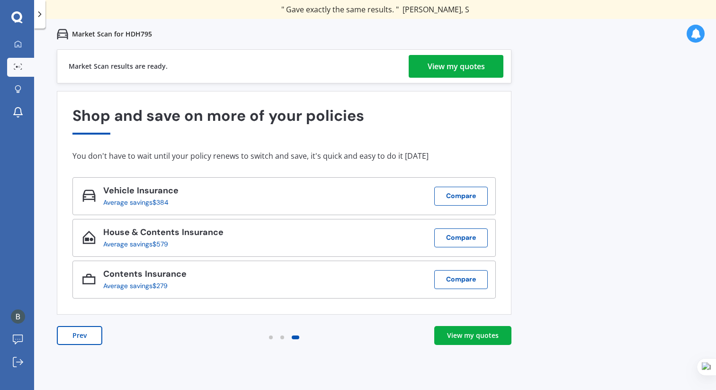
click at [472, 67] on div "View my quotes" at bounding box center [456, 66] width 57 height 23
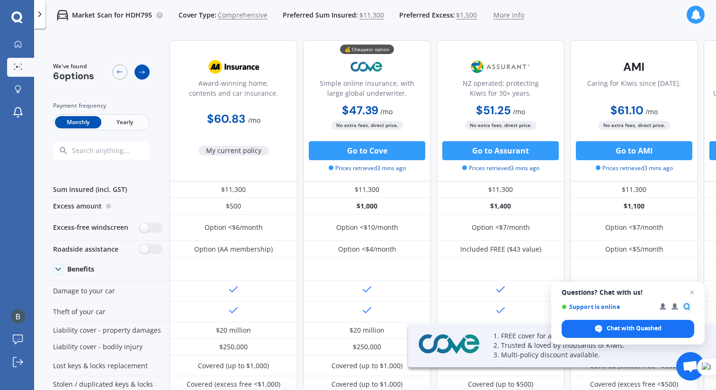
click at [144, 71] on icon at bounding box center [142, 72] width 6 height 3
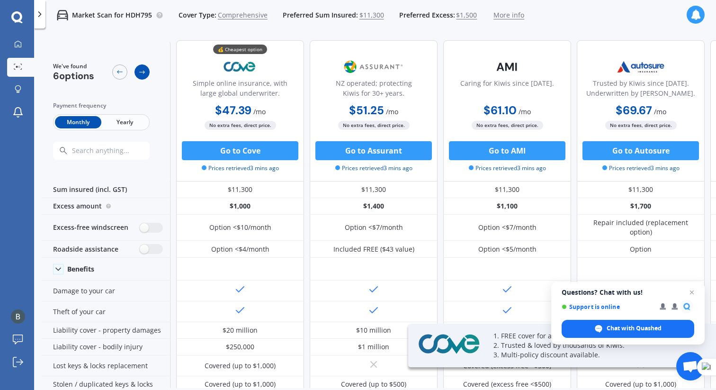
scroll to position [0, 128]
click at [19, 18] on icon at bounding box center [16, 17] width 11 height 12
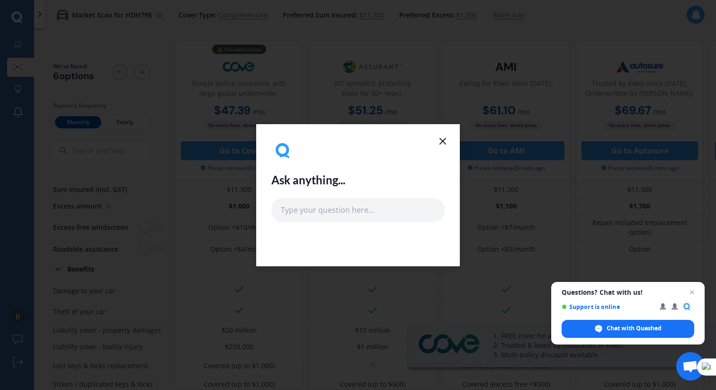
click at [444, 139] on line at bounding box center [443, 141] width 6 height 6
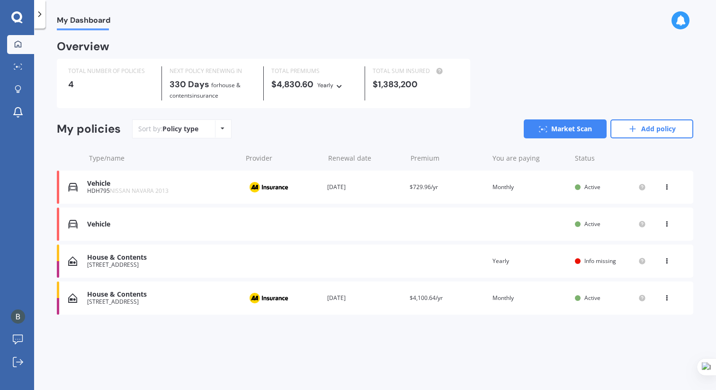
click at [95, 180] on div "Vehicle" at bounding box center [162, 184] width 150 height 8
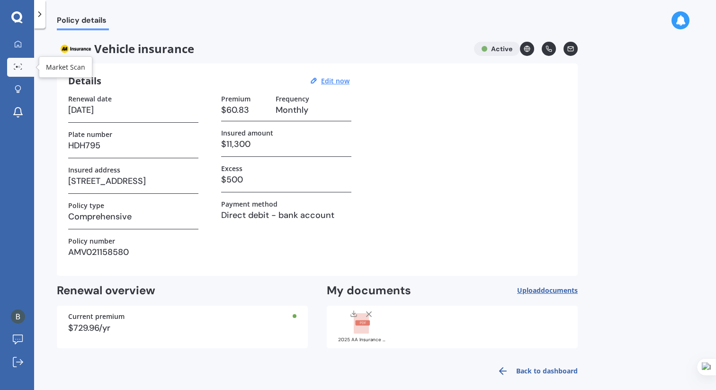
click at [20, 65] on icon at bounding box center [18, 66] width 9 height 6
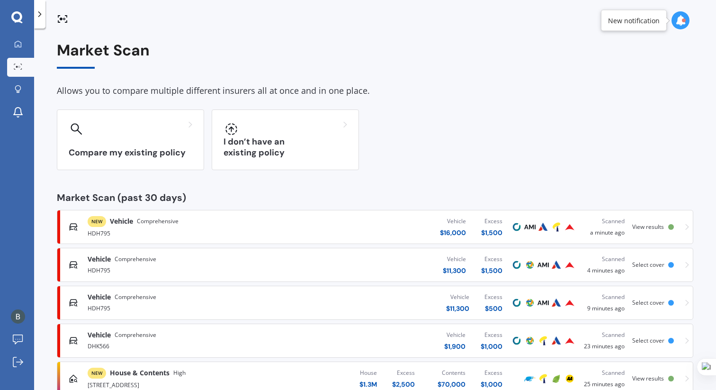
click at [640, 229] on span "View results" at bounding box center [648, 227] width 32 height 8
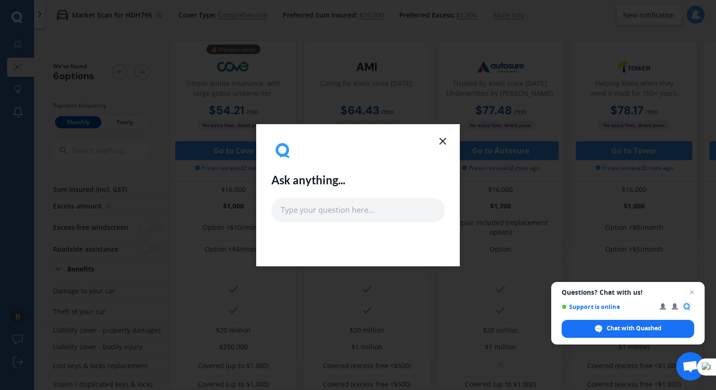
click at [447, 142] on icon at bounding box center [442, 140] width 11 height 11
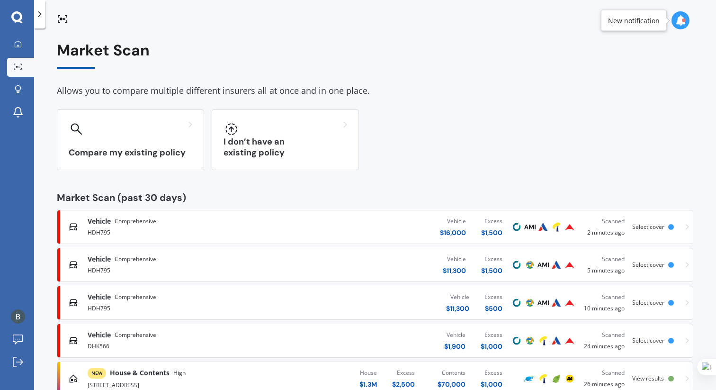
click at [606, 222] on div "Scanned" at bounding box center [604, 220] width 41 height 9
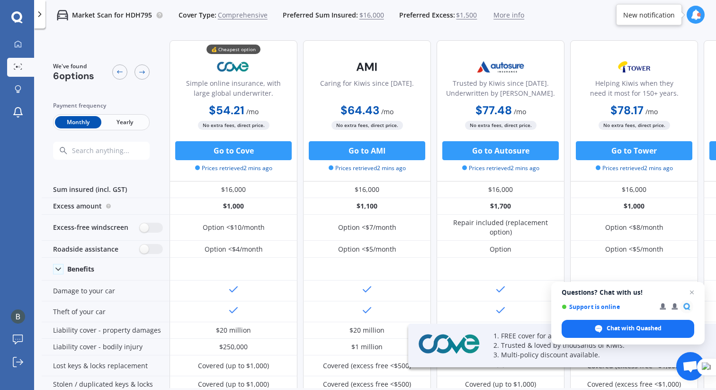
click at [132, 121] on span "Yearly" at bounding box center [124, 122] width 46 height 12
click at [79, 120] on span "Monthly" at bounding box center [78, 122] width 46 height 12
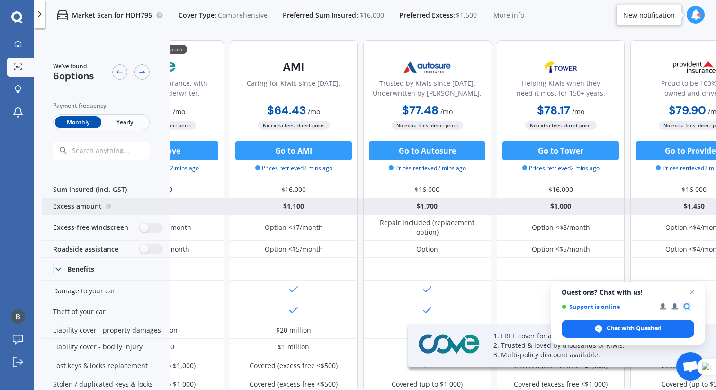
scroll to position [0, 73]
